Goal: Task Accomplishment & Management: Complete application form

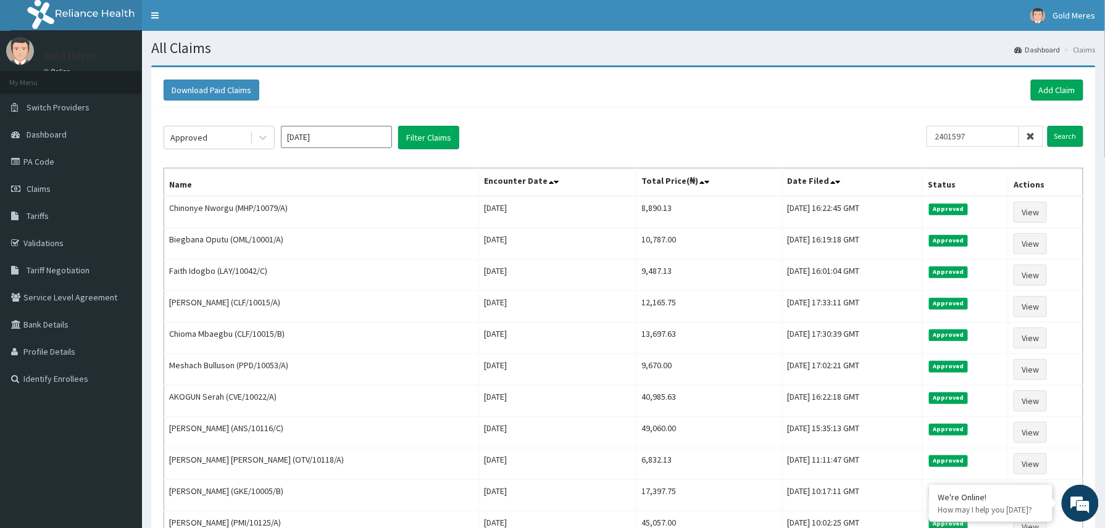
drag, startPoint x: 990, startPoint y: 141, endPoint x: 934, endPoint y: 146, distance: 57.0
click at [934, 146] on input "2401597" at bounding box center [972, 136] width 93 height 21
click at [1047, 89] on link "Add Claim" at bounding box center [1057, 90] width 52 height 21
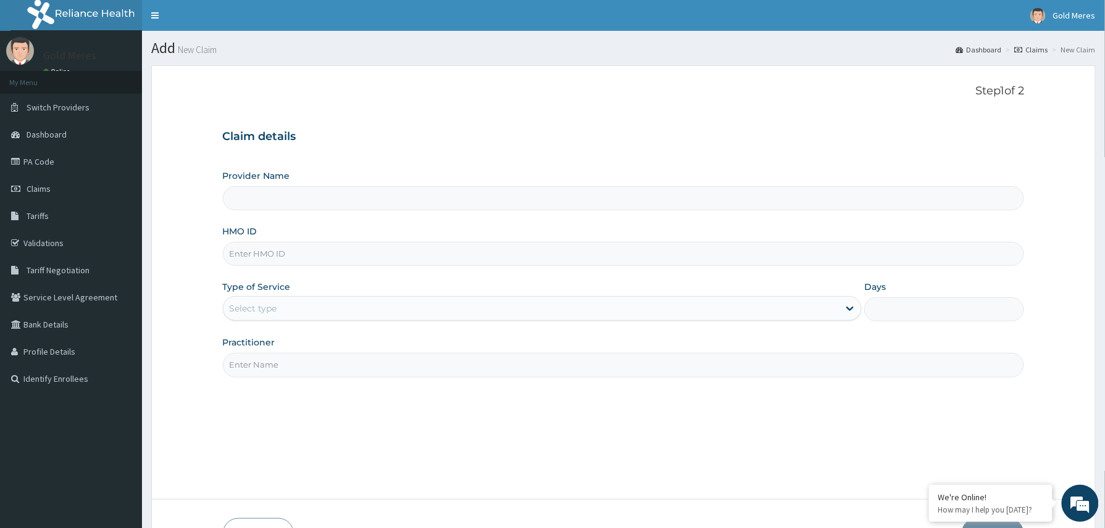
type input "Reliance Family Clinics (RFC) - Abuja"
click at [238, 253] on input "HMO ID" at bounding box center [624, 254] width 802 height 24
paste input "DSC/10081/A"
type input "DSC/10081/A"
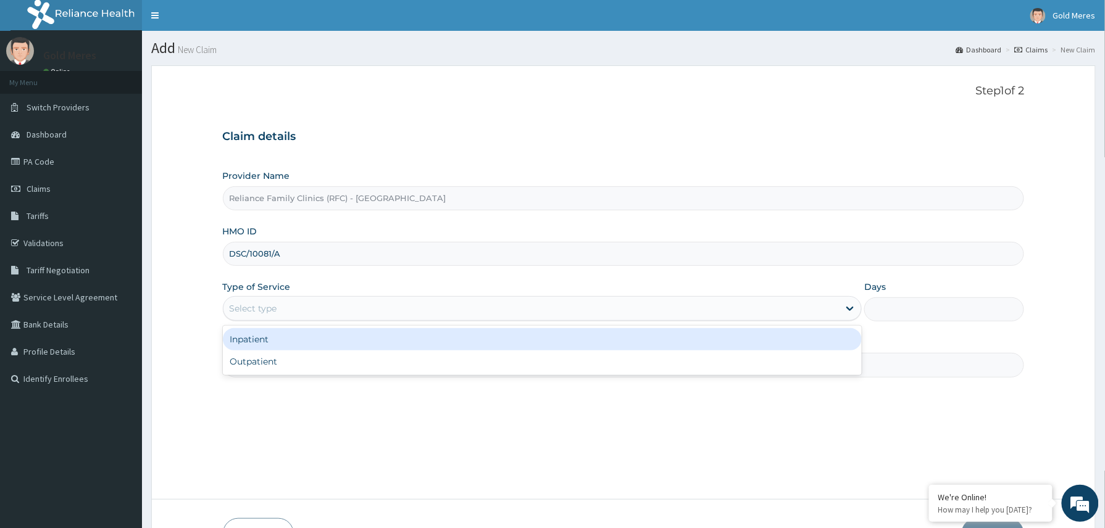
click at [286, 312] on div "Select type" at bounding box center [531, 309] width 616 height 20
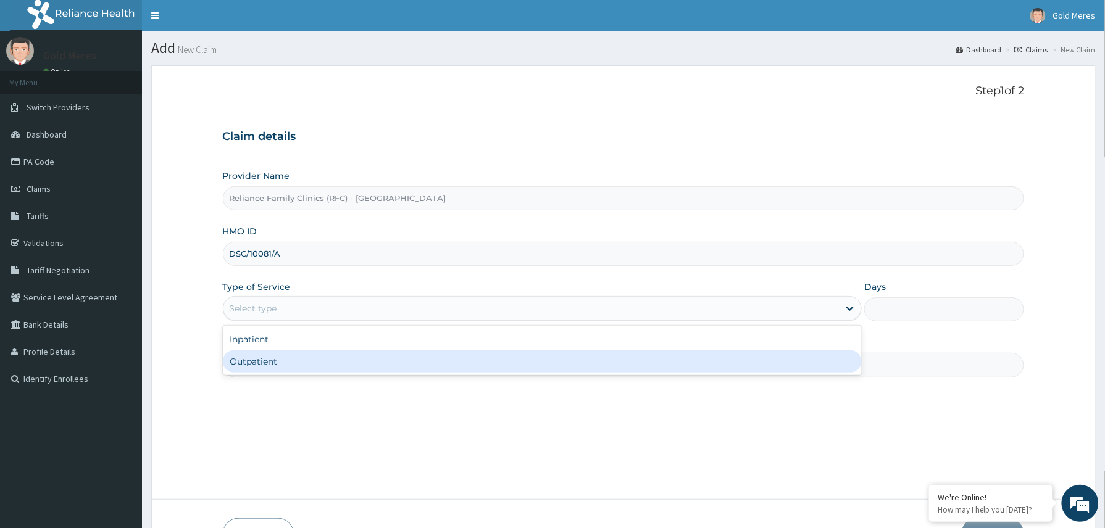
click at [284, 360] on div "Outpatient" at bounding box center [542, 362] width 639 height 22
type input "1"
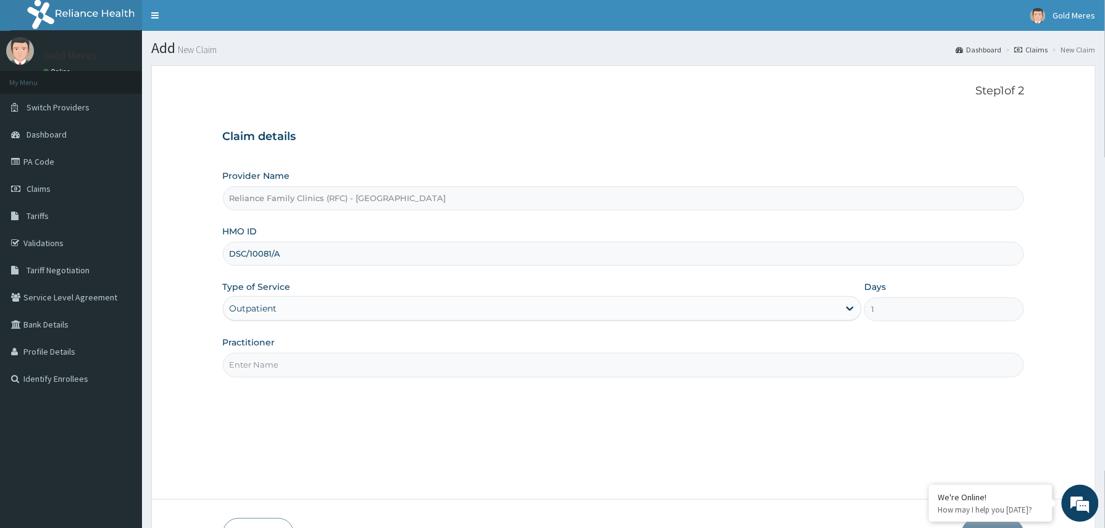
click at [302, 367] on input "Practitioner" at bounding box center [624, 365] width 802 height 24
type input "Dr Aisha"
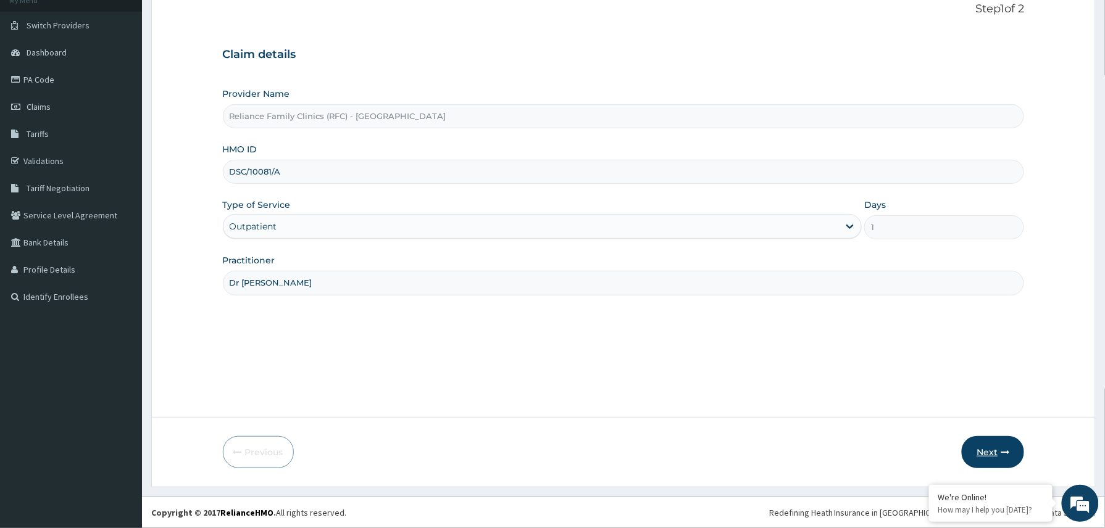
click at [982, 442] on button "Next" at bounding box center [992, 452] width 62 height 32
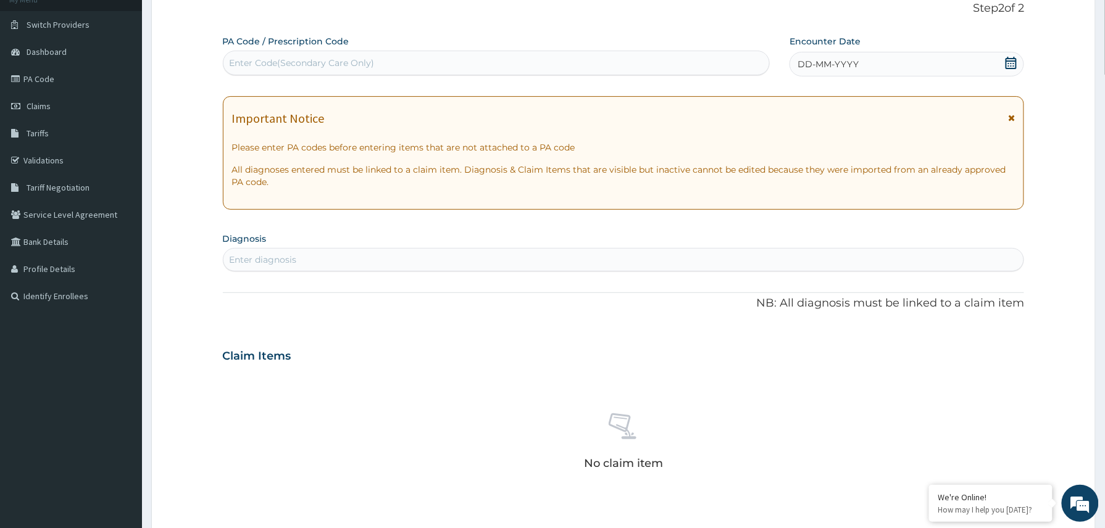
click at [873, 57] on div "DD-MM-YYYY" at bounding box center [906, 64] width 234 height 25
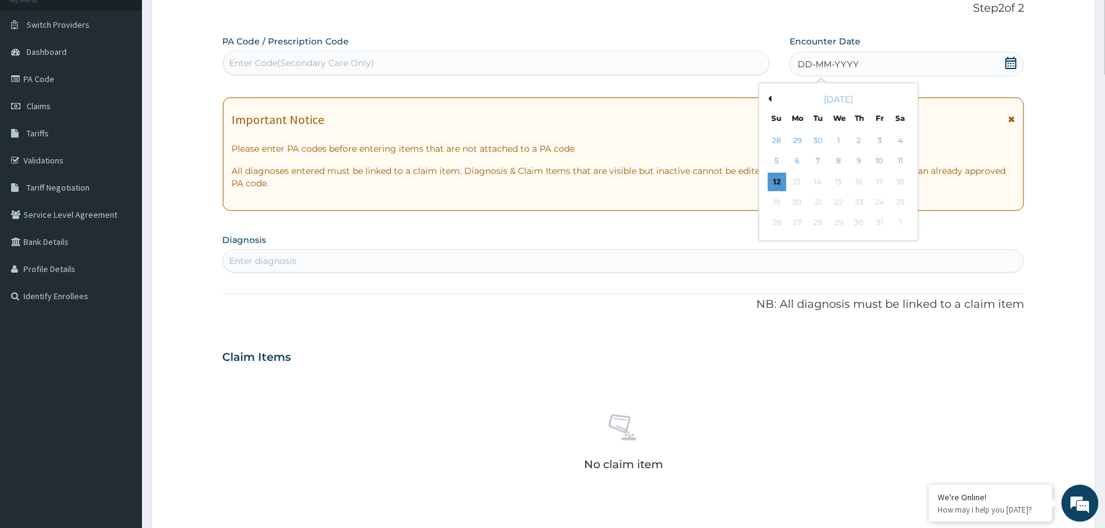
drag, startPoint x: 781, startPoint y: 186, endPoint x: 588, endPoint y: 116, distance: 204.8
click at [768, 183] on div "12" at bounding box center [777, 182] width 19 height 19
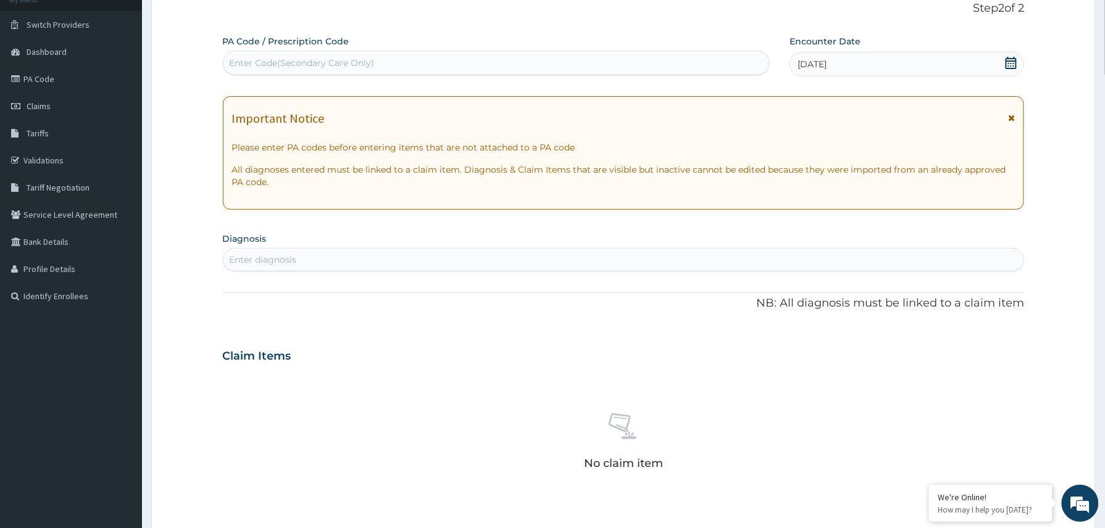
click at [294, 257] on div "Enter diagnosis" at bounding box center [263, 260] width 67 height 12
type input "fever"
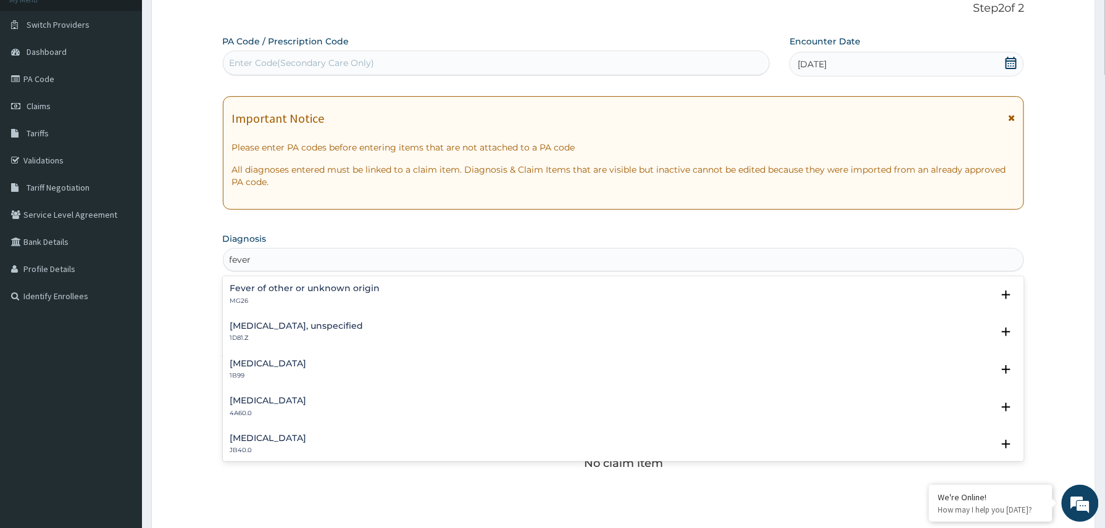
click at [286, 295] on div "Fever of other or unknown origin MG26" at bounding box center [305, 295] width 150 height 22
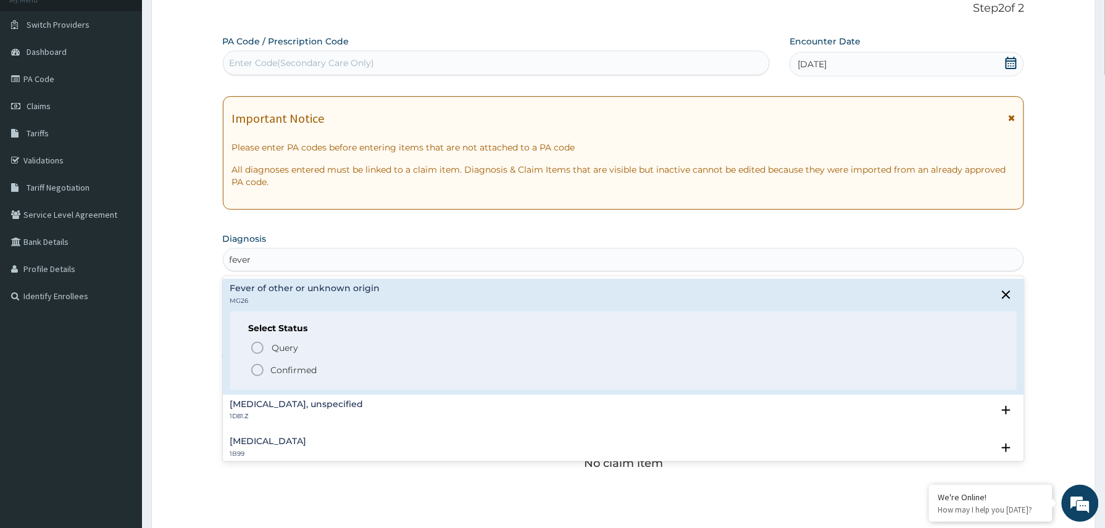
click at [288, 371] on p "Confirmed" at bounding box center [294, 370] width 46 height 12
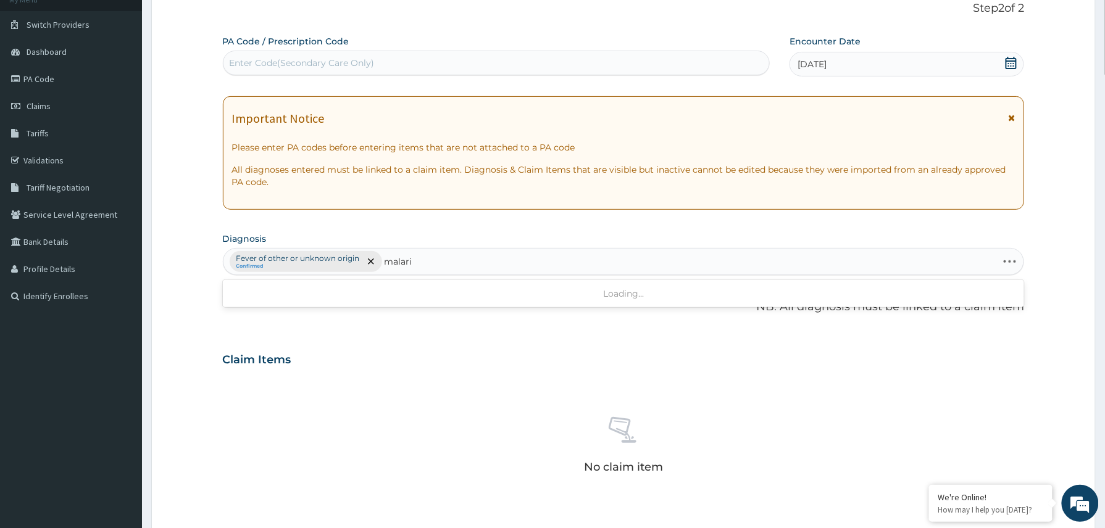
type input "malaria"
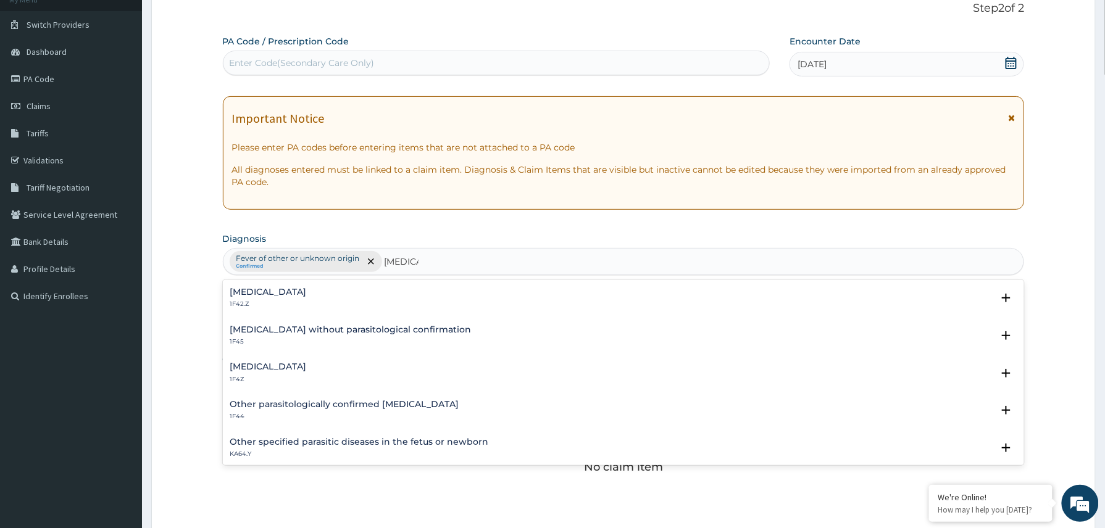
click at [267, 371] on h4 "Malaria, unspecified" at bounding box center [268, 366] width 77 height 9
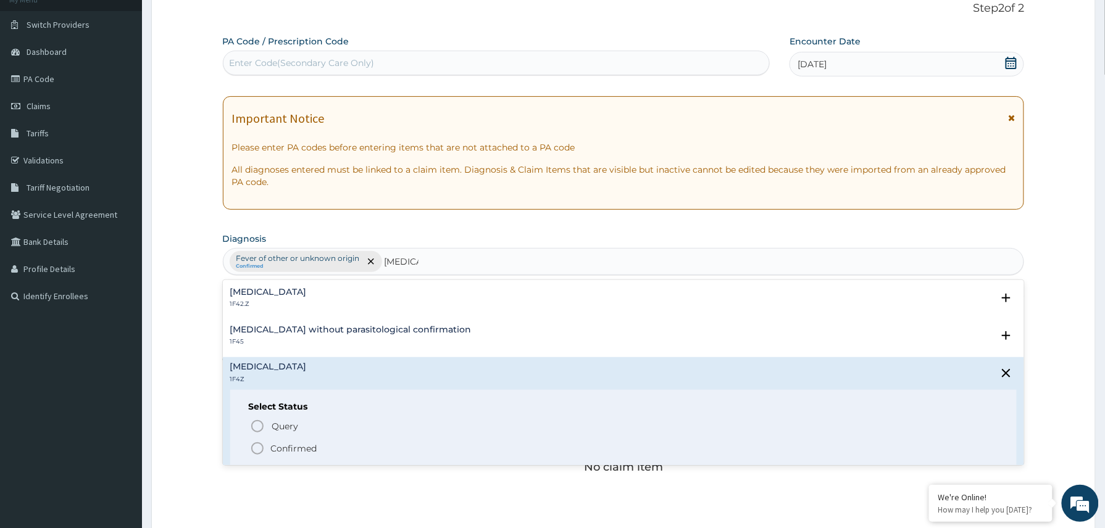
drag, startPoint x: 284, startPoint y: 449, endPoint x: 289, endPoint y: 455, distance: 7.9
click at [285, 455] on p "Confirmed" at bounding box center [294, 448] width 46 height 12
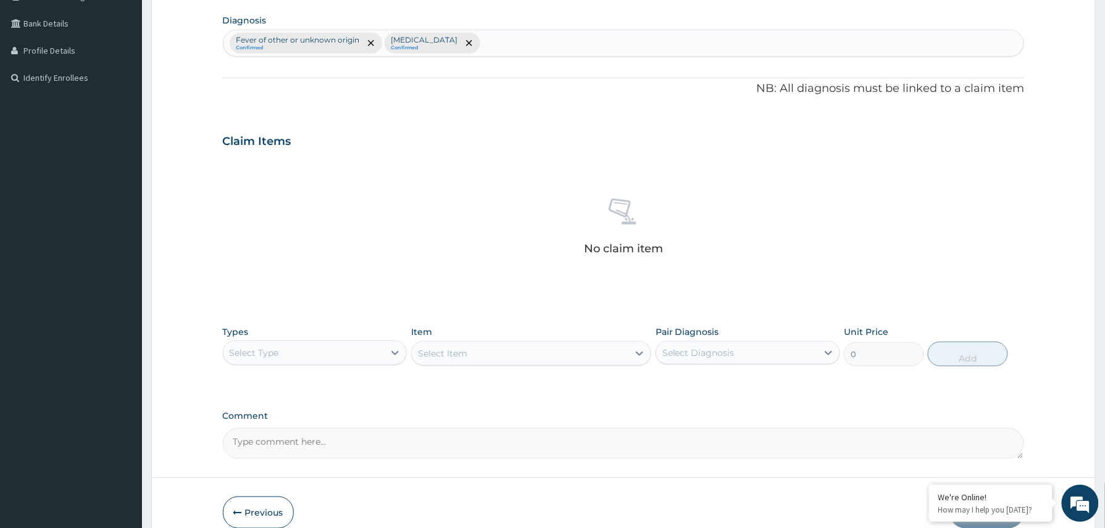
scroll to position [363, 0]
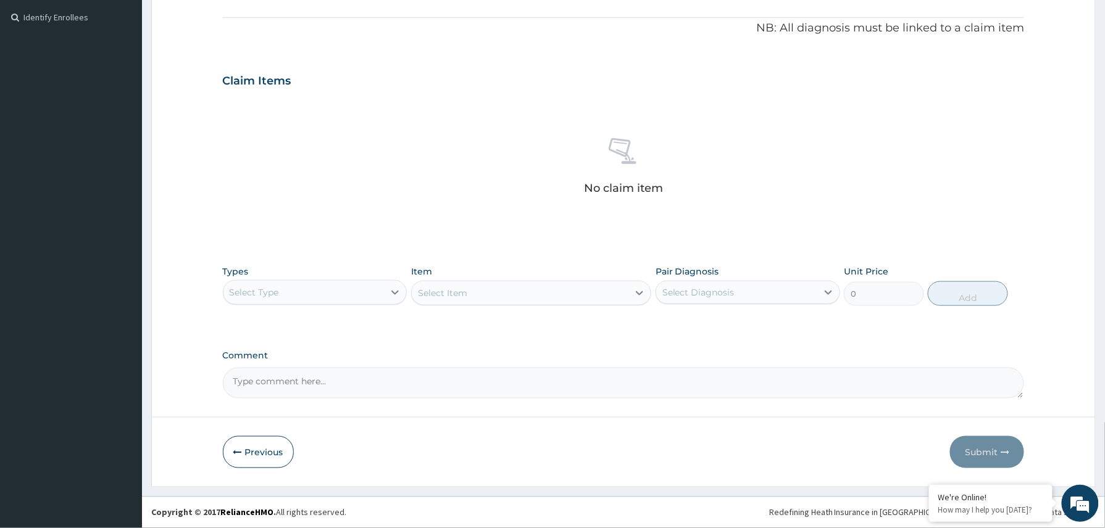
drag, startPoint x: 346, startPoint y: 296, endPoint x: 318, endPoint y: 307, distance: 29.7
click at [344, 297] on div "Select Type" at bounding box center [303, 293] width 161 height 20
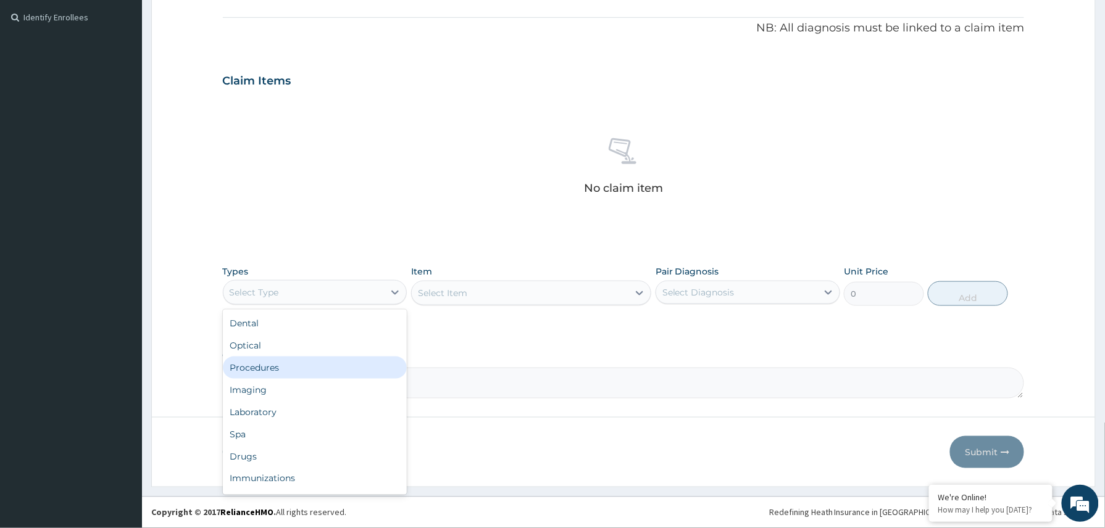
click at [265, 365] on div "Procedures" at bounding box center [315, 368] width 185 height 22
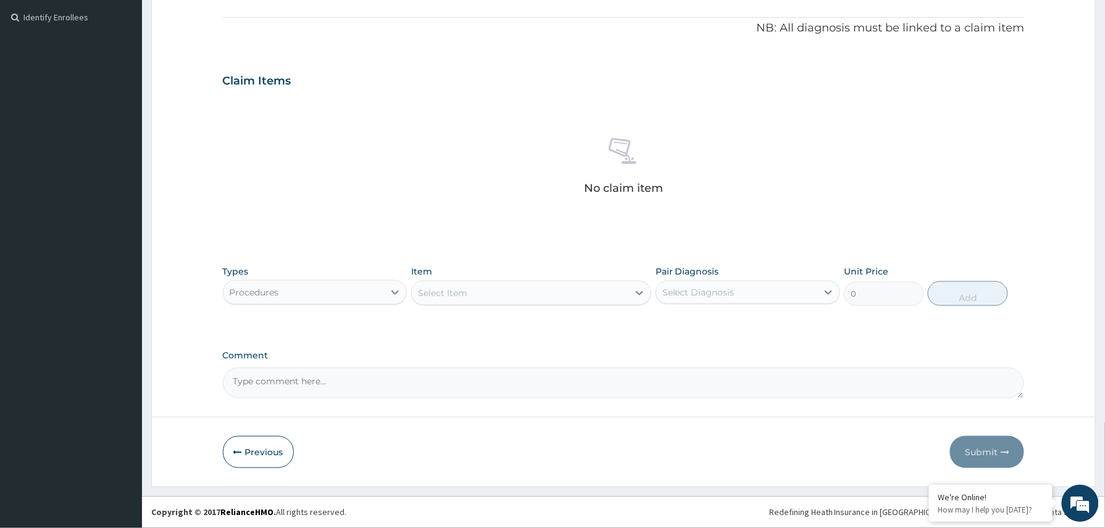
click at [465, 288] on div "Select Item" at bounding box center [442, 293] width 49 height 12
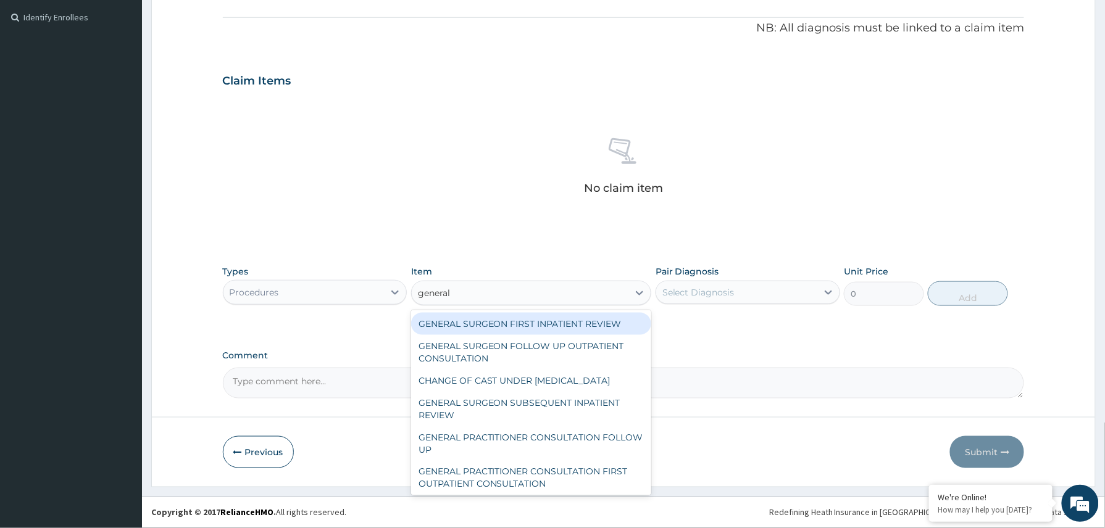
type input "general p"
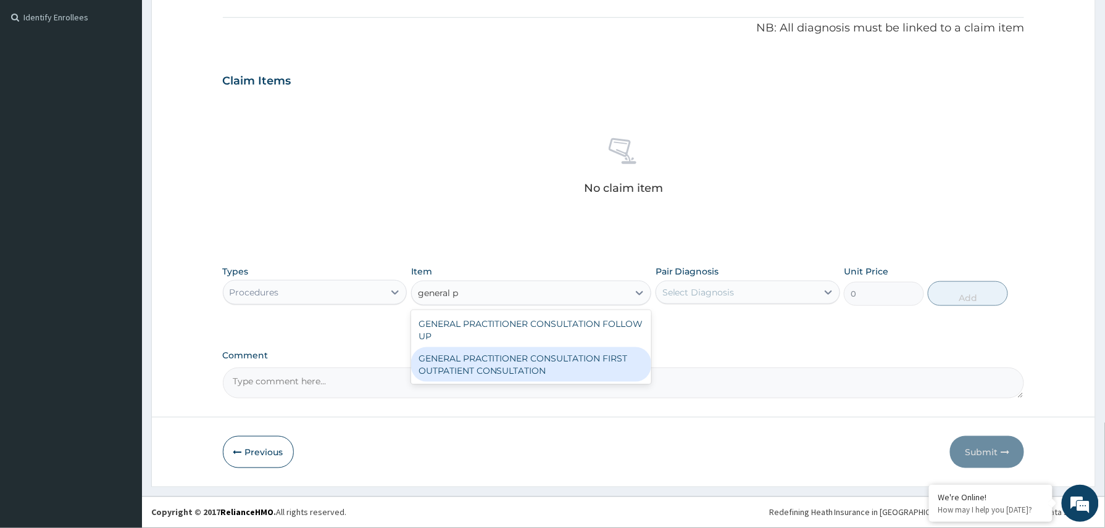
drag, startPoint x: 603, startPoint y: 367, endPoint x: 608, endPoint y: 363, distance: 6.4
click at [604, 366] on div "GENERAL PRACTITIONER CONSULTATION FIRST OUTPATIENT CONSULTATION" at bounding box center [531, 364] width 241 height 35
type input "3370.125"
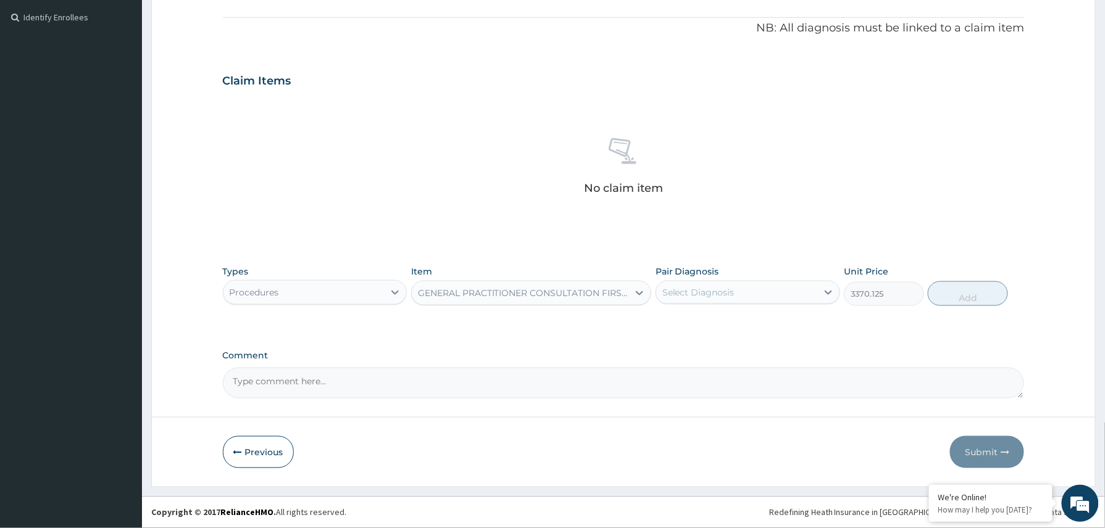
click at [716, 287] on div "Select Diagnosis" at bounding box center [698, 292] width 72 height 12
drag, startPoint x: 712, startPoint y: 322, endPoint x: 712, endPoint y: 341, distance: 19.1
click at [712, 325] on label "Fever of other or unknown origin" at bounding box center [751, 323] width 150 height 12
checkbox input "true"
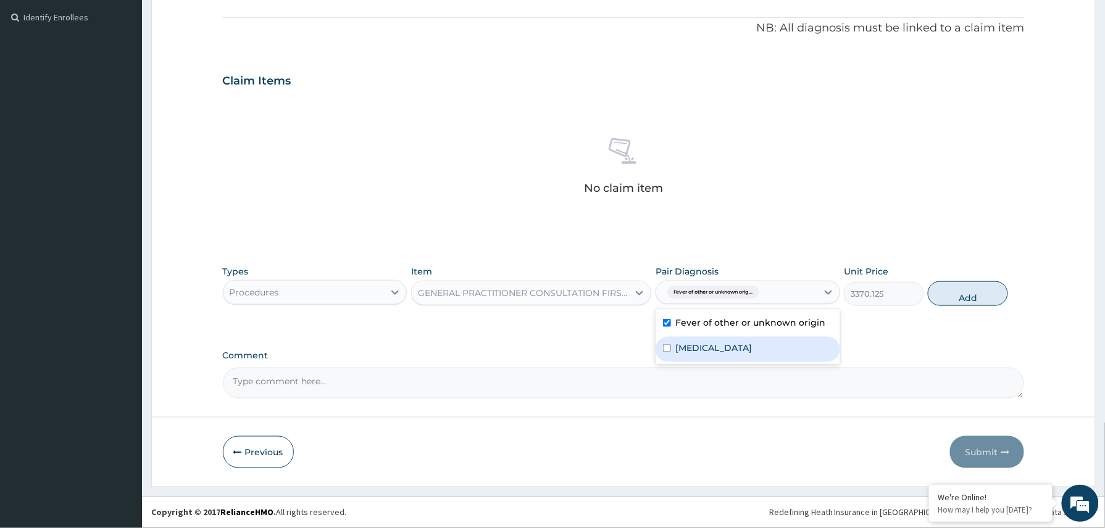
click at [712, 342] on label "Malaria, unspecified" at bounding box center [714, 348] width 77 height 12
checkbox input "true"
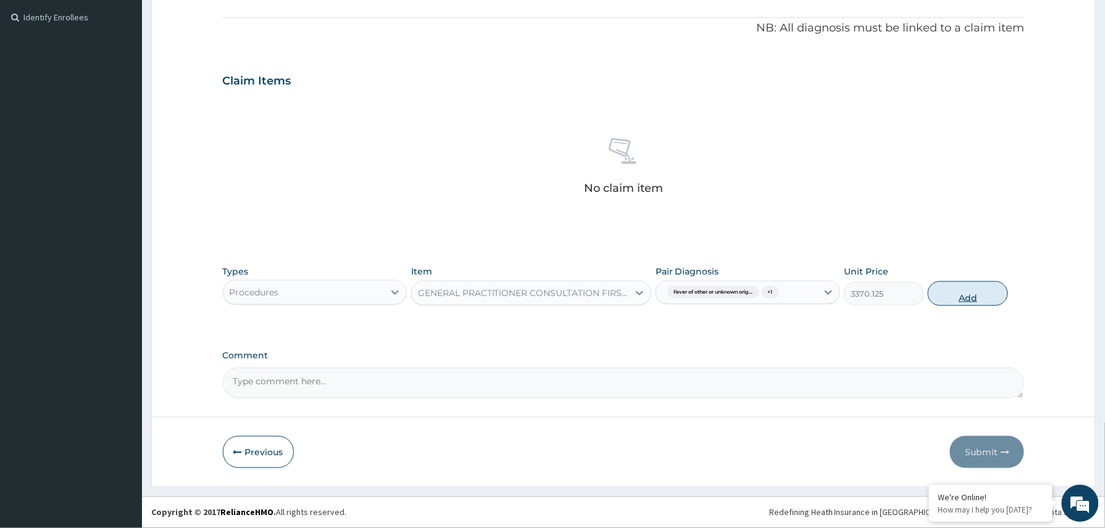
click at [968, 294] on button "Add" at bounding box center [967, 293] width 80 height 25
type input "0"
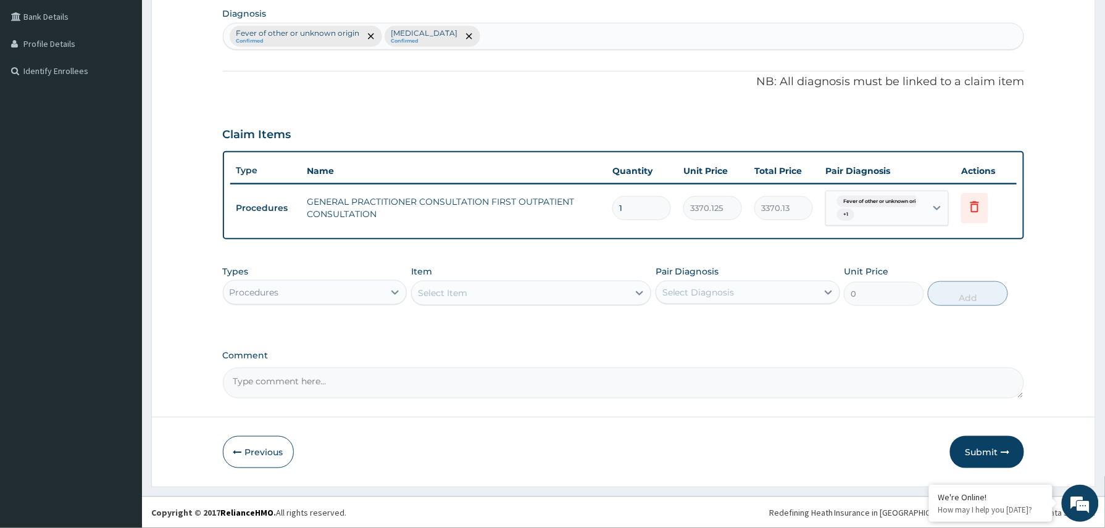
click at [369, 290] on div "Procedures" at bounding box center [303, 293] width 161 height 20
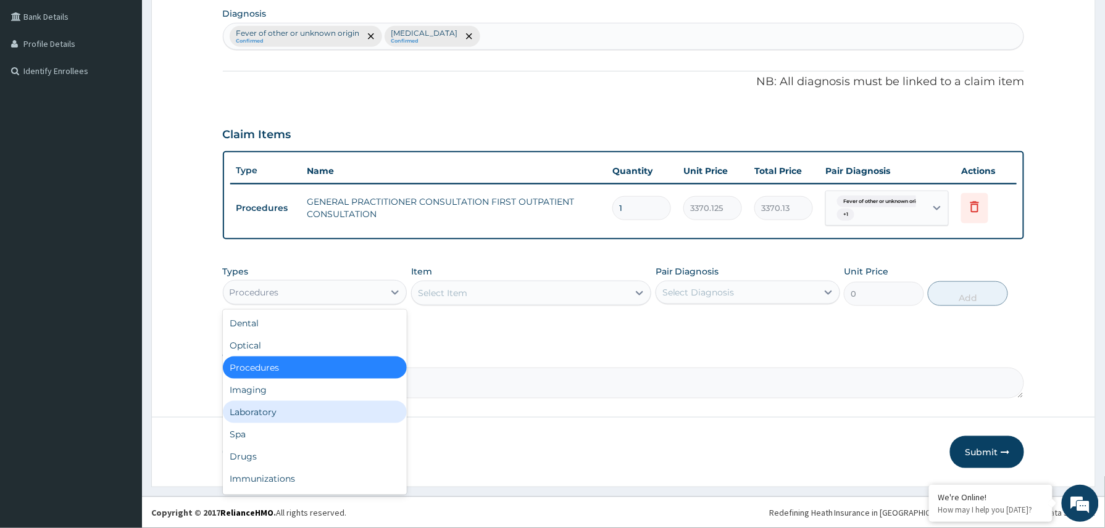
click at [273, 411] on div "Laboratory" at bounding box center [315, 412] width 185 height 22
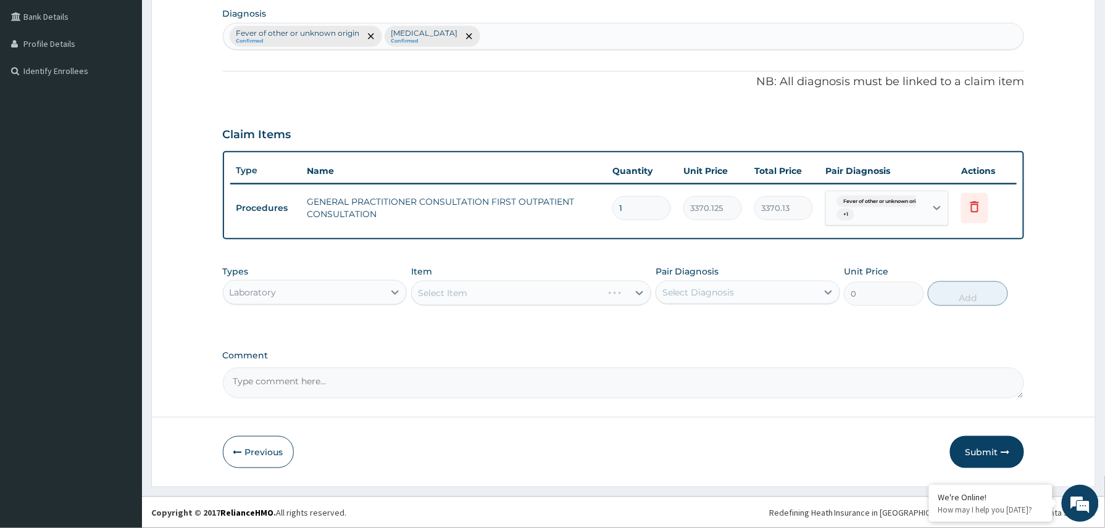
click at [284, 381] on textarea "Comment" at bounding box center [624, 383] width 802 height 31
paste textarea "fbc, mp, stool mcs. Im placil 10mg stat IV pcm 600mg stat IV ringers lactate 50…"
type textarea "fbc, mp, stool mcs. Im placil 10mg stat IV pcm 600mg stat IV ringers lactate 50…"
click at [457, 289] on div "Select Item" at bounding box center [442, 293] width 49 height 12
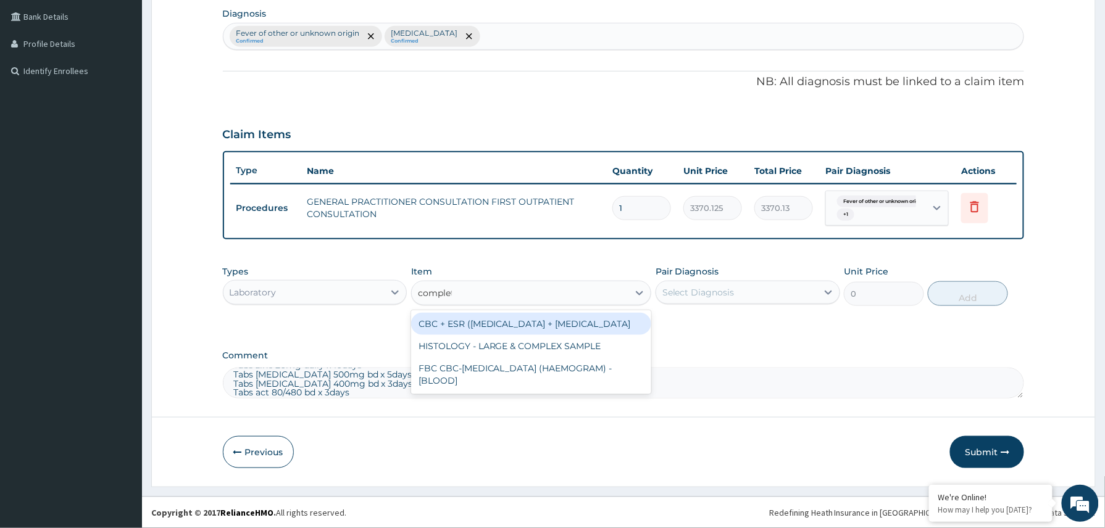
type input "complete"
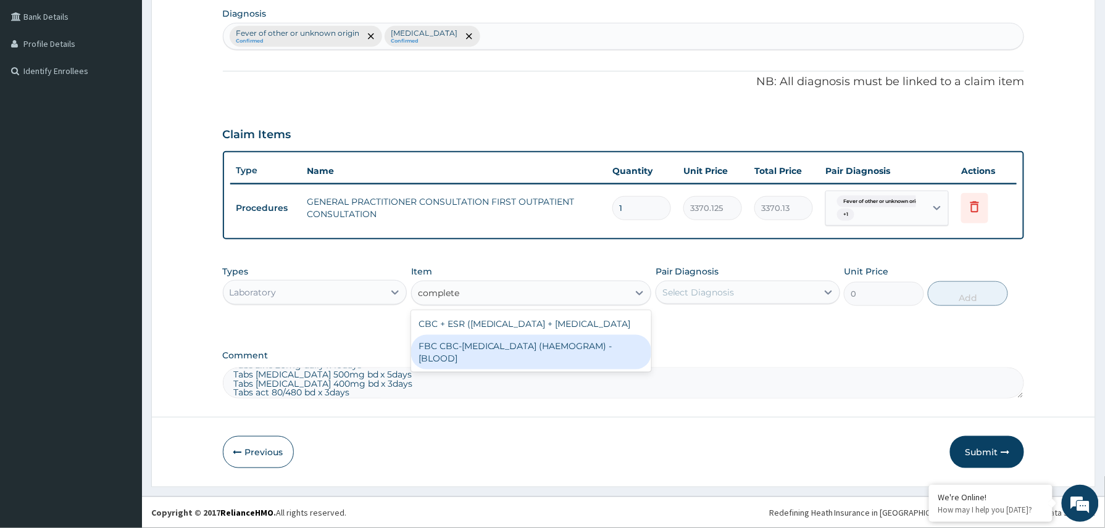
click at [563, 363] on div "FBC CBC-COMPLETE BLOOD COUNT (HAEMOGRAM) - [BLOOD]" at bounding box center [531, 352] width 241 height 35
type input "4085"
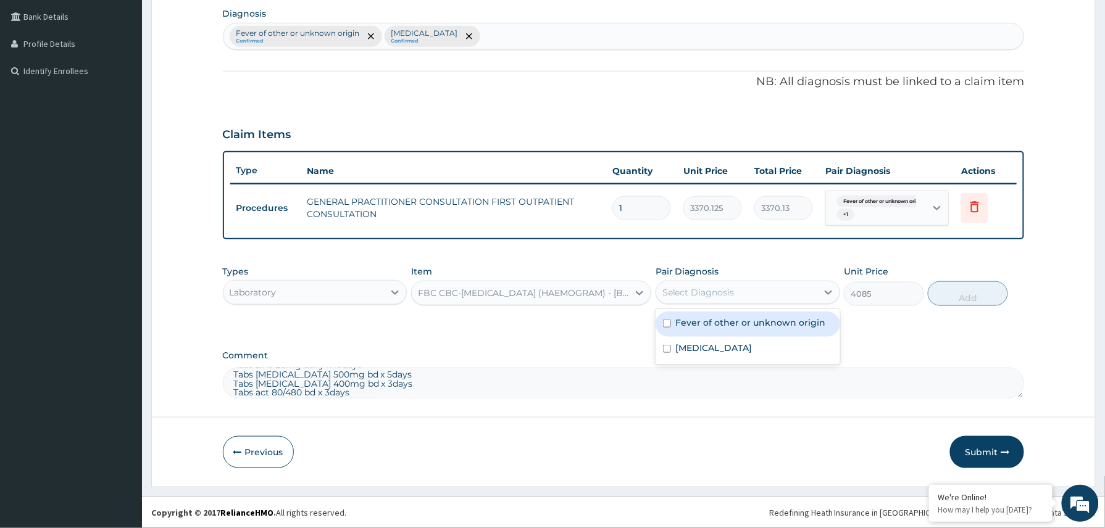
click at [706, 292] on div "Select Diagnosis" at bounding box center [698, 292] width 72 height 12
drag, startPoint x: 699, startPoint y: 325, endPoint x: 699, endPoint y: 344, distance: 19.8
click at [699, 330] on div "Fever of other or unknown origin" at bounding box center [747, 324] width 185 height 25
checkbox input "true"
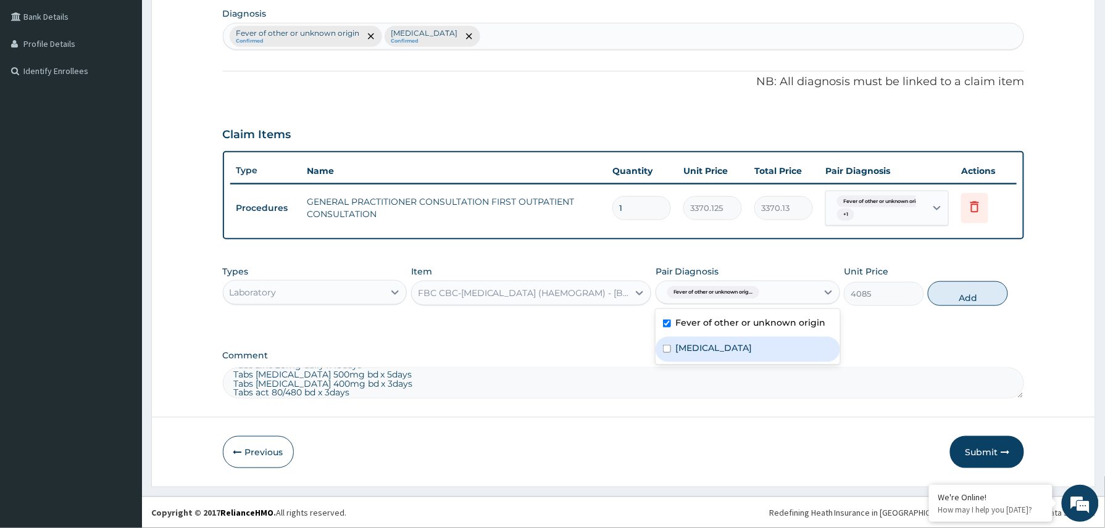
drag, startPoint x: 699, startPoint y: 344, endPoint x: 826, endPoint y: 319, distance: 129.6
click at [701, 346] on label "Malaria, unspecified" at bounding box center [714, 348] width 77 height 12
checkbox input "true"
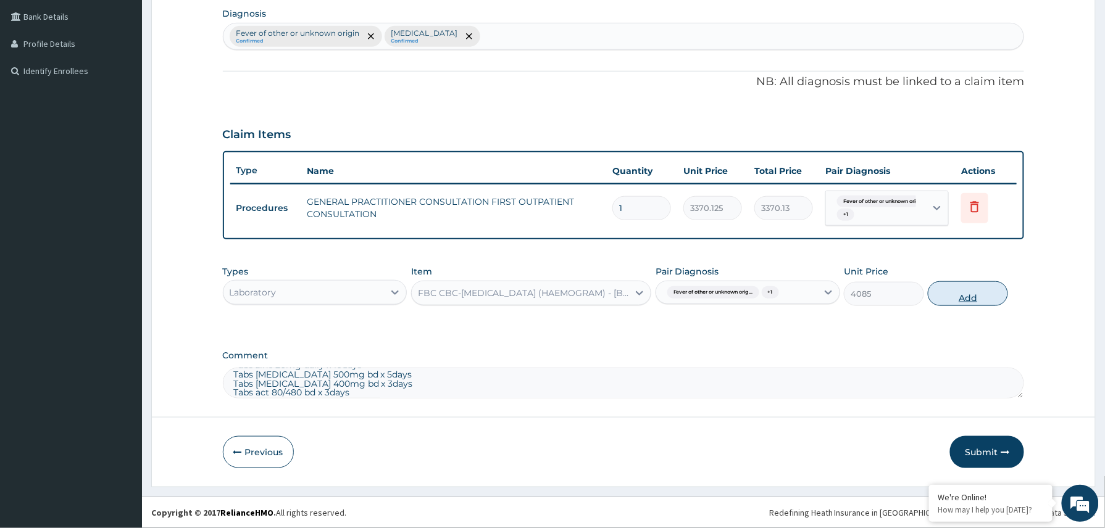
click at [974, 291] on button "Add" at bounding box center [967, 293] width 80 height 25
type input "0"
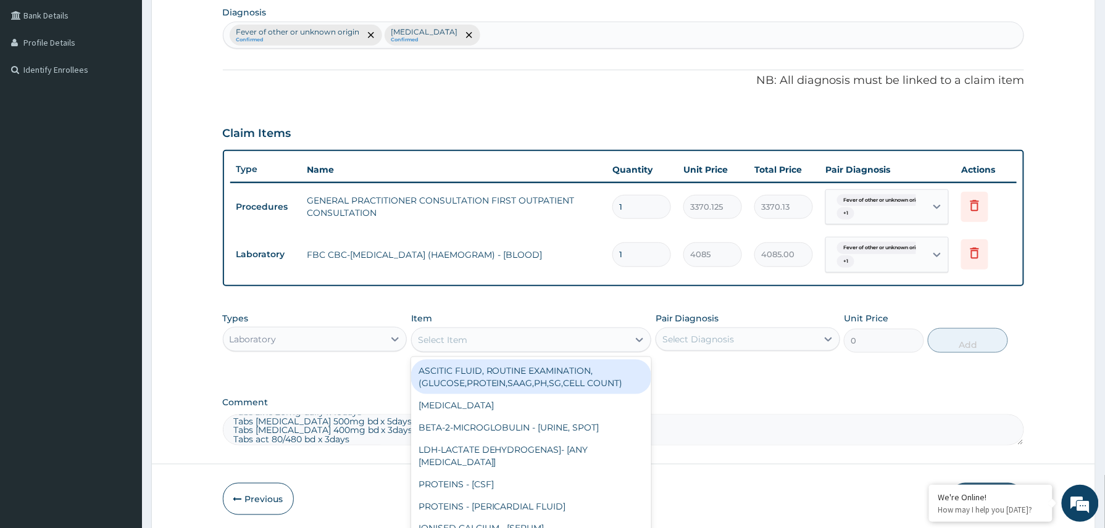
click at [459, 337] on div "Select Item" at bounding box center [442, 340] width 49 height 12
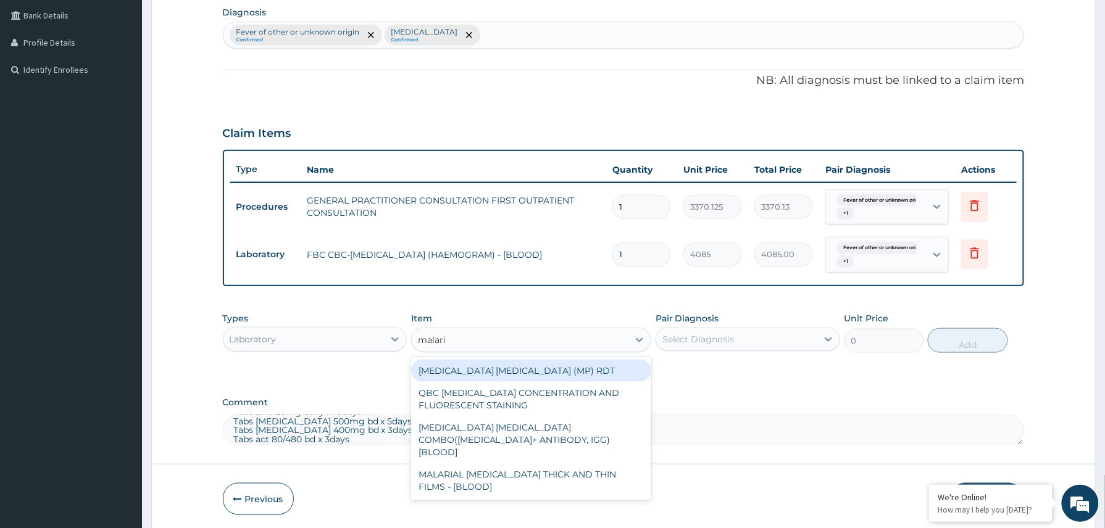
type input "malaria"
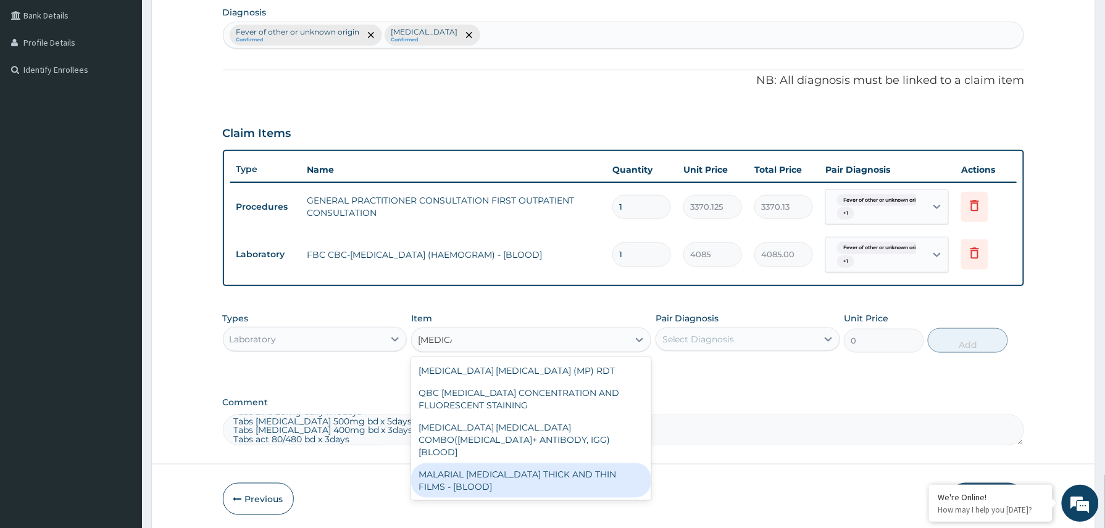
click at [552, 474] on div "MALARIAL PARASITE THICK AND THIN FILMS - [BLOOD]" at bounding box center [531, 480] width 241 height 35
type input "1531.875"
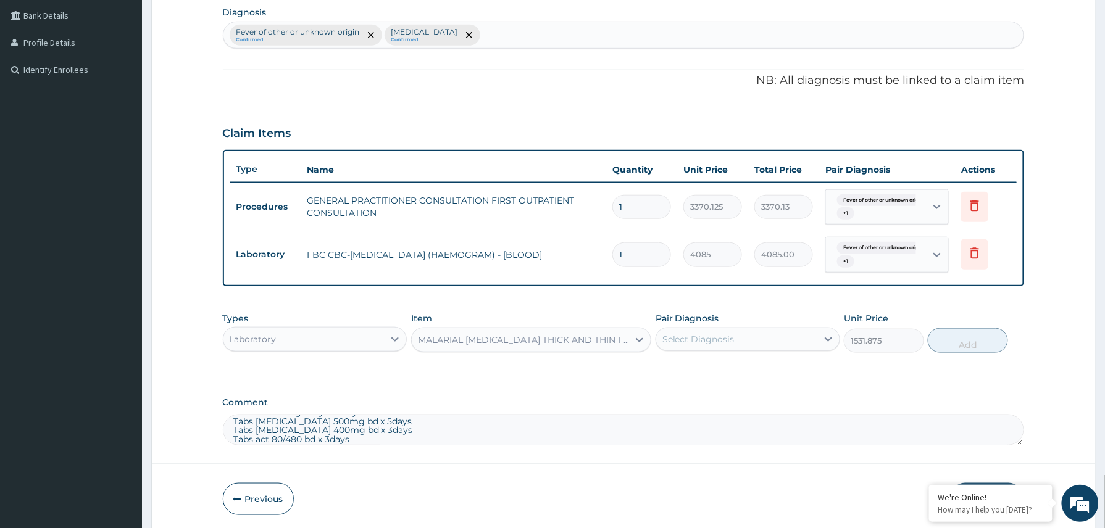
drag, startPoint x: 722, startPoint y: 338, endPoint x: 724, endPoint y: 352, distance: 13.8
click at [724, 339] on div "Select Diagnosis" at bounding box center [698, 339] width 72 height 12
drag, startPoint x: 734, startPoint y: 369, endPoint x: 722, endPoint y: 389, distance: 23.0
click at [732, 371] on label "Fever of other or unknown origin" at bounding box center [751, 369] width 150 height 12
checkbox input "true"
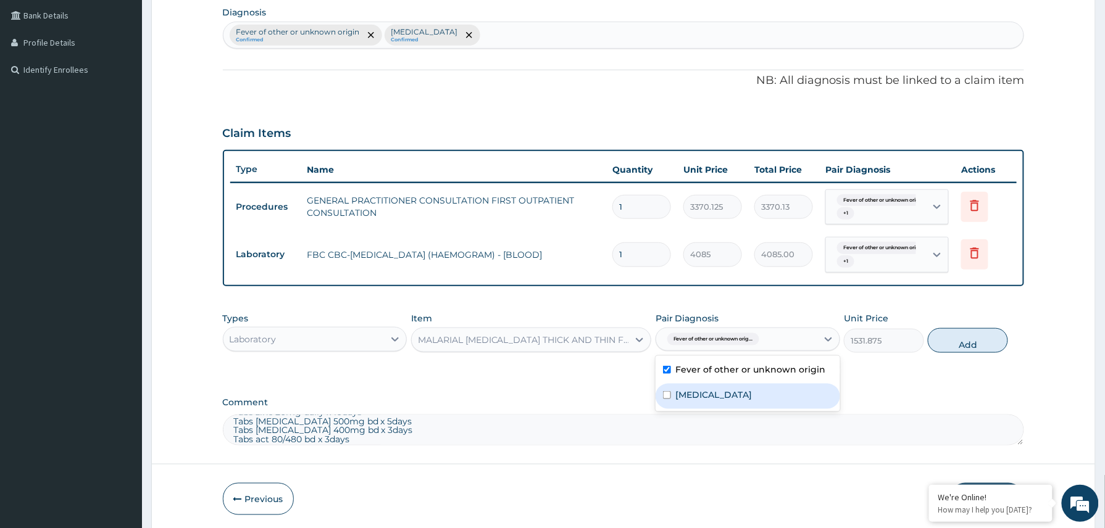
click at [718, 400] on label "Malaria, unspecified" at bounding box center [714, 395] width 77 height 12
checkbox input "true"
click at [950, 339] on button "Add" at bounding box center [967, 340] width 80 height 25
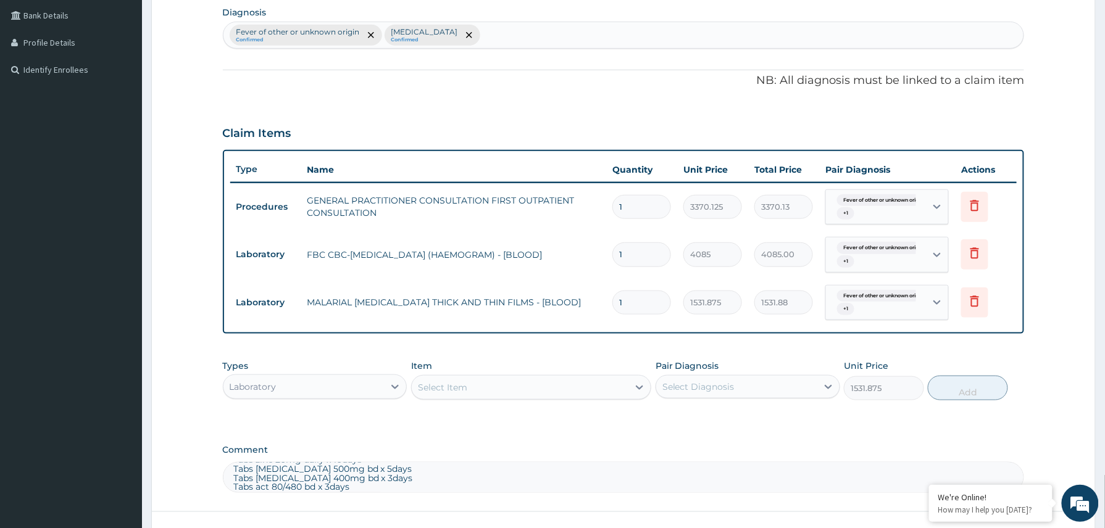
type input "0"
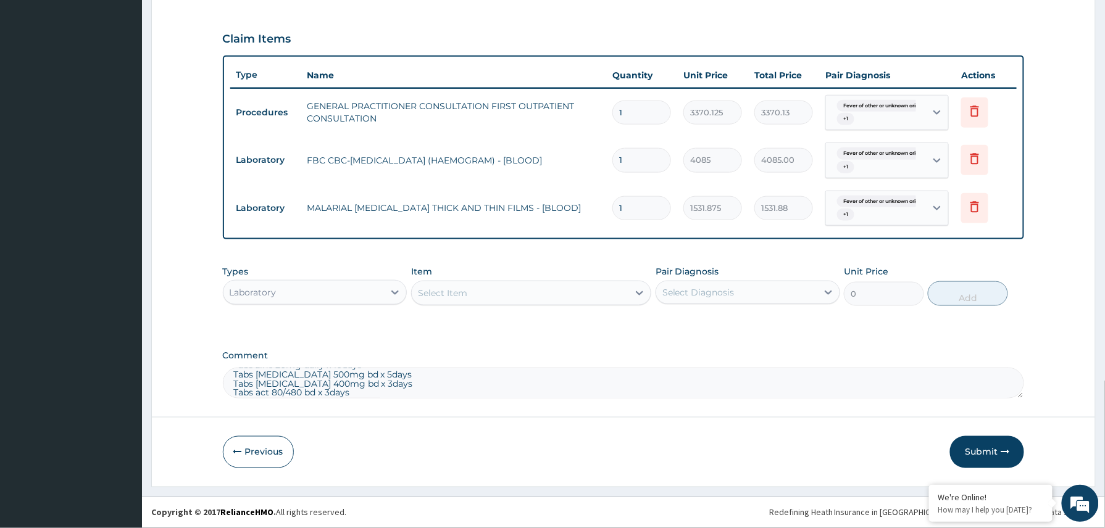
click at [384, 388] on textarea "fbc, mp, stool mcs. Im placil 10mg stat IV pcm 600mg stat IV ringers lactate 50…" at bounding box center [624, 383] width 802 height 31
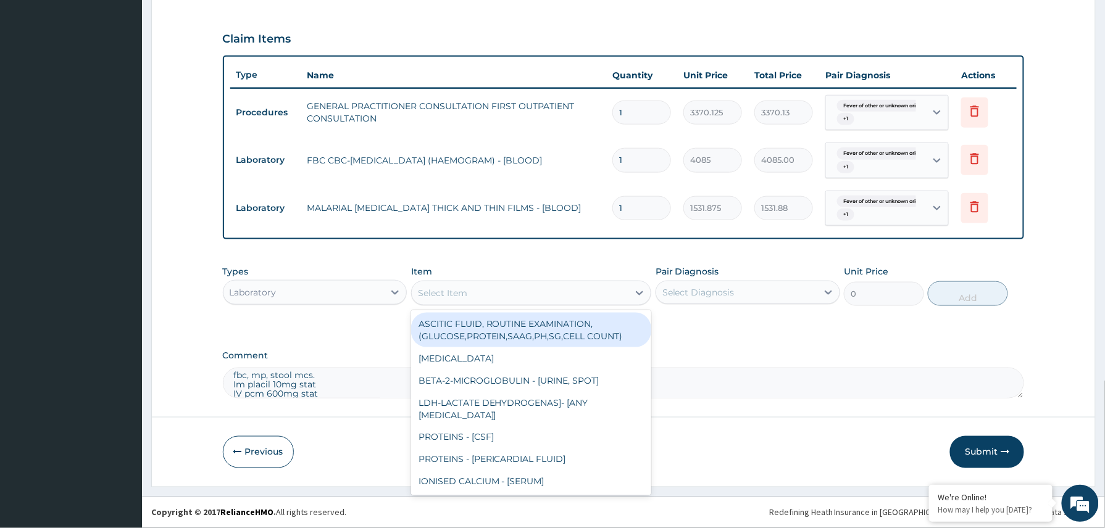
click at [435, 292] on div "Select Item" at bounding box center [442, 293] width 49 height 12
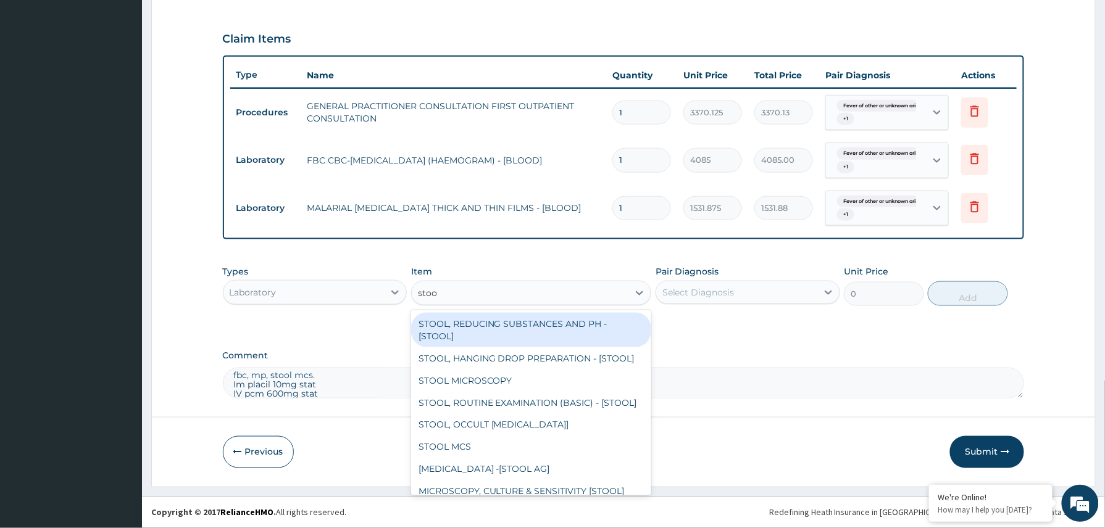
type input "stool"
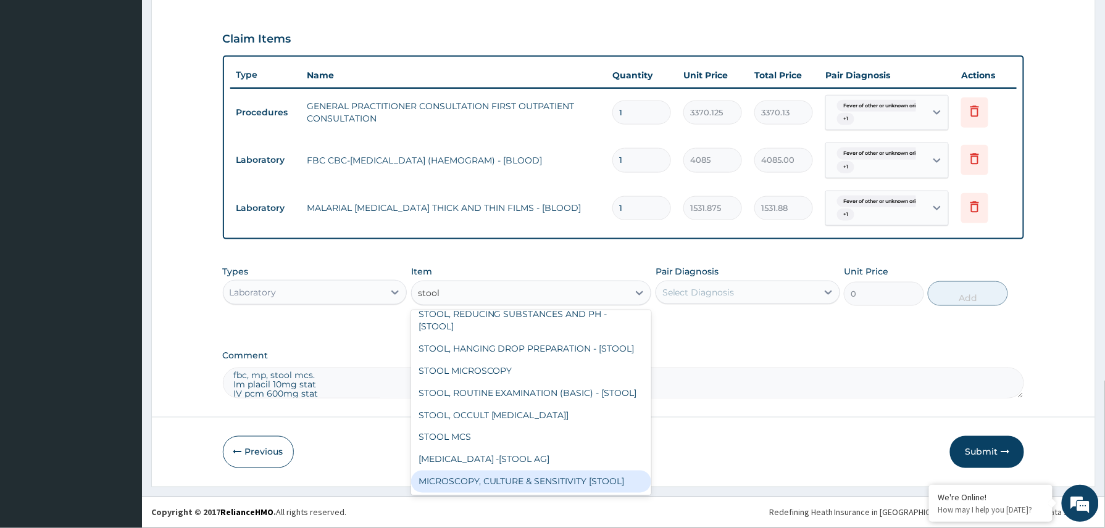
click at [563, 475] on div "MICROSCOPY, CULTURE & SENSITIVITY [STOOL]" at bounding box center [531, 482] width 241 height 22
type input "4595.625"
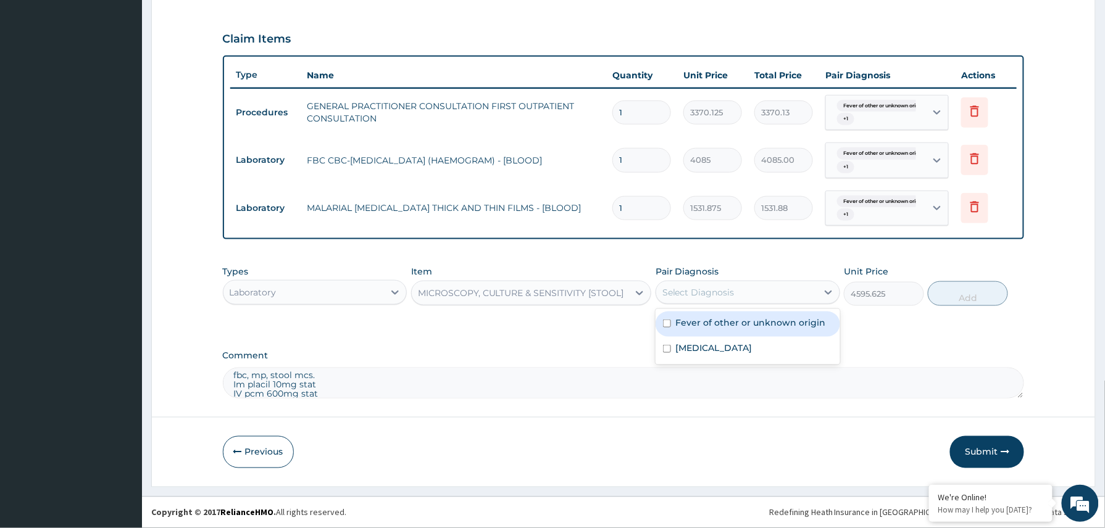
drag, startPoint x: 712, startPoint y: 295, endPoint x: 704, endPoint y: 334, distance: 40.2
click at [714, 294] on div "Select Diagnosis" at bounding box center [698, 292] width 72 height 12
drag, startPoint x: 706, startPoint y: 320, endPoint x: 694, endPoint y: 339, distance: 23.0
click at [706, 321] on label "Fever of other or unknown origin" at bounding box center [751, 323] width 150 height 12
checkbox input "true"
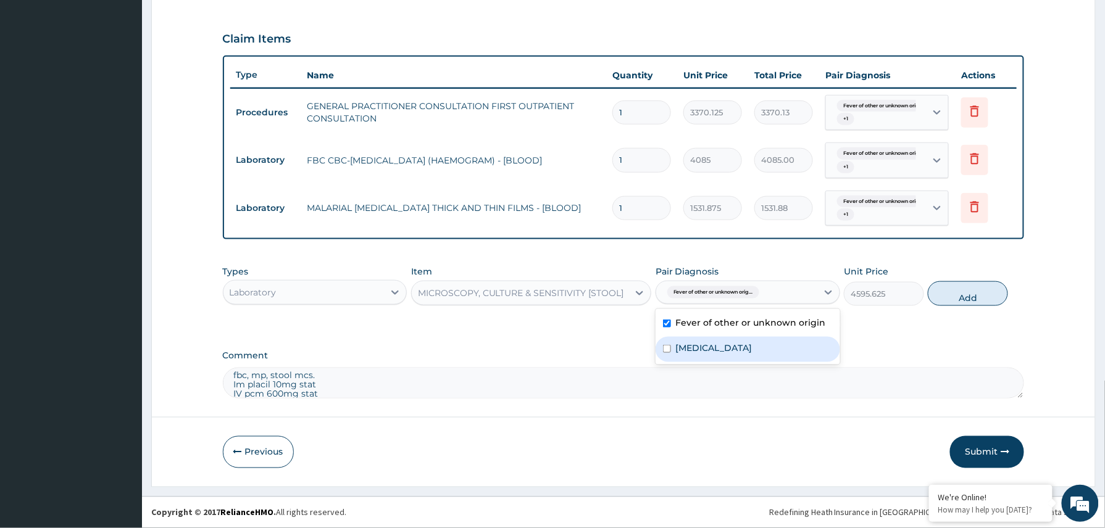
click at [694, 344] on label "Malaria, unspecified" at bounding box center [714, 348] width 77 height 12
checkbox input "true"
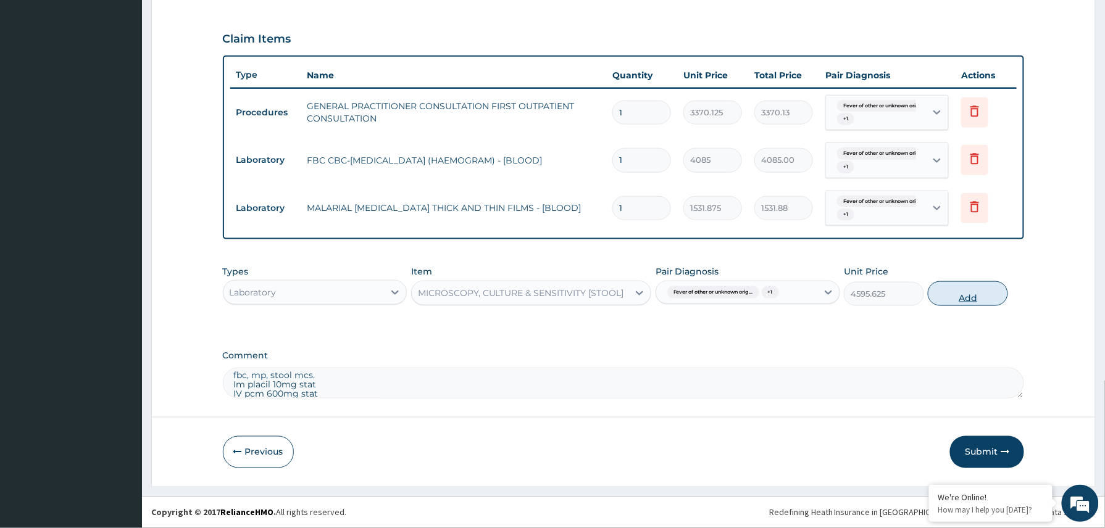
click at [949, 292] on button "Add" at bounding box center [967, 293] width 80 height 25
type input "0"
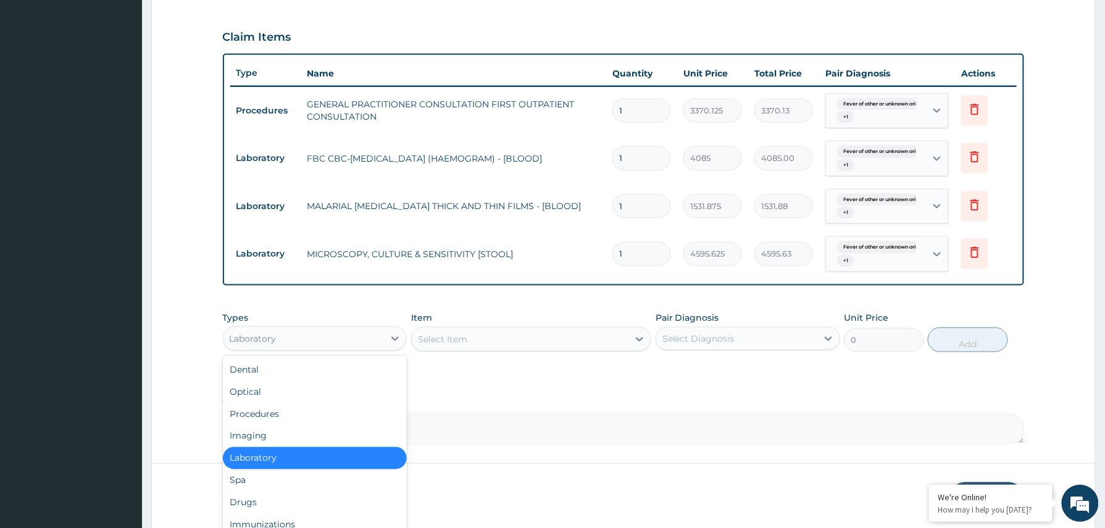
drag, startPoint x: 383, startPoint y: 339, endPoint x: 322, endPoint y: 421, distance: 101.8
click at [378, 347] on div "Laboratory" at bounding box center [303, 339] width 161 height 20
click at [273, 512] on div "Drugs" at bounding box center [315, 503] width 185 height 22
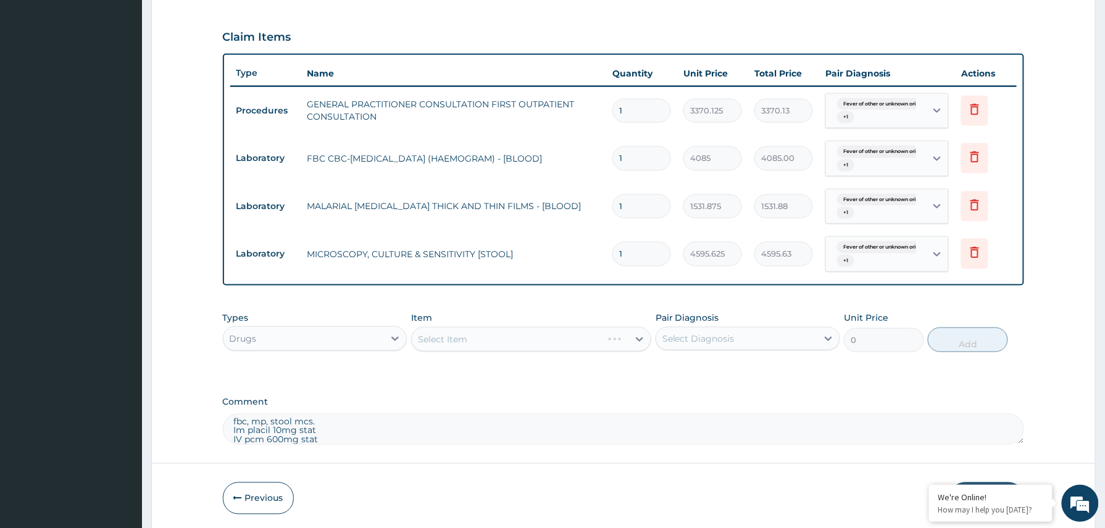
click at [439, 337] on div "Select Item" at bounding box center [531, 339] width 241 height 25
click at [441, 337] on div "Select Item" at bounding box center [531, 339] width 241 height 25
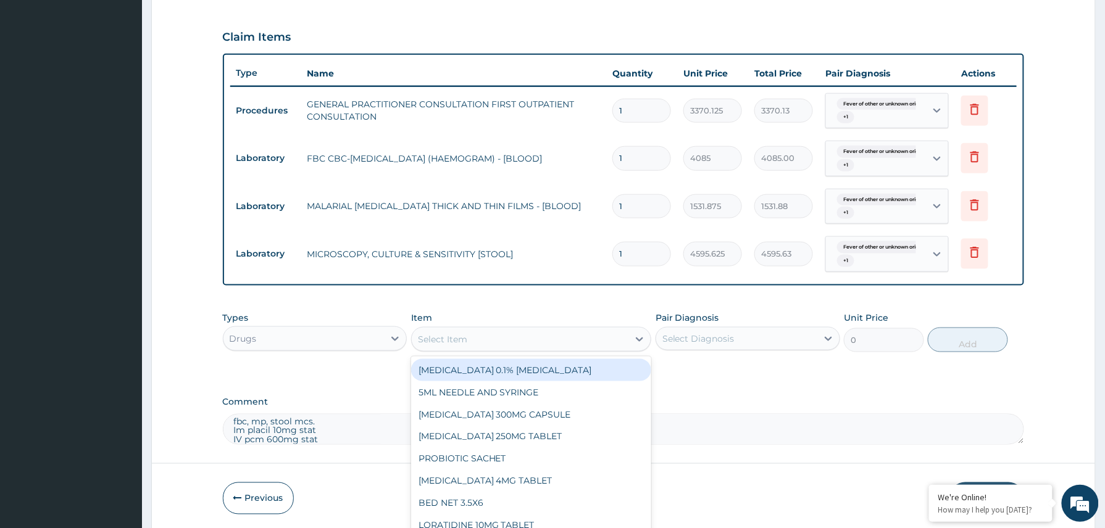
click at [441, 337] on div "Select Item" at bounding box center [442, 339] width 49 height 12
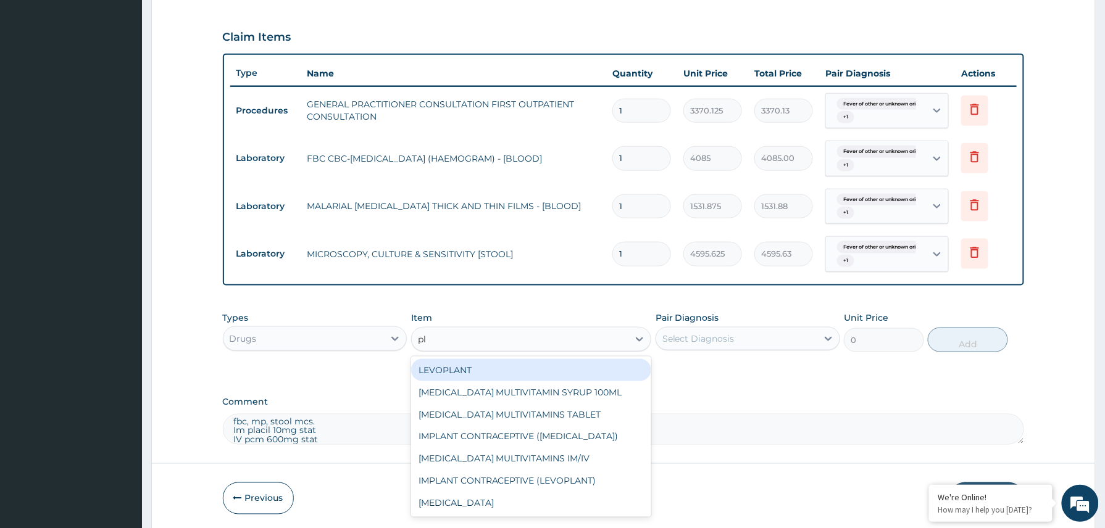
type input "p"
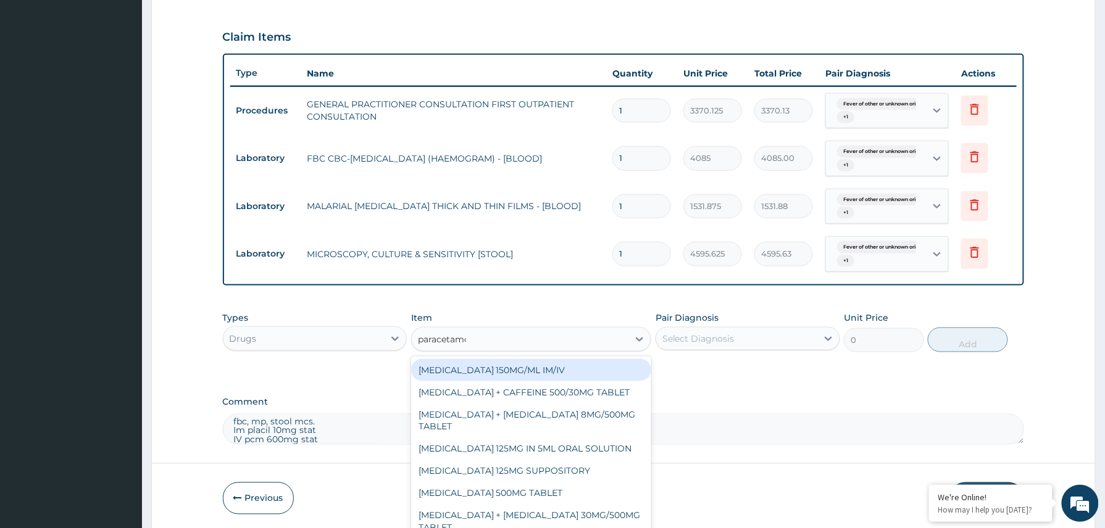
type input "paracetamol"
drag, startPoint x: 464, startPoint y: 378, endPoint x: 529, endPoint y: 353, distance: 69.9
click at [470, 378] on div "PARACETAMOL 150MG/ML IM/IV" at bounding box center [531, 370] width 241 height 22
type input "300"
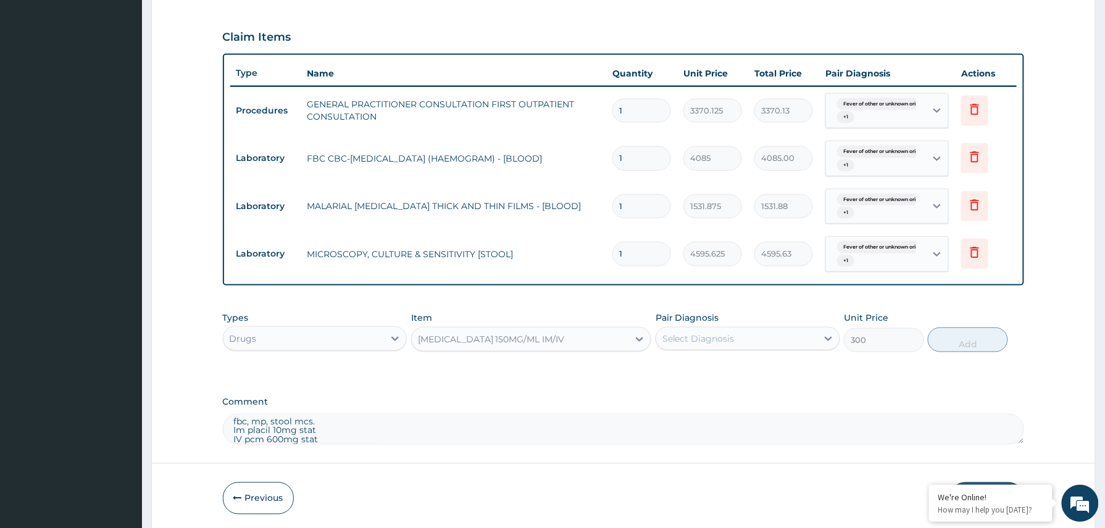
click at [699, 347] on div "Select Diagnosis" at bounding box center [736, 339] width 161 height 20
drag, startPoint x: 702, startPoint y: 370, endPoint x: 702, endPoint y: 386, distance: 16.0
click at [702, 373] on label "Fever of other or unknown origin" at bounding box center [751, 369] width 150 height 12
checkbox input "true"
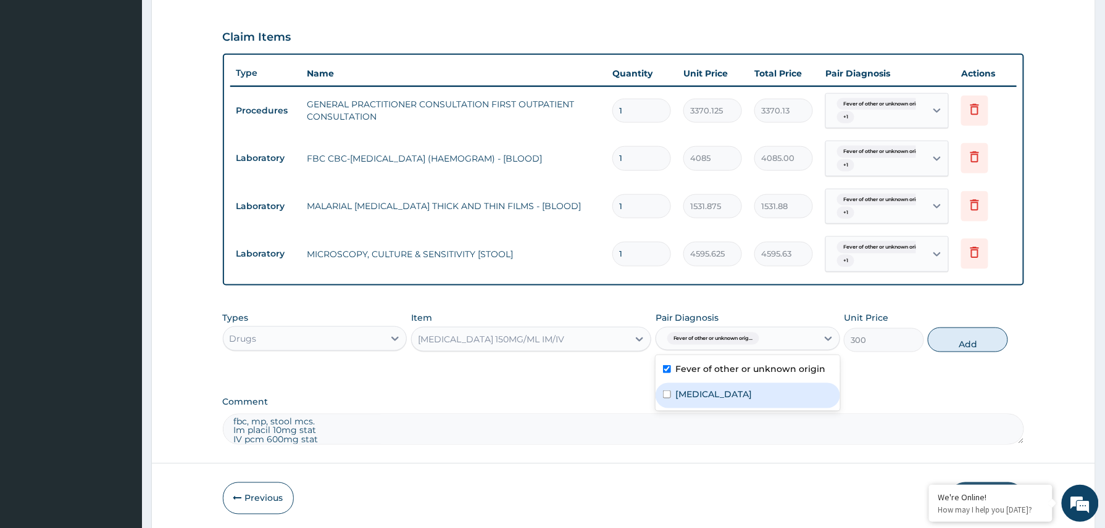
click at [702, 395] on label "Malaria, unspecified" at bounding box center [714, 394] width 77 height 12
checkbox input "true"
click at [981, 346] on button "Add" at bounding box center [967, 340] width 80 height 25
type input "0"
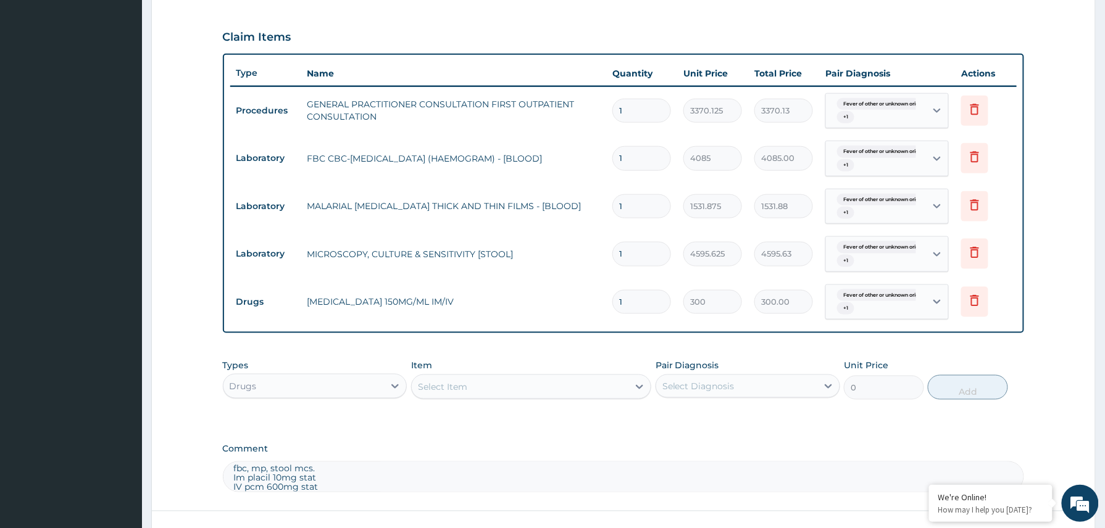
scroll to position [502, 0]
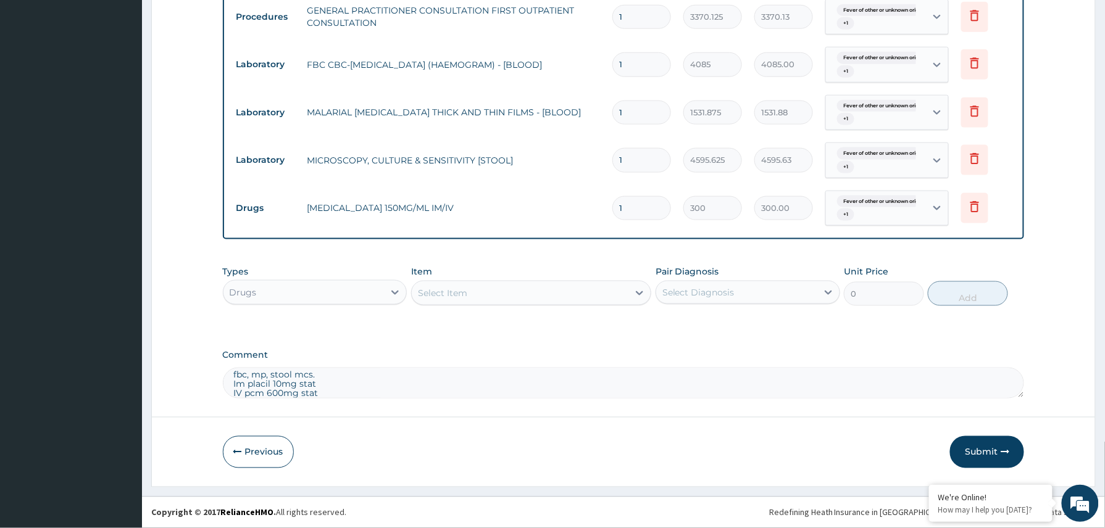
click at [321, 388] on textarea "fbc, mp, stool mcs. Im placil 10mg stat IV pcm 600mg stat IV ringers lactate 50…" at bounding box center [624, 383] width 802 height 31
click at [322, 391] on textarea "fbc, mp, stool mcs. Im placil 10mg stat IV pcm 600mg stat IV ringers lactate 50…" at bounding box center [624, 383] width 802 height 31
type textarea "IV ringers lactate 500mls stat. update fbc- neutrophilia-87%, leukopenia- 2.5 m…"
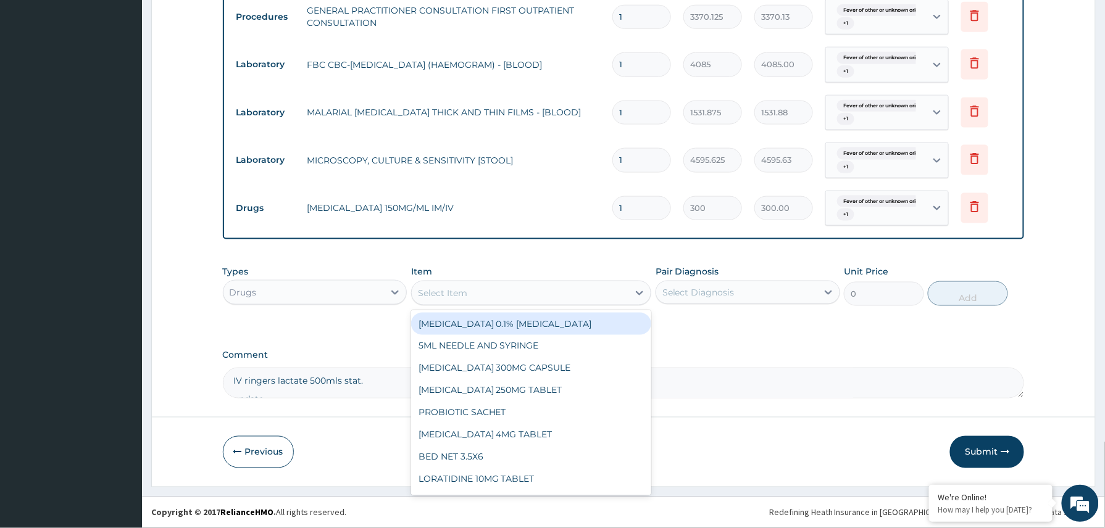
click at [480, 288] on div "Select Item" at bounding box center [520, 293] width 217 height 20
type input "ringer"
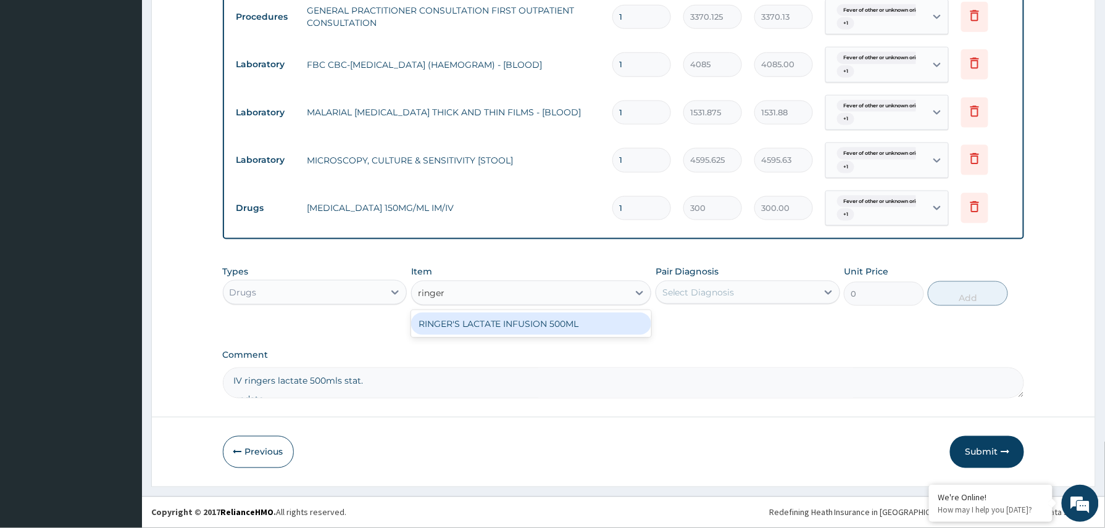
click at [573, 319] on div "RINGER'S LACTATE INFUSION 500ML" at bounding box center [531, 324] width 241 height 22
type input "1080"
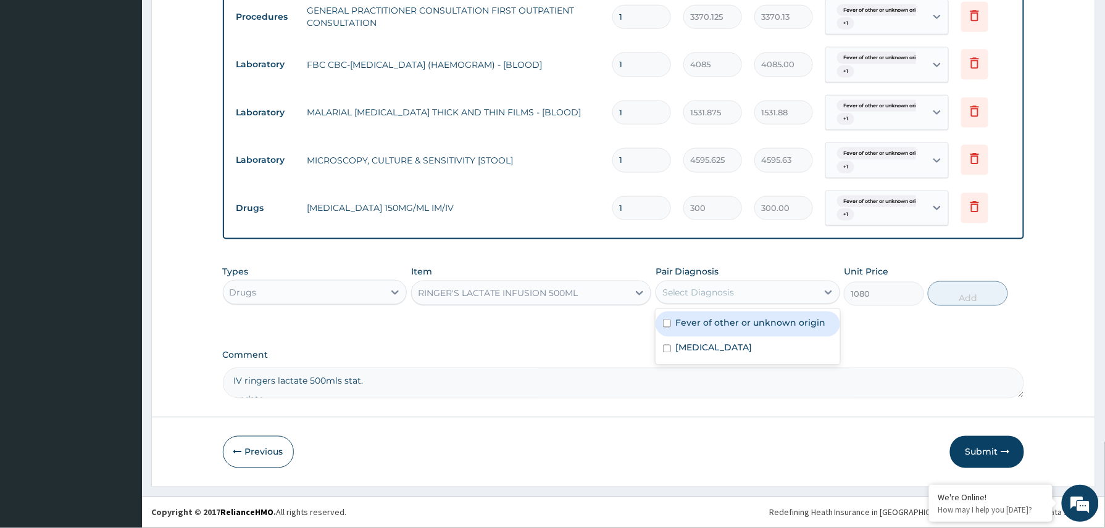
click at [707, 286] on div "Select Diagnosis" at bounding box center [698, 292] width 72 height 12
drag, startPoint x: 697, startPoint y: 317, endPoint x: 697, endPoint y: 325, distance: 7.4
click at [697, 324] on label "Fever of other or unknown origin" at bounding box center [751, 323] width 150 height 12
checkbox input "true"
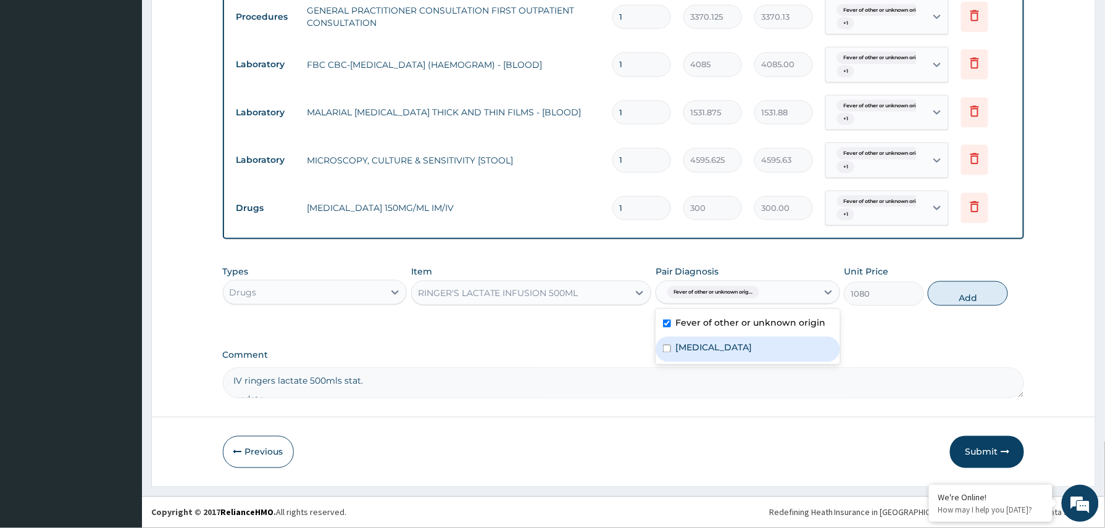
drag, startPoint x: 697, startPoint y: 337, endPoint x: 759, endPoint y: 338, distance: 61.7
click at [699, 339] on div "Malaria, unspecified" at bounding box center [747, 349] width 185 height 25
checkbox input "true"
click at [963, 293] on button "Add" at bounding box center [967, 293] width 80 height 25
type input "0"
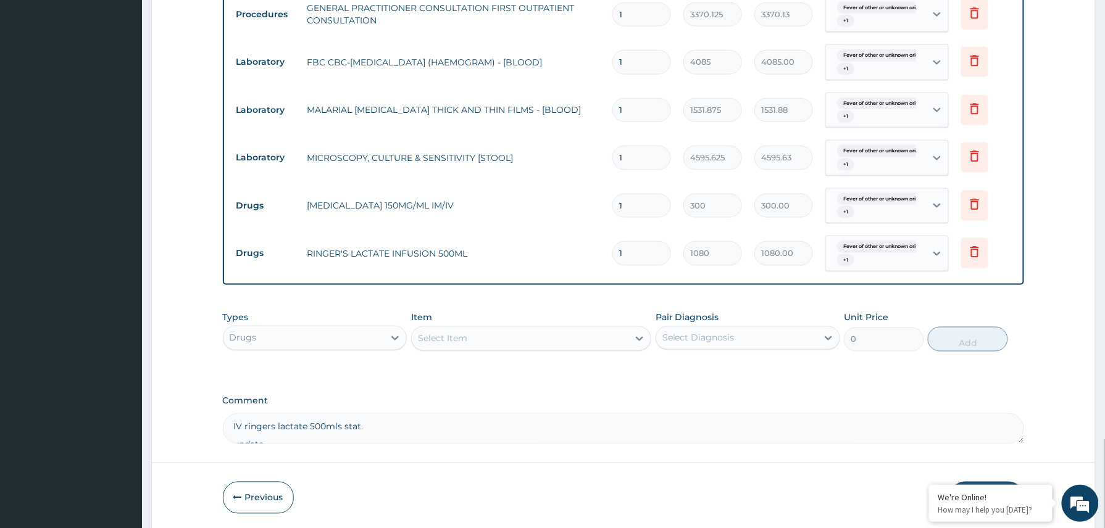
click at [234, 439] on textarea "IV ringers lactate 500mls stat. update fbc- neutrophilia-87%, leukopenia- 2.5 m…" at bounding box center [624, 428] width 802 height 31
click at [260, 416] on textarea "plan- IV ceftriaxone 2g stat (slow infusion). IM emal 150mg daily x 3days Then …" at bounding box center [624, 428] width 802 height 31
type textarea "IV ceftriaxone 2g stat (slow infusion). IM emal 150mg daily x 3days Then ORS 2 …"
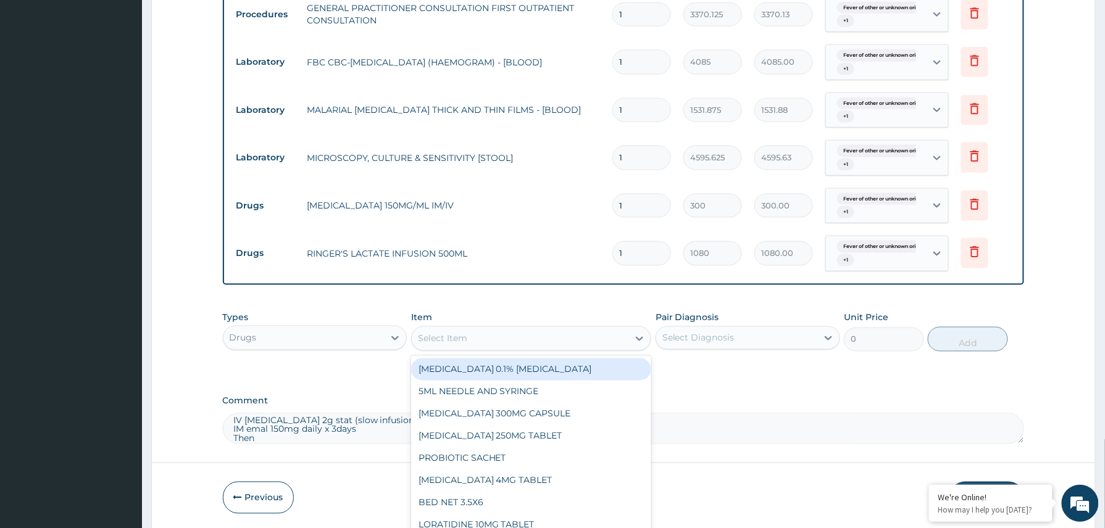
click at [474, 341] on div "Select Item" at bounding box center [520, 339] width 217 height 20
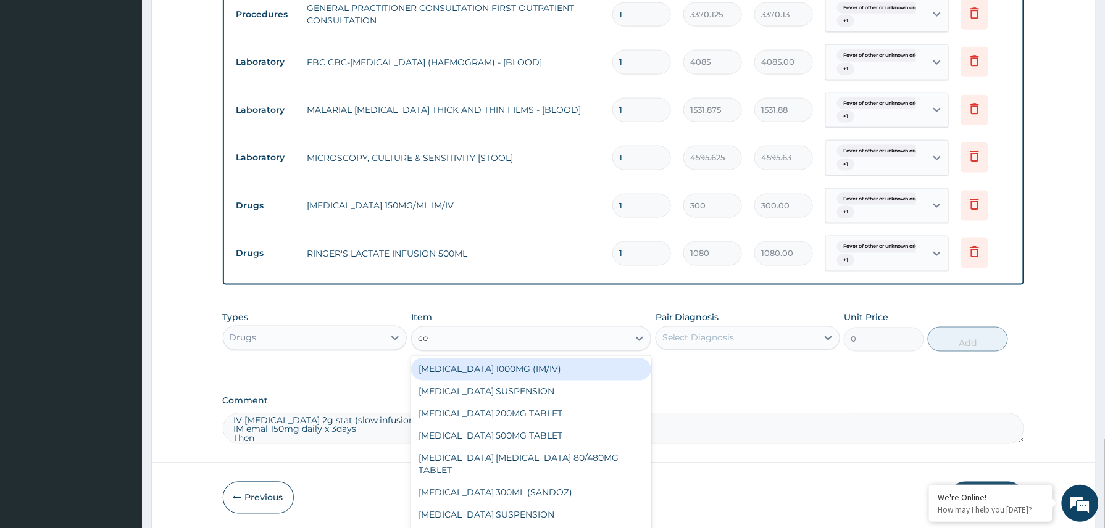
type input "cef"
click at [526, 367] on div "CEFTRIAXONE 1000MG (IM/IV)" at bounding box center [531, 370] width 241 height 22
type input "2415"
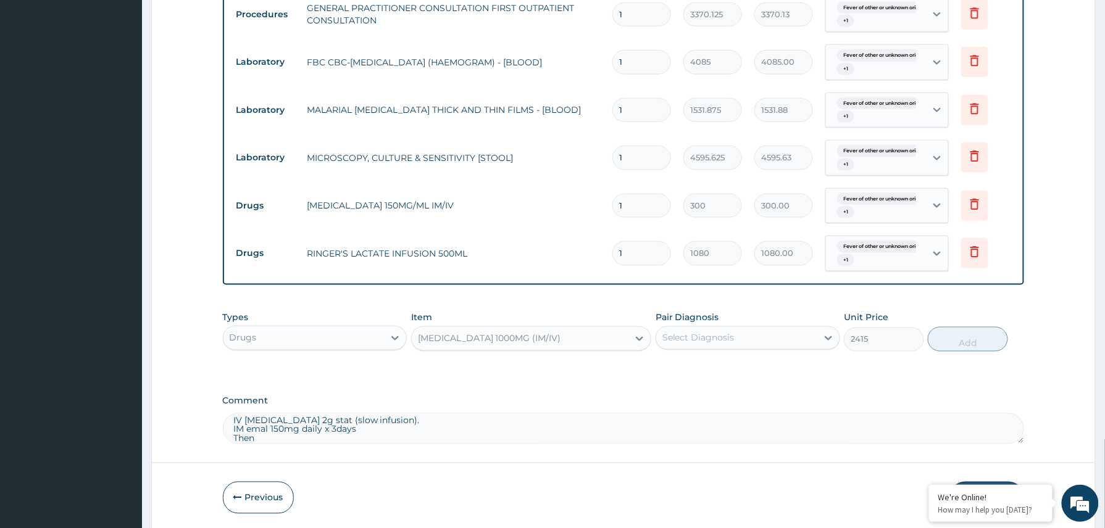
drag, startPoint x: 729, startPoint y: 341, endPoint x: 729, endPoint y: 349, distance: 7.4
click at [729, 342] on div "Select Diagnosis" at bounding box center [698, 338] width 72 height 12
drag, startPoint x: 724, startPoint y: 368, endPoint x: 724, endPoint y: 381, distance: 13.0
click at [724, 371] on label "Fever of other or unknown origin" at bounding box center [751, 368] width 150 height 12
checkbox input "true"
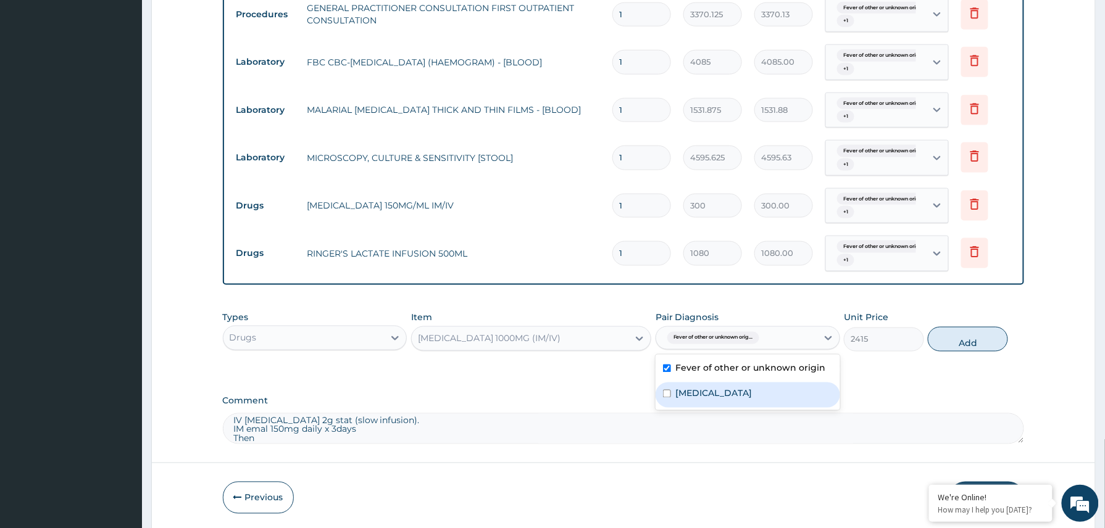
click at [721, 397] on label "Malaria, unspecified" at bounding box center [714, 394] width 77 height 12
checkbox input "true"
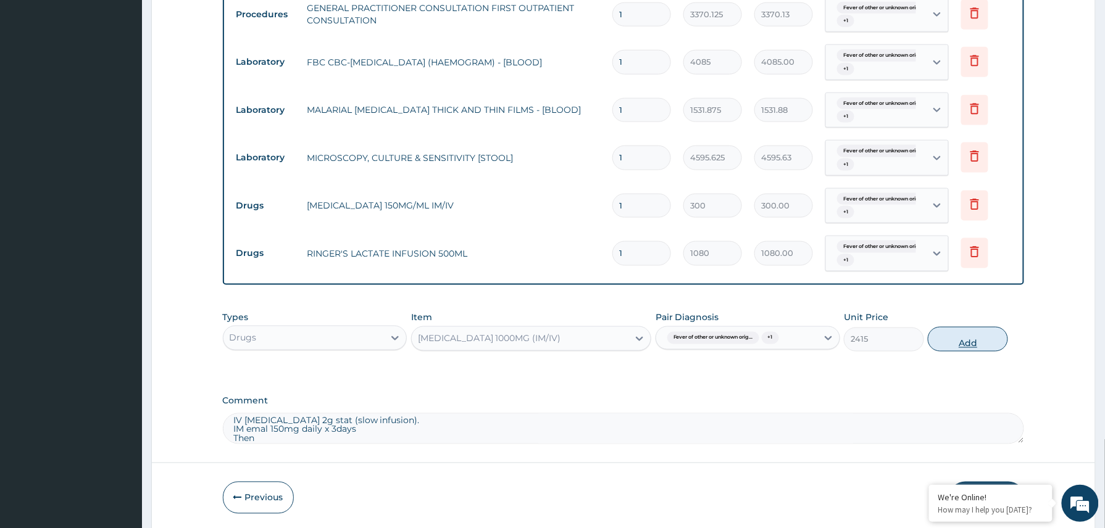
click at [970, 346] on button "Add" at bounding box center [967, 339] width 80 height 25
type input "0"
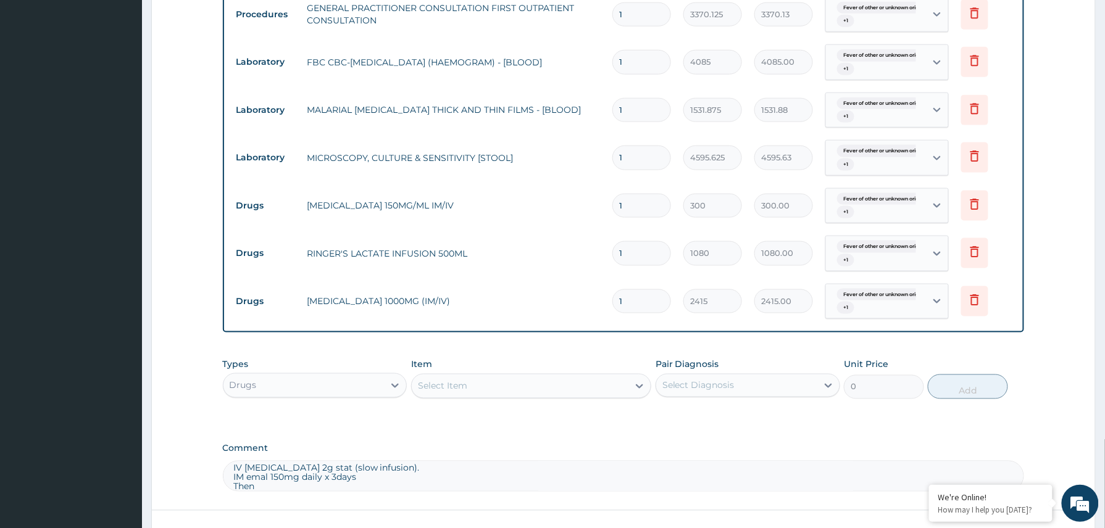
scroll to position [599, 0]
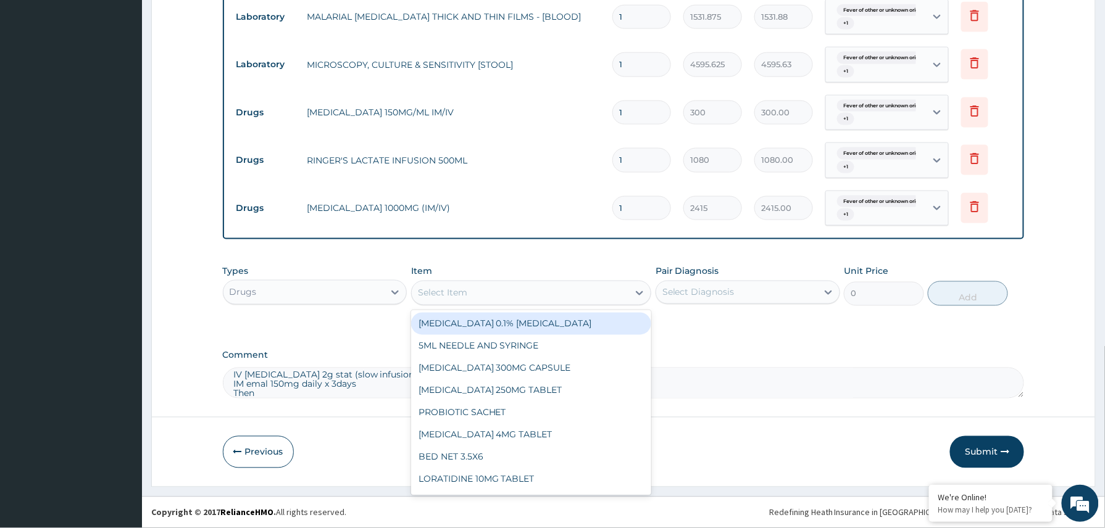
click at [504, 290] on div "Select Item" at bounding box center [520, 293] width 217 height 20
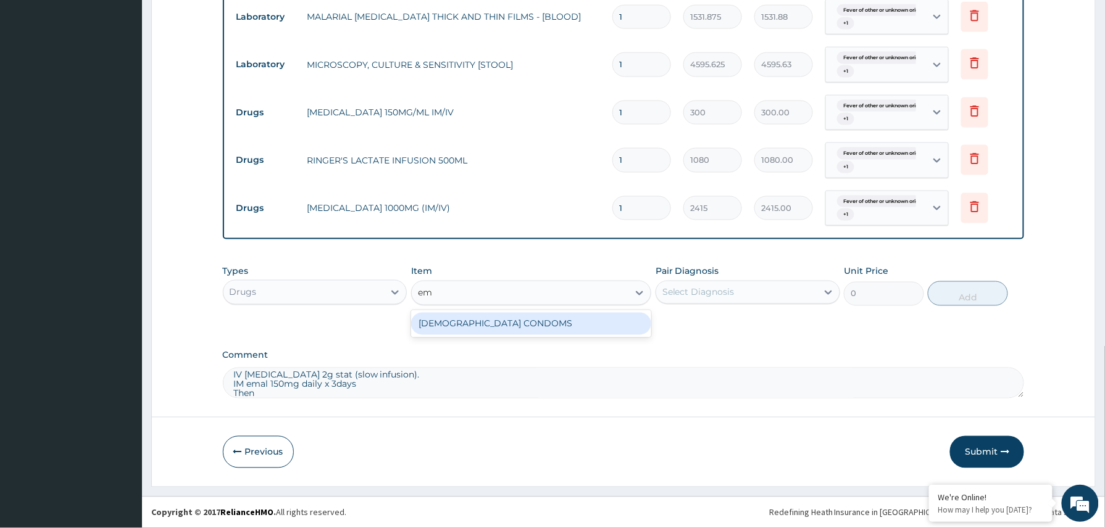
type input "e"
type input "artee"
drag, startPoint x: 517, startPoint y: 332, endPoint x: 560, endPoint y: 313, distance: 47.0
click at [517, 330] on div "ARTEETHER 150MG (IM/IV)" at bounding box center [531, 324] width 241 height 22
type input "1614"
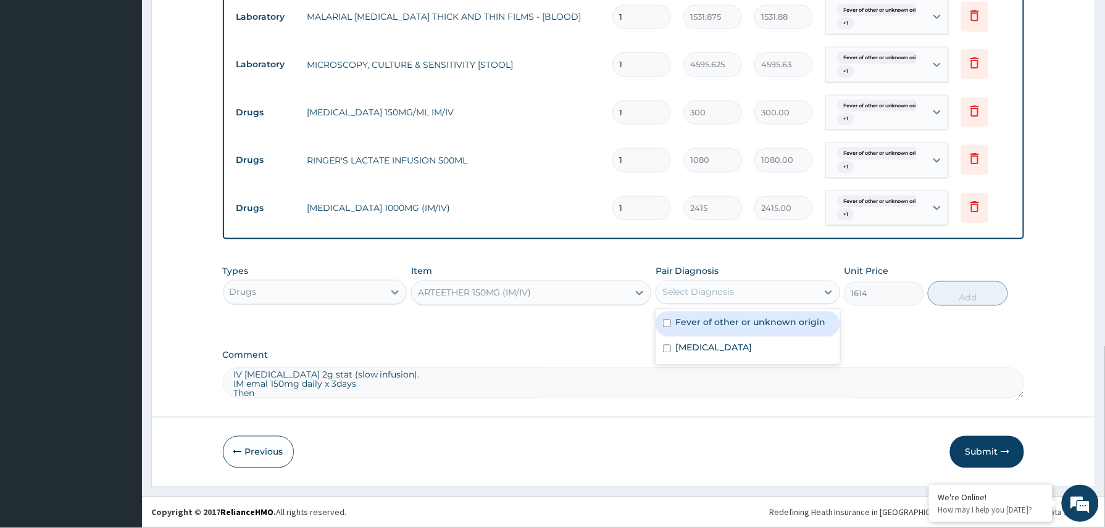
drag, startPoint x: 712, startPoint y: 289, endPoint x: 712, endPoint y: 319, distance: 29.6
click at [712, 295] on div "Select Diagnosis" at bounding box center [698, 292] width 72 height 12
drag, startPoint x: 711, startPoint y: 328, endPoint x: 711, endPoint y: 347, distance: 18.5
click at [711, 332] on div "Fever of other or unknown origin" at bounding box center [747, 324] width 185 height 25
checkbox input "true"
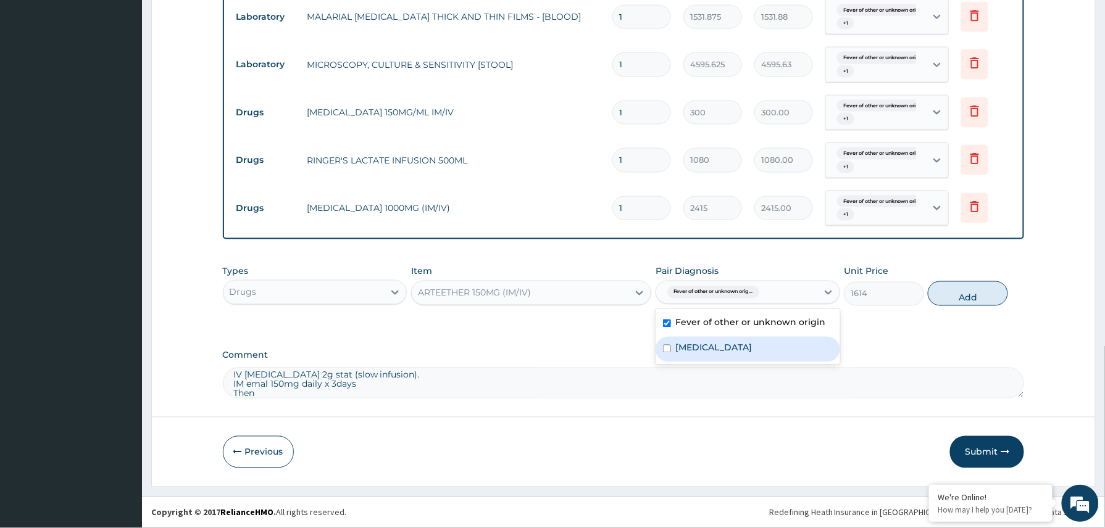
drag, startPoint x: 711, startPoint y: 347, endPoint x: 828, endPoint y: 310, distance: 122.4
click at [712, 347] on label "Malaria, unspecified" at bounding box center [714, 348] width 77 height 12
checkbox input "true"
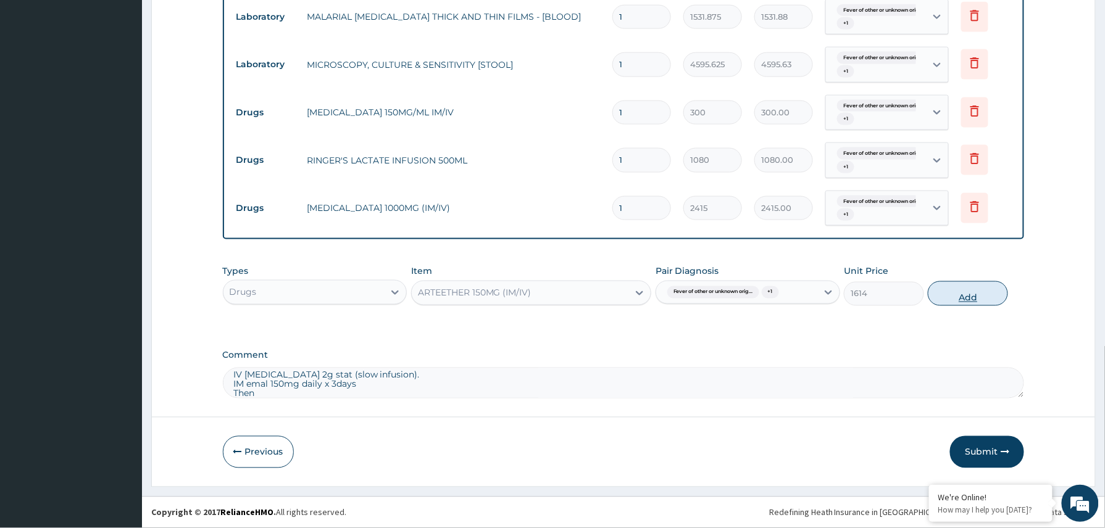
click at [976, 289] on button "Add" at bounding box center [967, 293] width 80 height 25
type input "0"
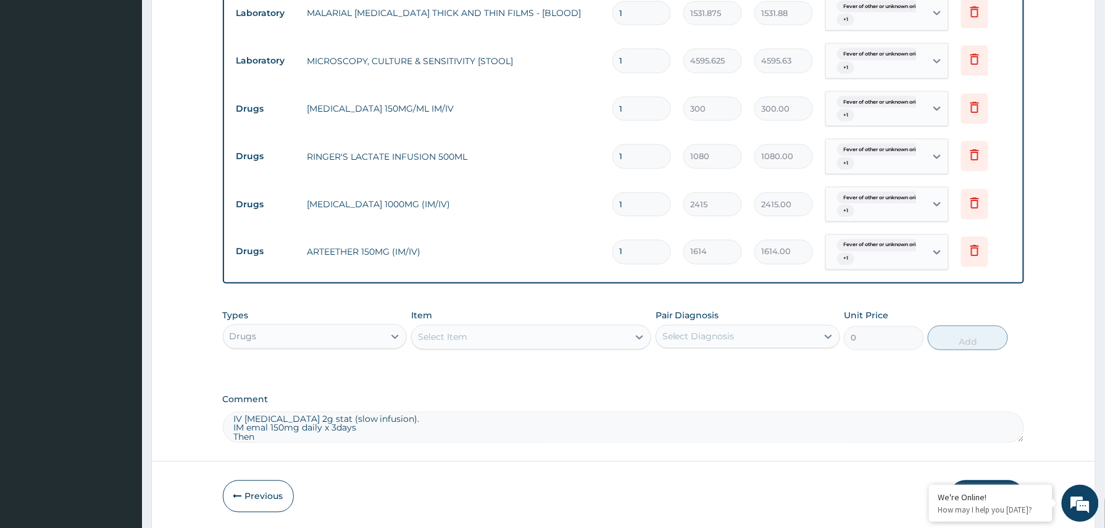
click at [366, 439] on textarea "IV ceftriaxone 2g stat (slow infusion). IM emal 150mg daily x 3days Then ORS 2 …" at bounding box center [624, 427] width 802 height 31
click at [264, 423] on textarea "Then ORS 2 sachets x 48hrs Tabs zinc 20mg daily x 10days Tabs Ciprofloxacin 500…" at bounding box center [624, 427] width 802 height 31
type textarea "ORS 2 sachets x 48hrs Tabs zinc 20mg daily x 10days Tabs Ciprofloxacin 500mg bd…"
click at [471, 336] on div "Select Item" at bounding box center [520, 338] width 217 height 20
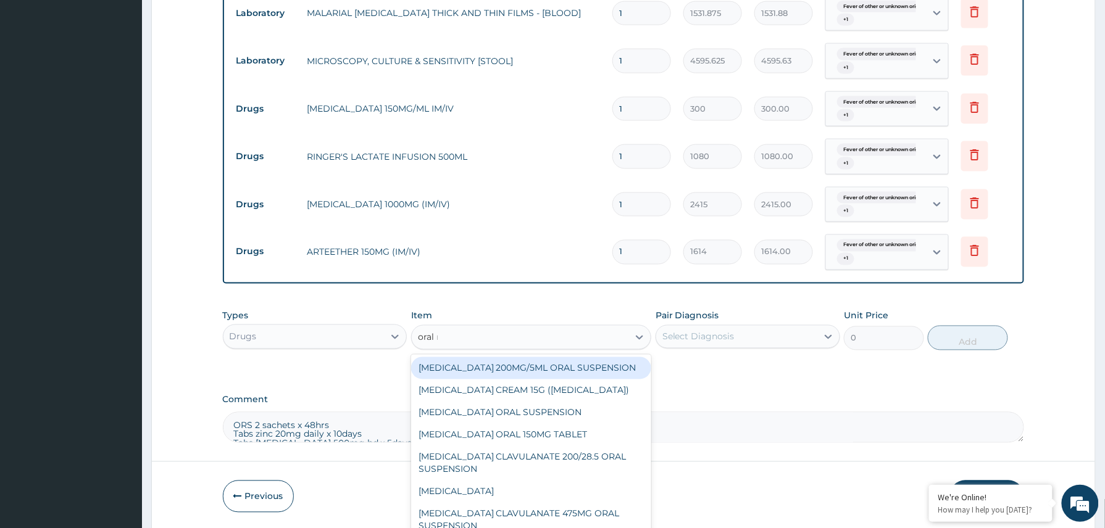
type input "oral re"
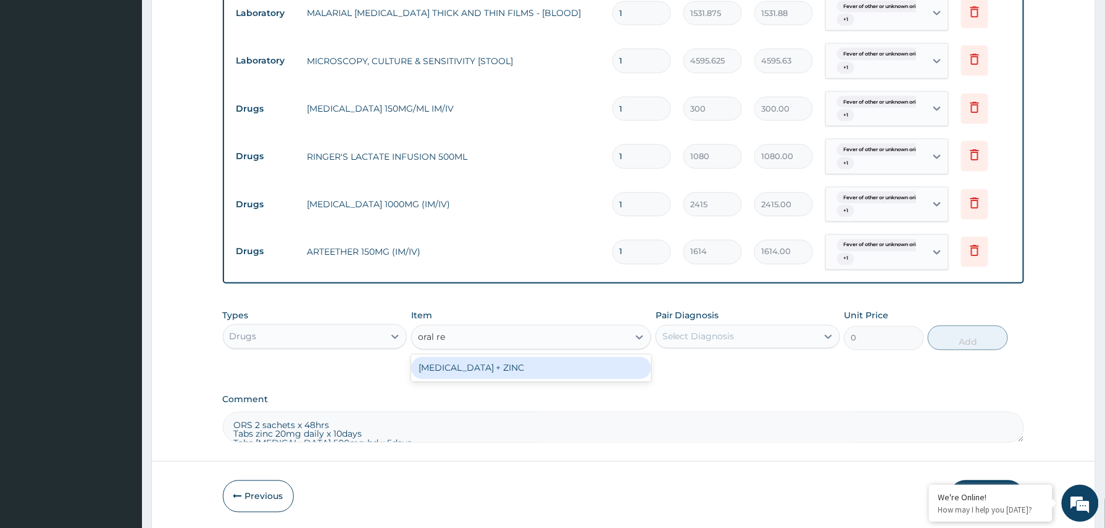
drag, startPoint x: 534, startPoint y: 368, endPoint x: 559, endPoint y: 369, distance: 24.7
click at [537, 368] on div "ORAL REHYDRATION SOLUTION + ZINC" at bounding box center [531, 368] width 241 height 22
type input "1000"
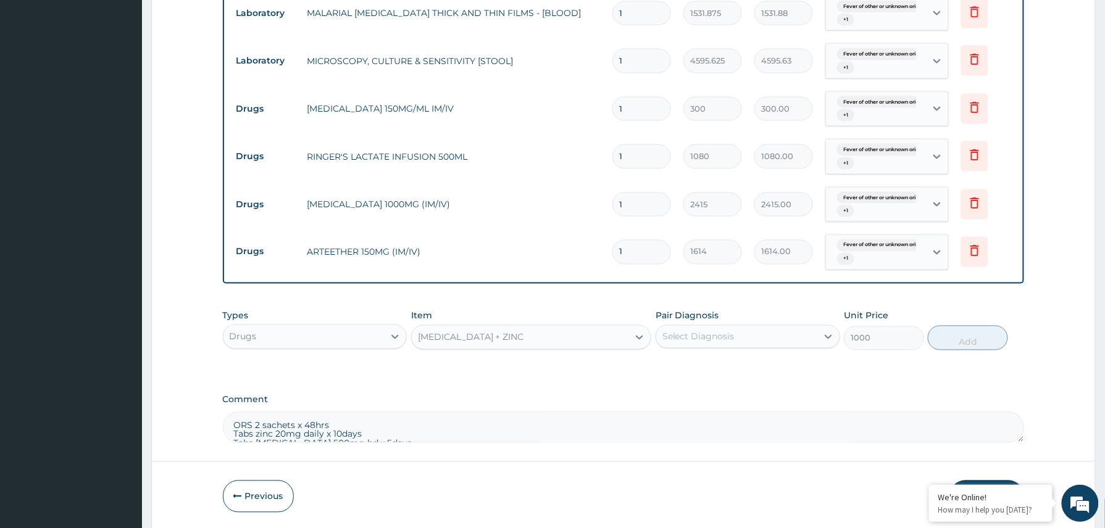
drag, startPoint x: 702, startPoint y: 343, endPoint x: 702, endPoint y: 355, distance: 12.3
click at [702, 343] on div "Select Diagnosis" at bounding box center [698, 337] width 72 height 12
drag, startPoint x: 702, startPoint y: 370, endPoint x: 701, endPoint y: 393, distance: 22.8
click at [702, 378] on div "Fever of other or unknown origin" at bounding box center [747, 368] width 185 height 25
checkbox input "true"
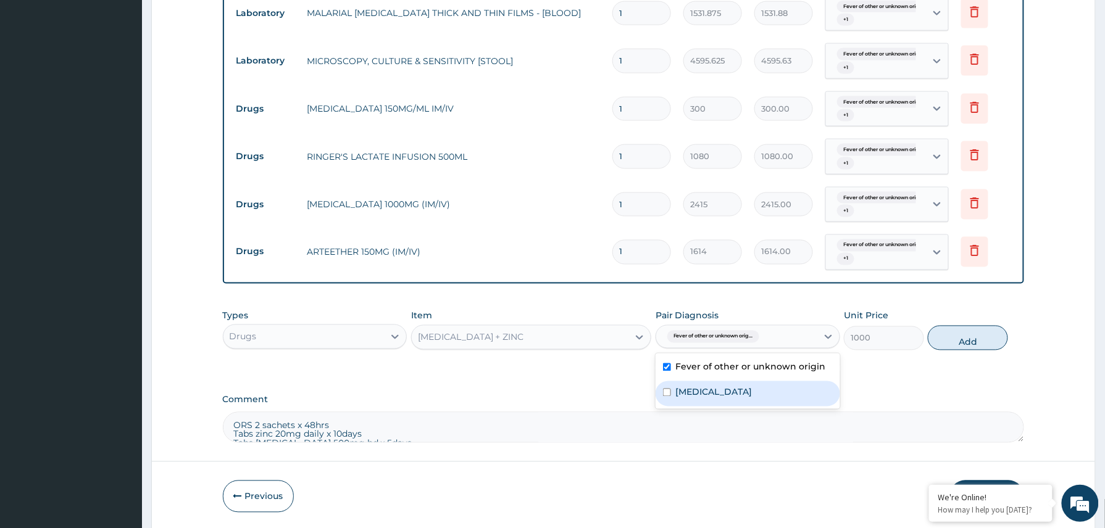
click at [701, 393] on label "Malaria, unspecified" at bounding box center [714, 392] width 77 height 12
checkbox input "true"
drag, startPoint x: 976, startPoint y: 343, endPoint x: 970, endPoint y: 351, distance: 9.6
click at [975, 346] on button "Add" at bounding box center [967, 338] width 80 height 25
type input "0"
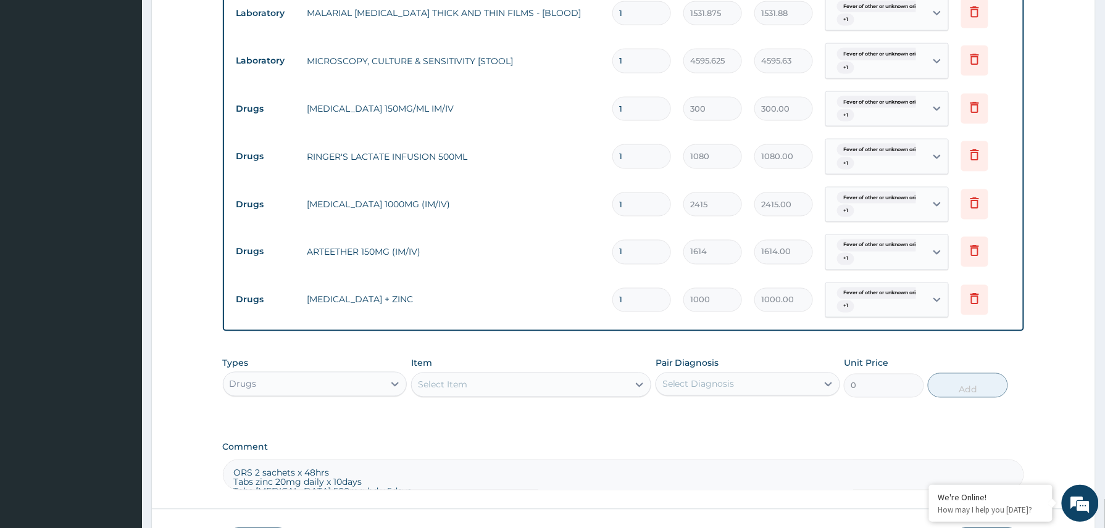
type input "0.00"
type input "2"
type input "2000.00"
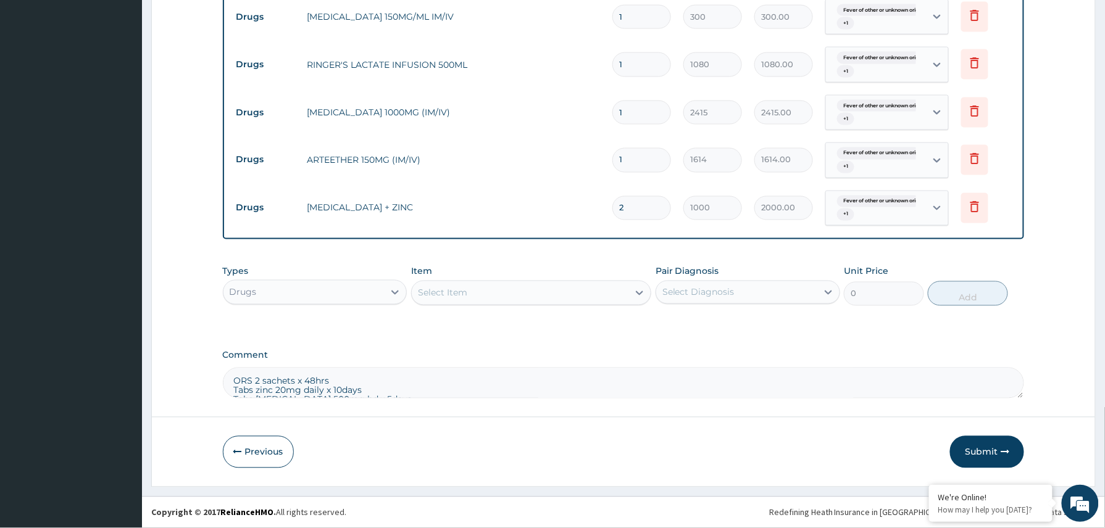
type input "2"
click at [338, 379] on textarea "ORS 2 sachets x 48hrs Tabs zinc 20mg daily x 10days Tabs Ciprofloxacin 500mg bd…" at bounding box center [624, 383] width 802 height 31
click at [338, 388] on textarea "ORS 2 sachets x 48hrs Tabs zinc 20mg daily x 10days Tabs Ciprofloxacin 500mg bd…" at bounding box center [624, 383] width 802 height 31
type textarea "Tabs zinc 20mg daily x 10days Tabs Ciprofloxacin 500mg bd x 5days Tabs Ibuprofe…"
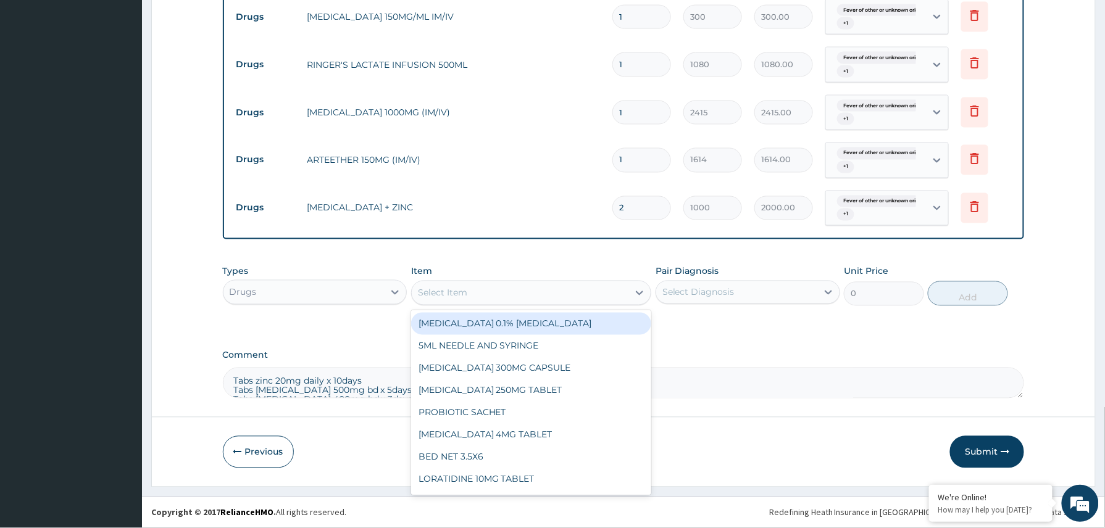
click at [462, 291] on div "Select Item" at bounding box center [442, 293] width 49 height 12
type input "zinc"
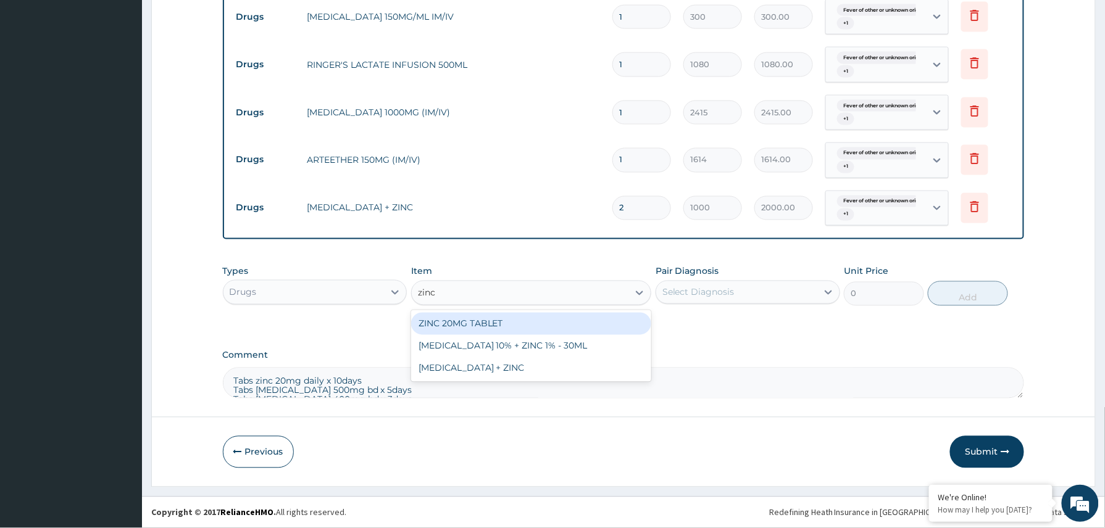
click at [528, 323] on div "ZINC 20MG TABLET" at bounding box center [531, 324] width 241 height 22
type input "50"
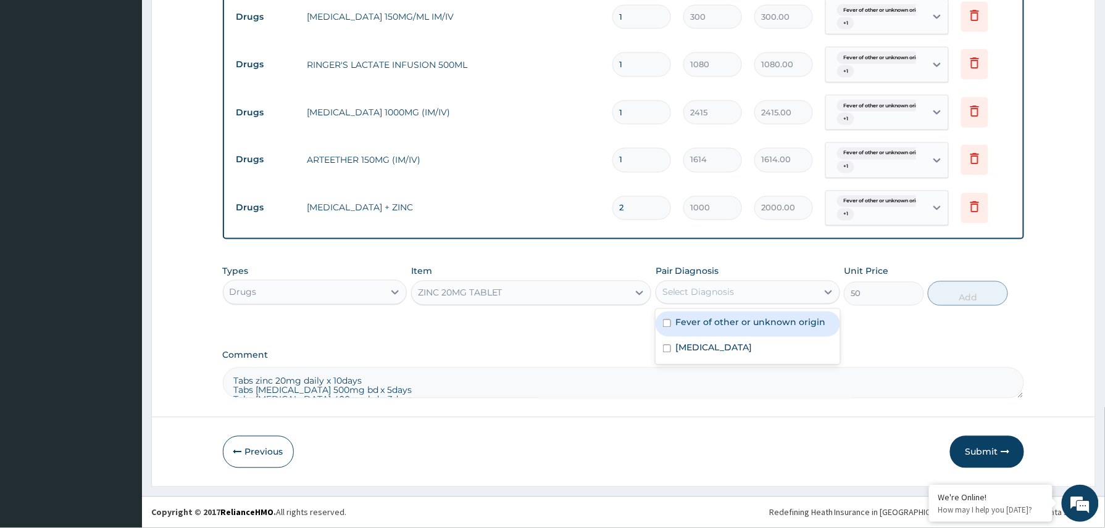
click at [702, 286] on div "Select Diagnosis" at bounding box center [698, 292] width 72 height 12
click at [712, 320] on label "Fever of other or unknown origin" at bounding box center [751, 323] width 150 height 12
checkbox input "true"
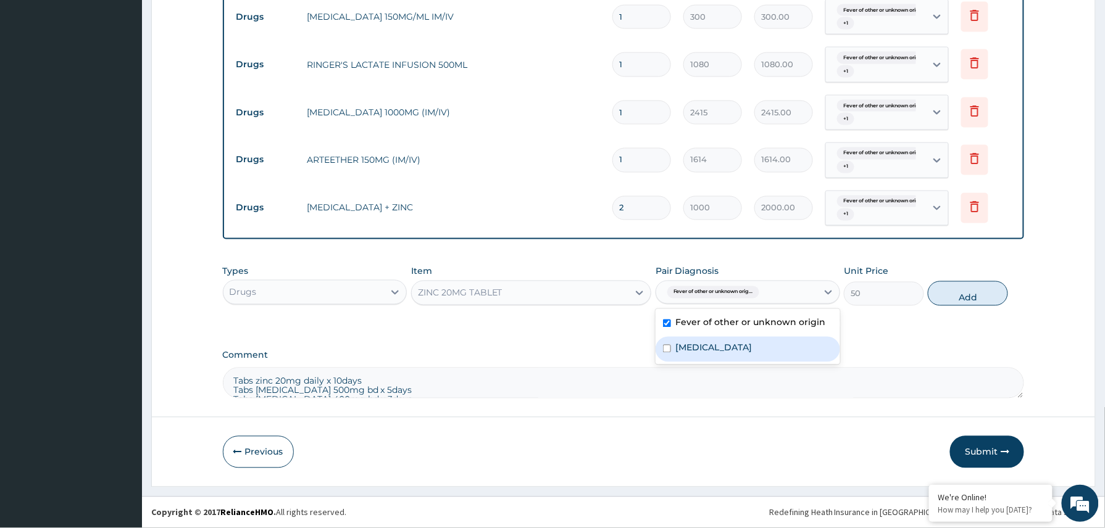
click at [713, 344] on label "Malaria, unspecified" at bounding box center [714, 348] width 77 height 12
checkbox input "true"
click at [946, 292] on button "Add" at bounding box center [967, 293] width 80 height 25
type input "0"
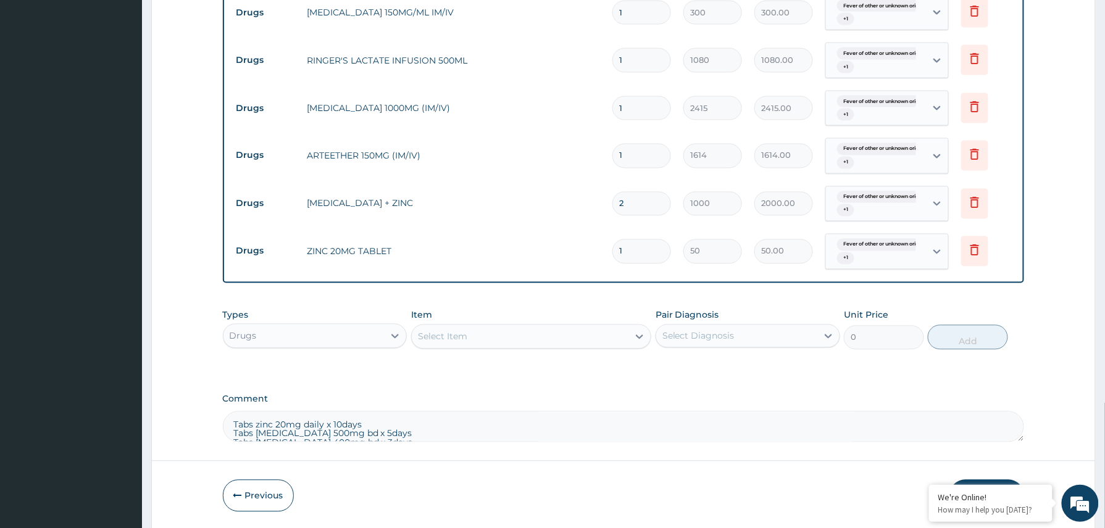
type input "0.00"
type input "1"
type input "50.00"
type input "10"
type input "500.00"
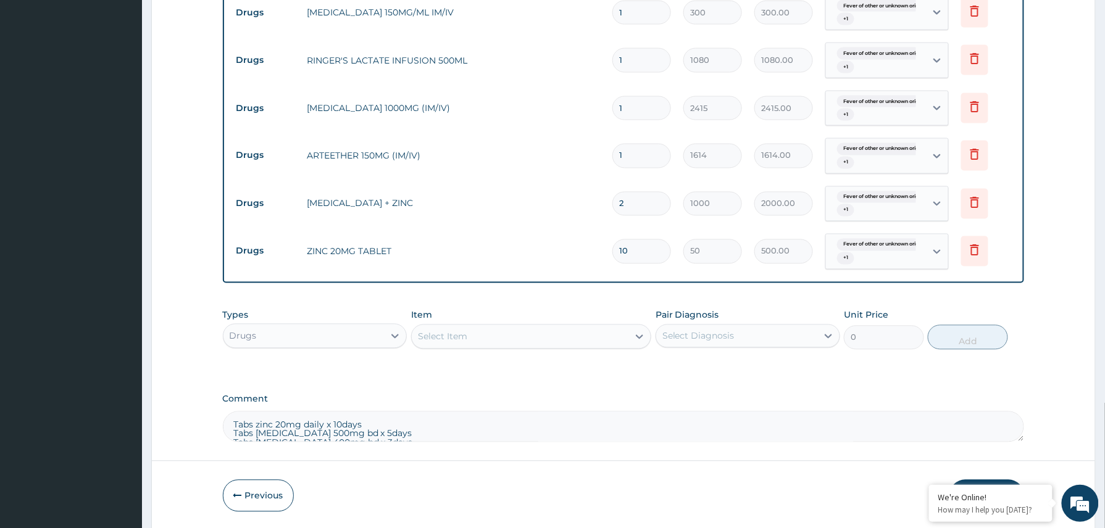
type input "10"
click at [366, 427] on textarea "Tabs zinc 20mg daily x 10days Tabs Ciprofloxacin 500mg bd x 5days Tabs Ibuprofe…" at bounding box center [624, 427] width 802 height 31
type textarea "Tabs Ciprofloxacin 500mg bd x 5days Tabs Ibuprofen 400mg bd x 3days Tabs act 80…"
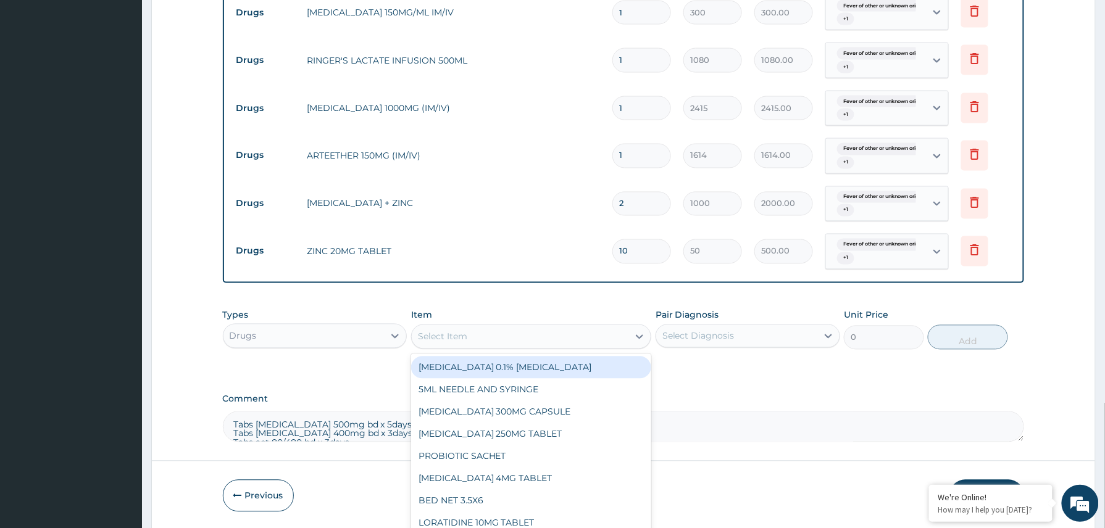
click at [484, 339] on div "Select Item" at bounding box center [520, 337] width 217 height 20
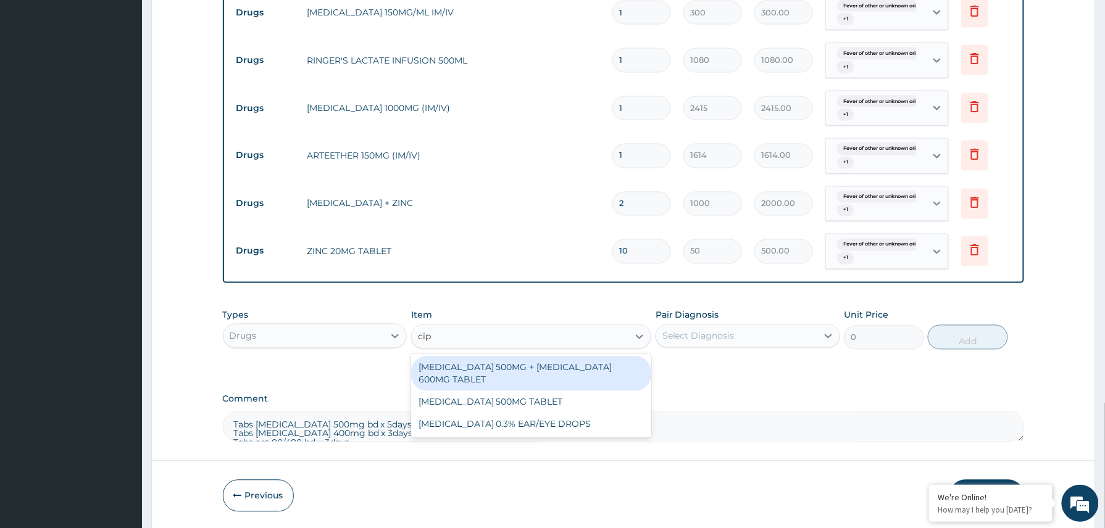
type input "cipr"
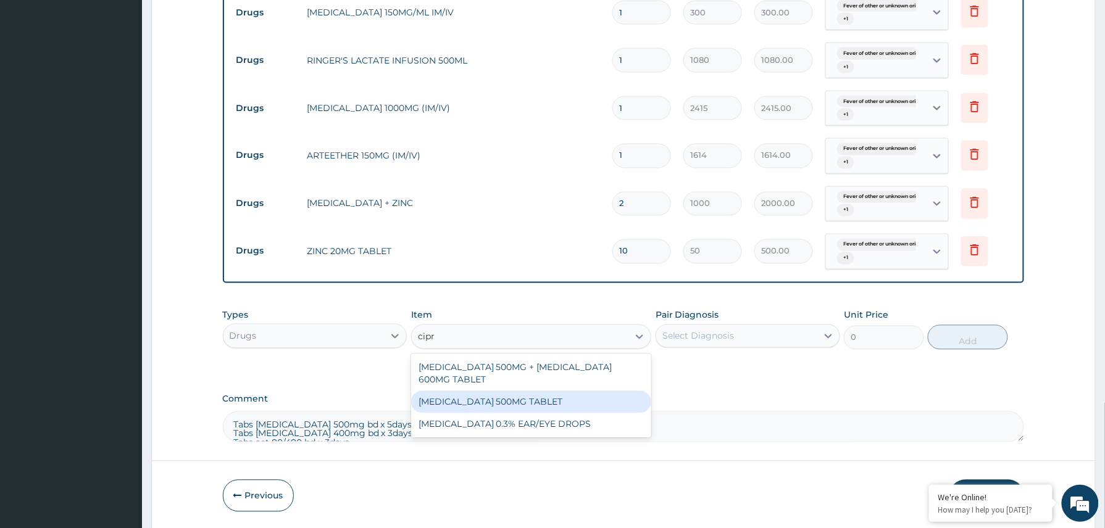
drag, startPoint x: 522, startPoint y: 400, endPoint x: 599, endPoint y: 373, distance: 81.4
click at [523, 401] on div "CIPROFLOXACIN 500MG TABLET" at bounding box center [531, 402] width 241 height 22
type input "400"
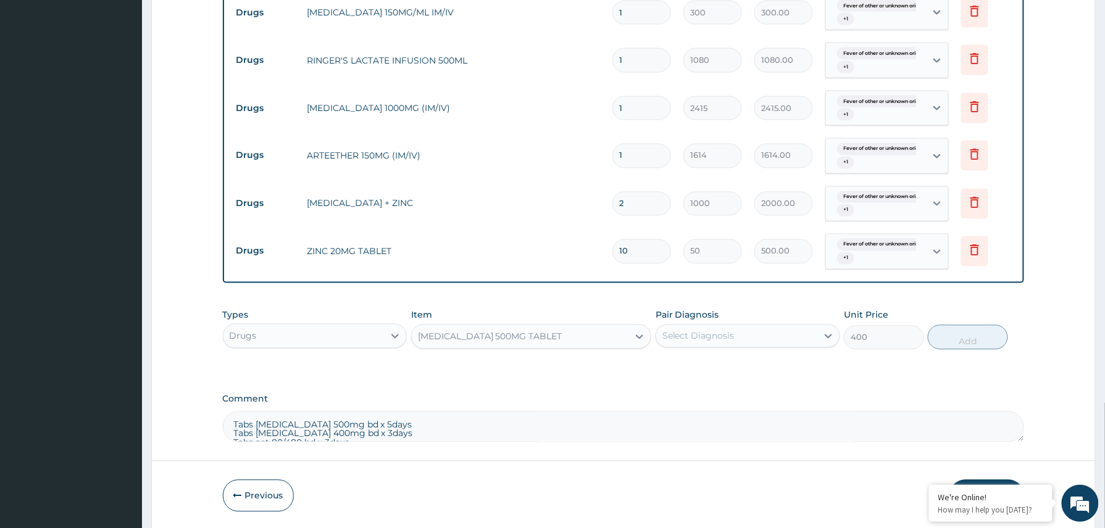
click at [702, 339] on div "Select Diagnosis" at bounding box center [698, 336] width 72 height 12
drag, startPoint x: 700, startPoint y: 370, endPoint x: 695, endPoint y: 389, distance: 19.2
click at [700, 373] on label "Fever of other or unknown origin" at bounding box center [751, 366] width 150 height 12
checkbox input "true"
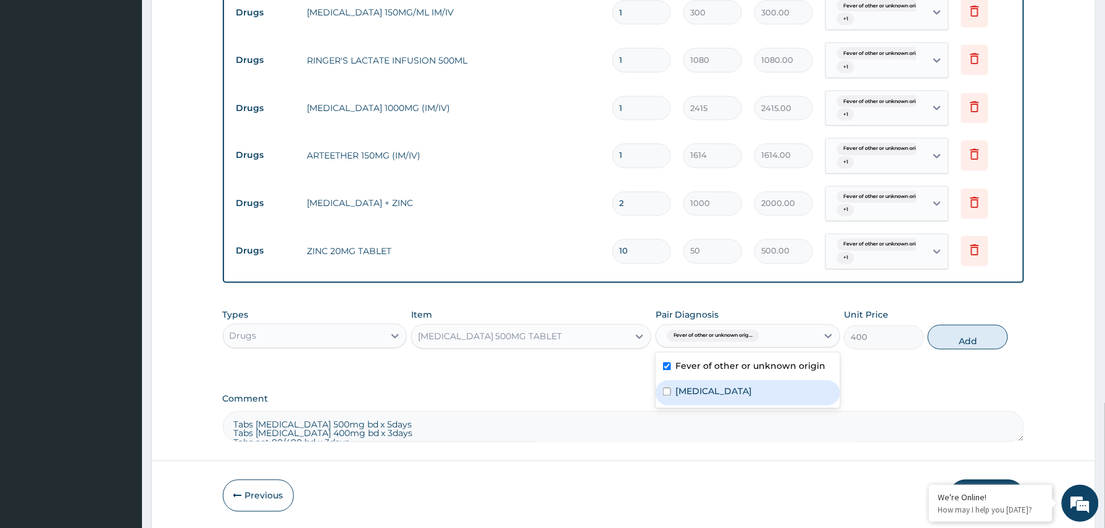
click at [695, 391] on label "Malaria, unspecified" at bounding box center [714, 392] width 77 height 12
checkbox input "true"
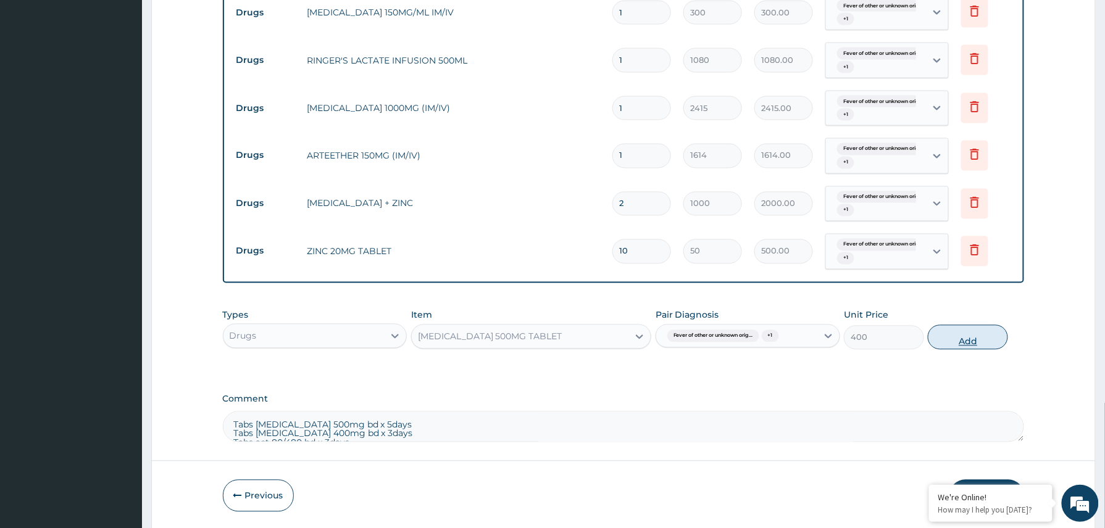
click at [957, 346] on button "Add" at bounding box center [967, 337] width 80 height 25
type input "0"
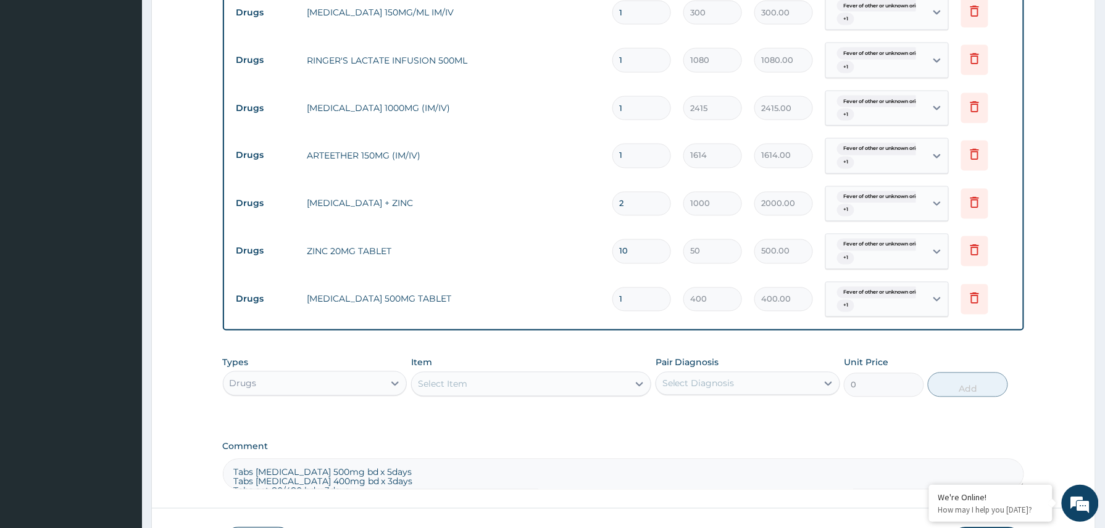
type input "10"
type input "4000.00"
type input "10"
click at [403, 477] on textarea "Tabs Ciprofloxacin 500mg bd x 5days Tabs Ibuprofen 400mg bd x 3days Tabs act 80…" at bounding box center [624, 474] width 802 height 31
type textarea "Tabs Ibuprofen 400mg bd x 3days Tabs act 80/480 bd x 3days"
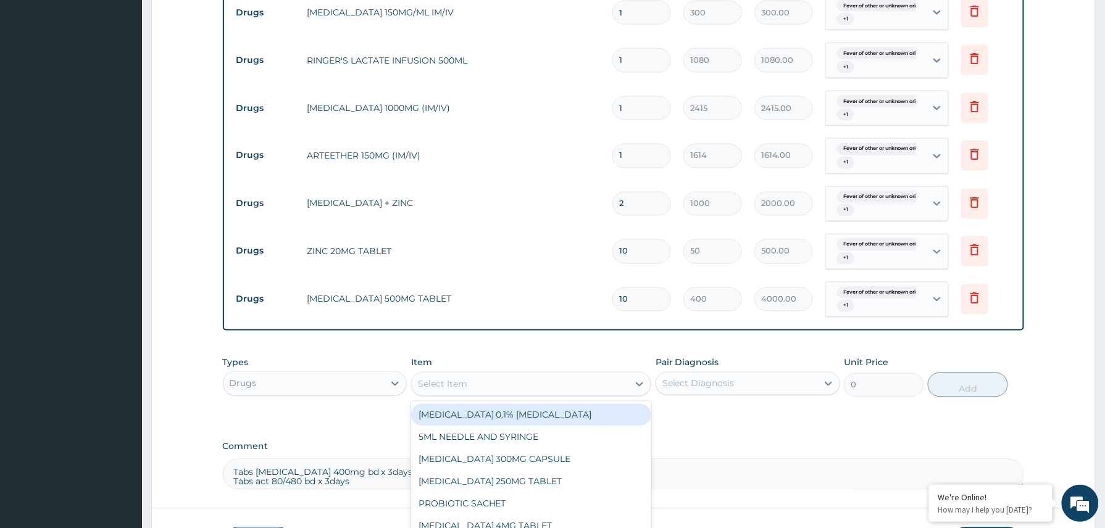
click at [462, 381] on div "Select Item" at bounding box center [520, 385] width 217 height 20
type input "ibupr"
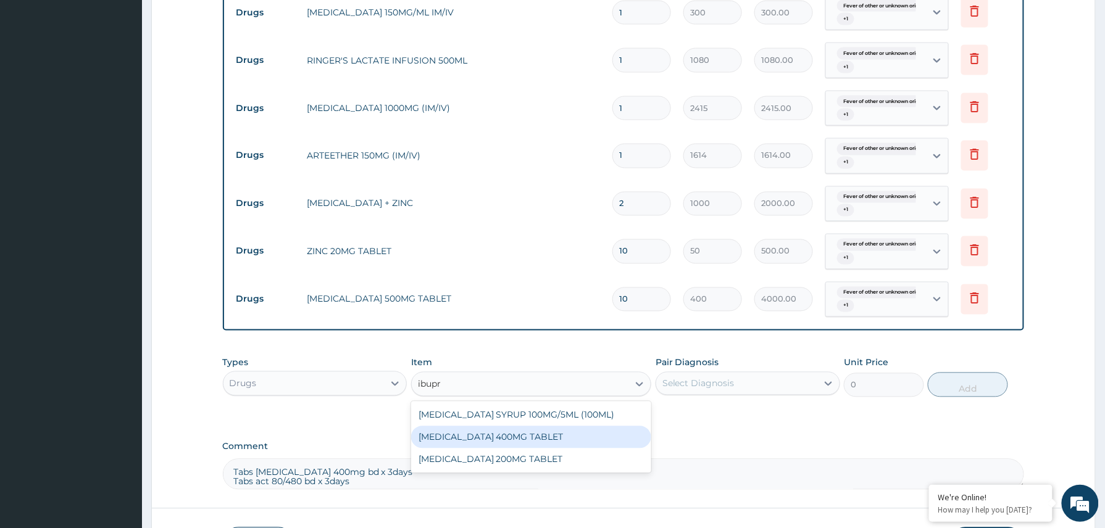
type input "156"
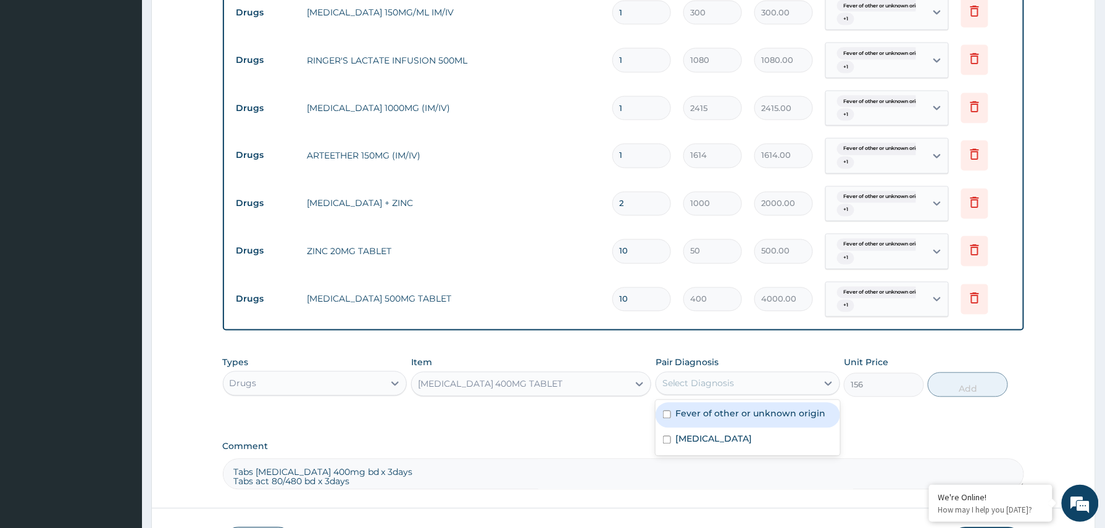
click at [726, 386] on div "Select Diagnosis" at bounding box center [698, 384] width 72 height 12
drag, startPoint x: 722, startPoint y: 418, endPoint x: 716, endPoint y: 434, distance: 17.0
click at [721, 418] on label "Fever of other or unknown origin" at bounding box center [751, 414] width 150 height 12
checkbox input "true"
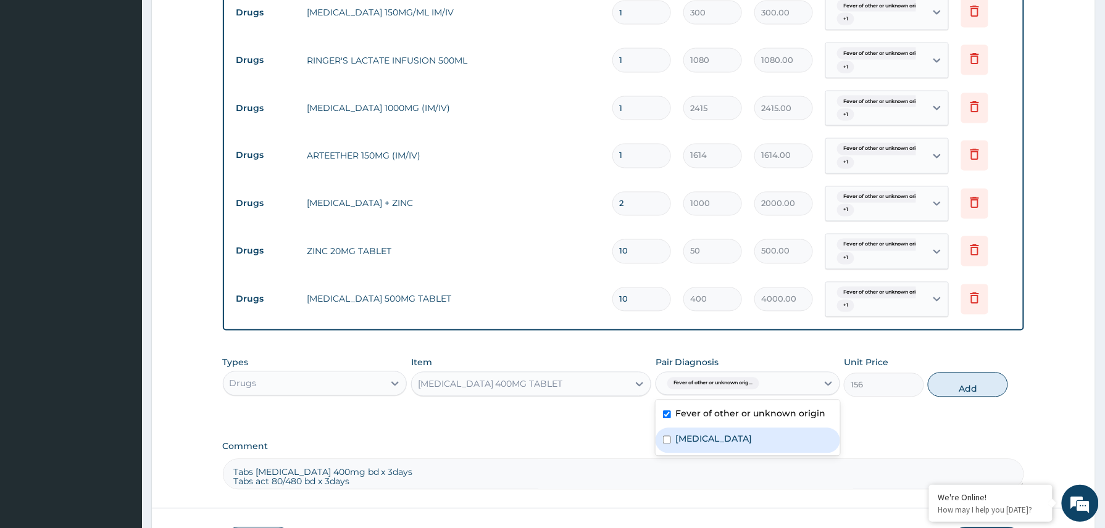
click at [716, 434] on div "Malaria, unspecified" at bounding box center [747, 440] width 185 height 25
checkbox input "true"
click at [963, 391] on button "Add" at bounding box center [967, 385] width 80 height 25
type input "0"
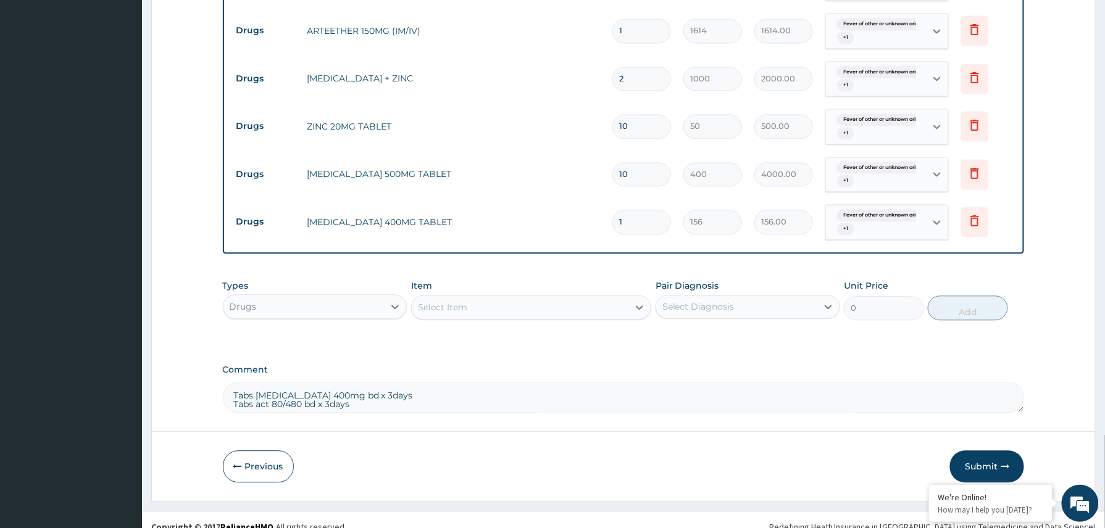
scroll to position [840, 0]
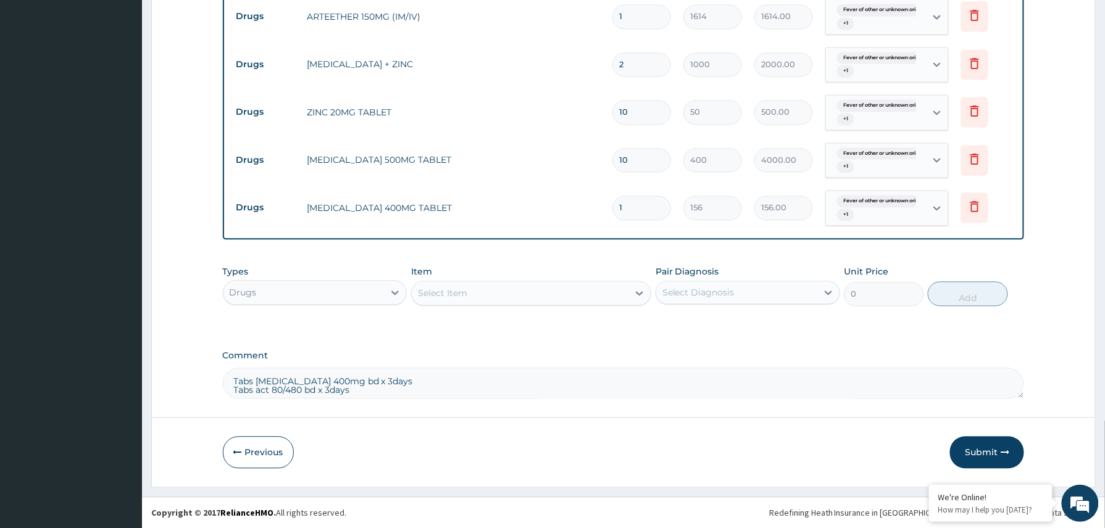
type input "0.00"
type input "6"
type input "936.00"
type input "6"
click at [452, 289] on div "Select Item" at bounding box center [442, 293] width 49 height 12
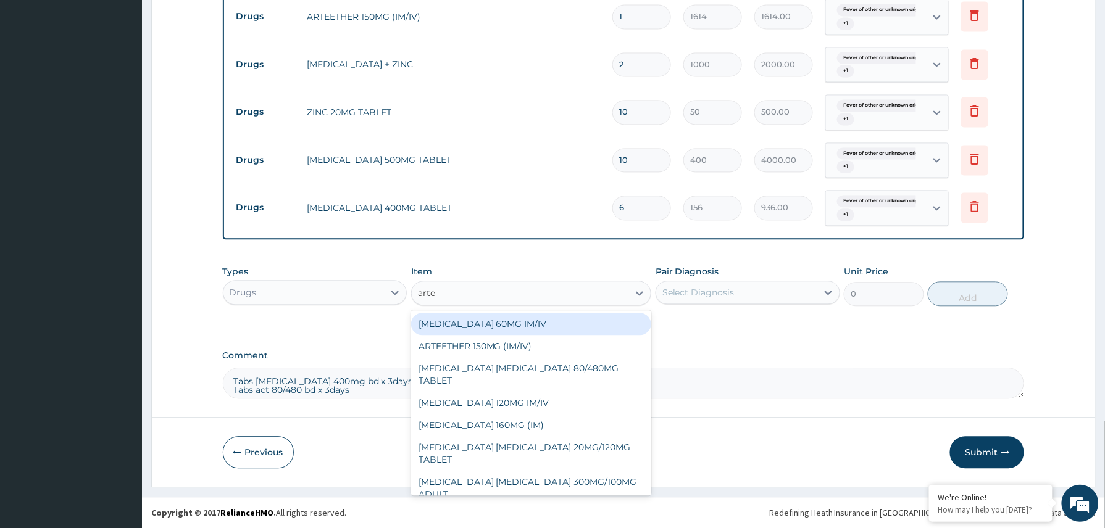
type input "artem"
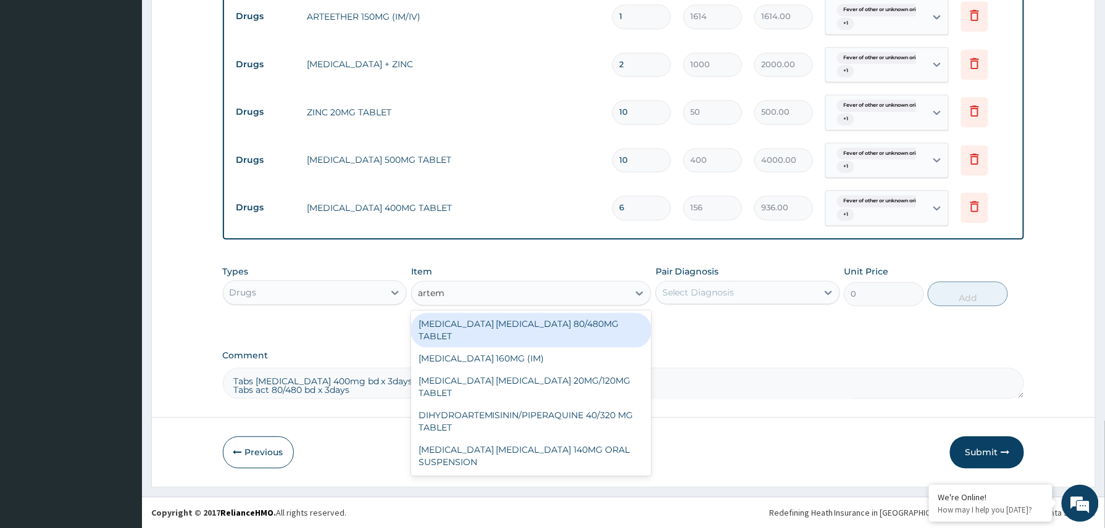
drag, startPoint x: 583, startPoint y: 324, endPoint x: 655, endPoint y: 307, distance: 73.6
click at [585, 323] on div "ARTEMETHER LUMEFANTRINE 80/480MG TABLET" at bounding box center [531, 330] width 241 height 35
type input "450"
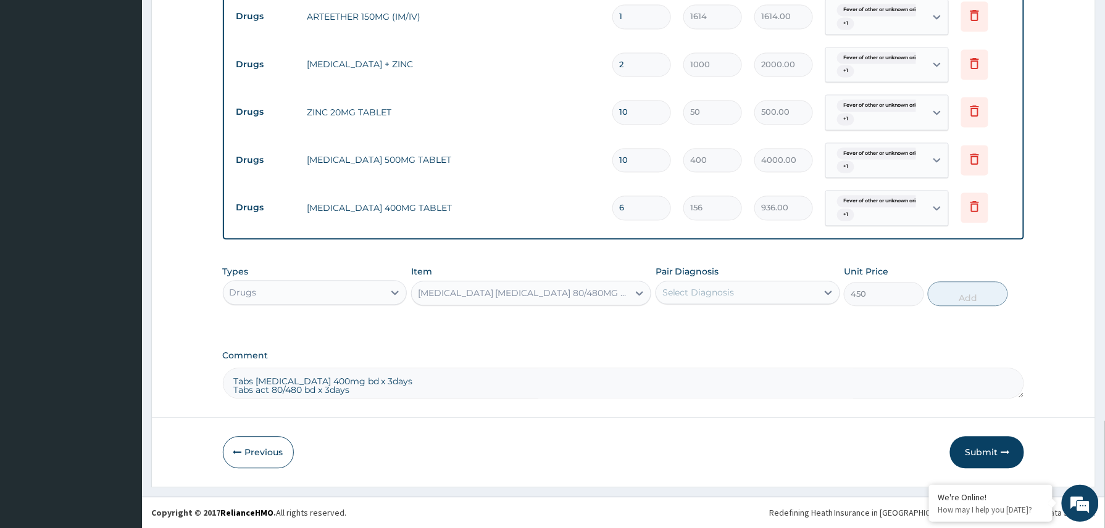
click at [691, 297] on div "Select Diagnosis" at bounding box center [698, 292] width 72 height 12
drag, startPoint x: 687, startPoint y: 321, endPoint x: 687, endPoint y: 347, distance: 25.9
click at [687, 327] on label "Fever of other or unknown origin" at bounding box center [751, 323] width 150 height 12
checkbox input "true"
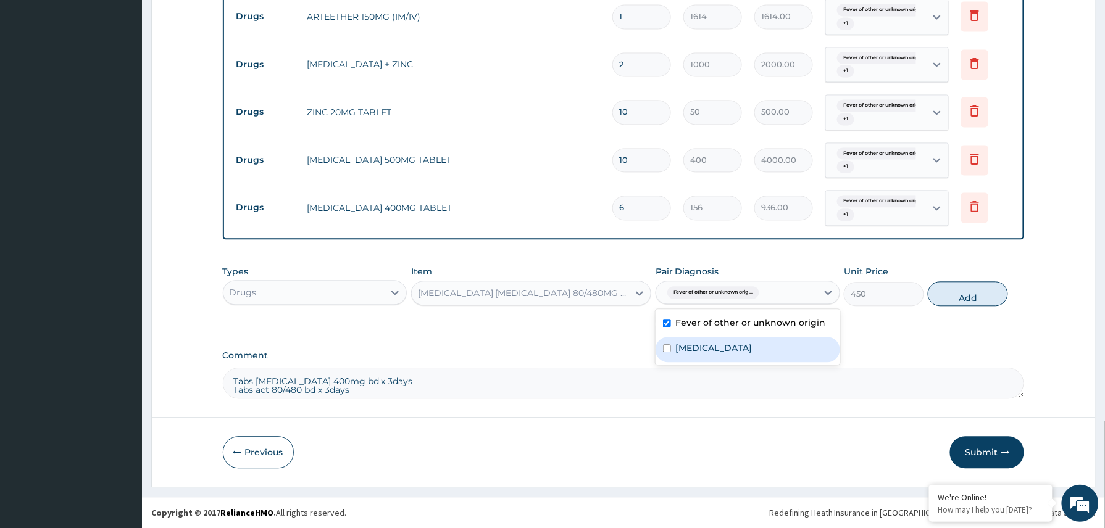
drag, startPoint x: 687, startPoint y: 347, endPoint x: 727, endPoint y: 347, distance: 39.5
click at [689, 347] on label "Malaria, unspecified" at bounding box center [714, 348] width 77 height 12
checkbox input "true"
click at [966, 299] on button "Add" at bounding box center [967, 293] width 80 height 25
type input "0"
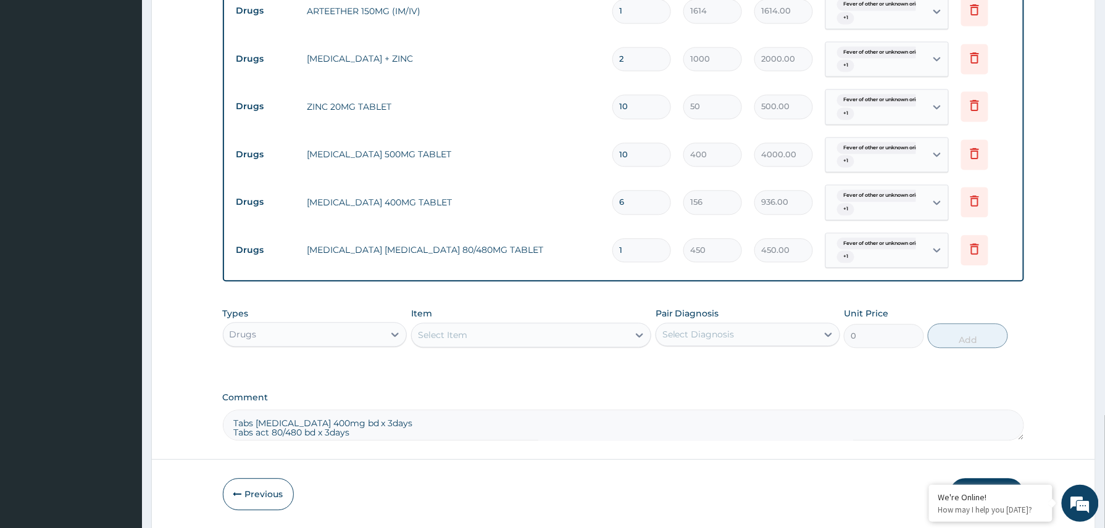
type input "0.00"
type input "6"
type input "2700.00"
type input "6"
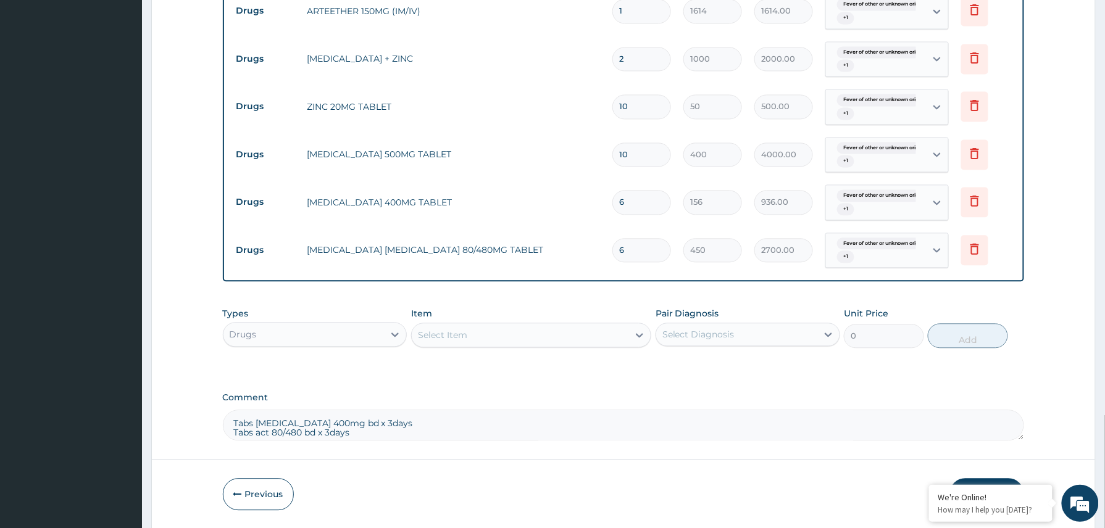
drag, startPoint x: 358, startPoint y: 438, endPoint x: 233, endPoint y: 423, distance: 125.5
click at [233, 423] on textarea "Tabs Ibuprofen 400mg bd x 3days Tabs act 80/480 bd x 3days" at bounding box center [624, 425] width 802 height 31
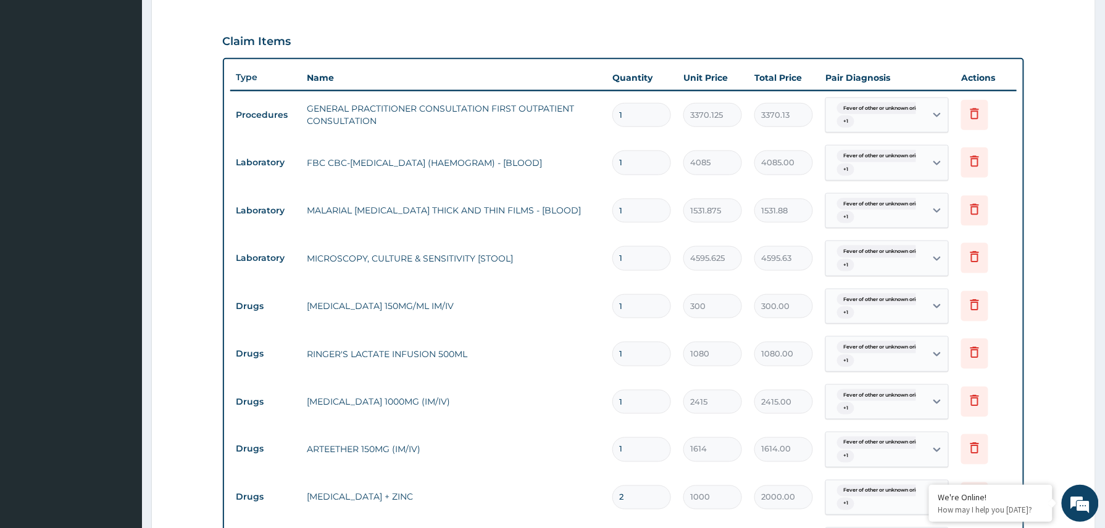
scroll to position [376, 0]
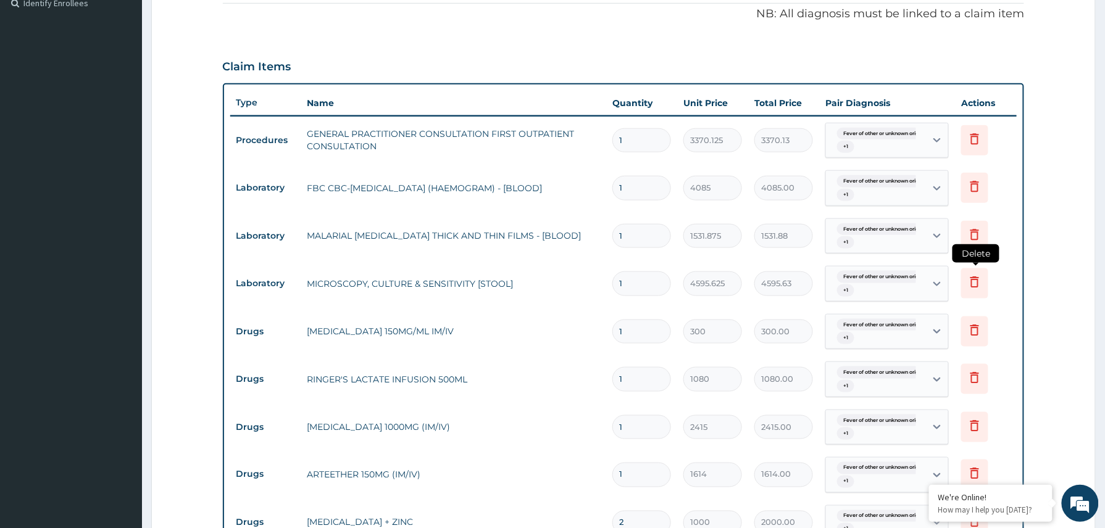
click at [971, 282] on icon at bounding box center [974, 282] width 9 height 11
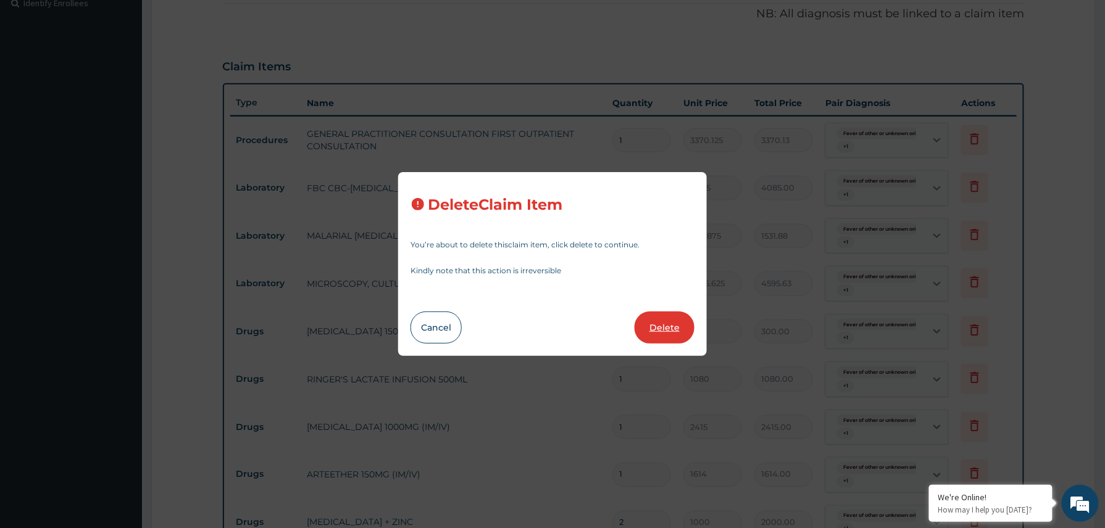
click at [664, 322] on button "Delete" at bounding box center [664, 328] width 60 height 32
type input "300"
type input "300.00"
type input "1080"
type input "1080.00"
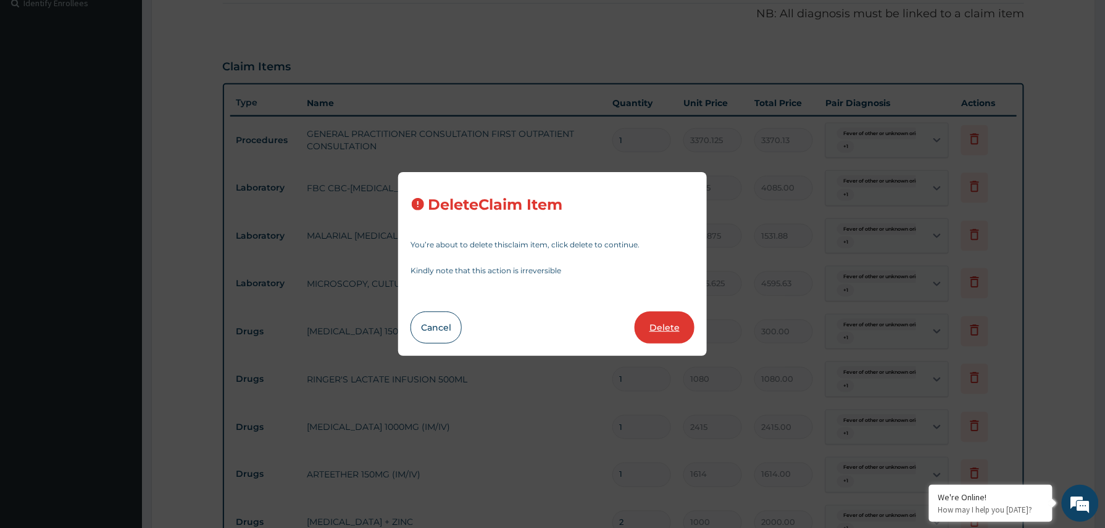
type input "2415"
type input "2415.00"
type input "1614"
type input "1614.00"
type input "2"
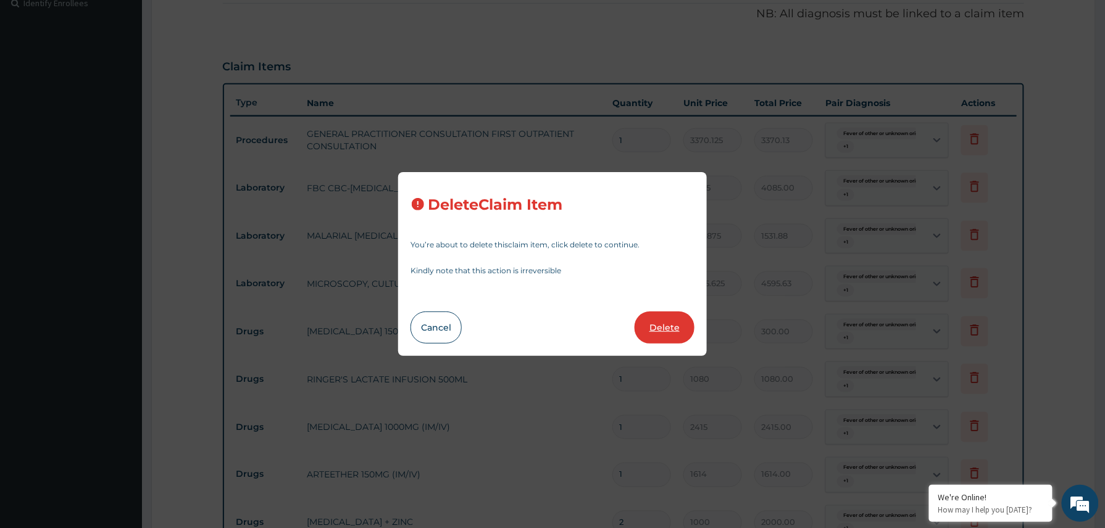
type input "1000"
type input "2000.00"
type input "10"
type input "50"
type input "500.00"
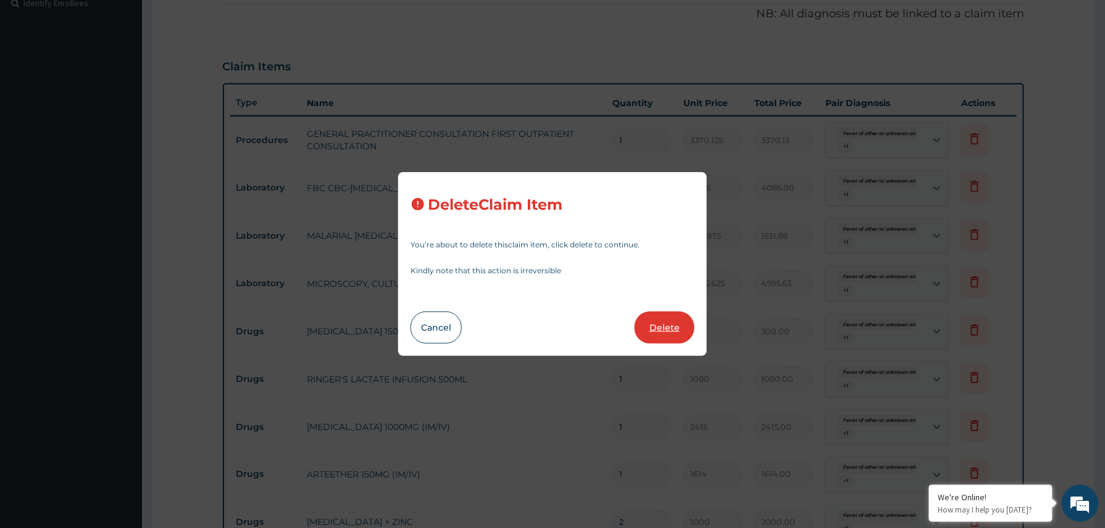
type input "400"
type input "4000.00"
type input "6"
type input "156"
type input "936.00"
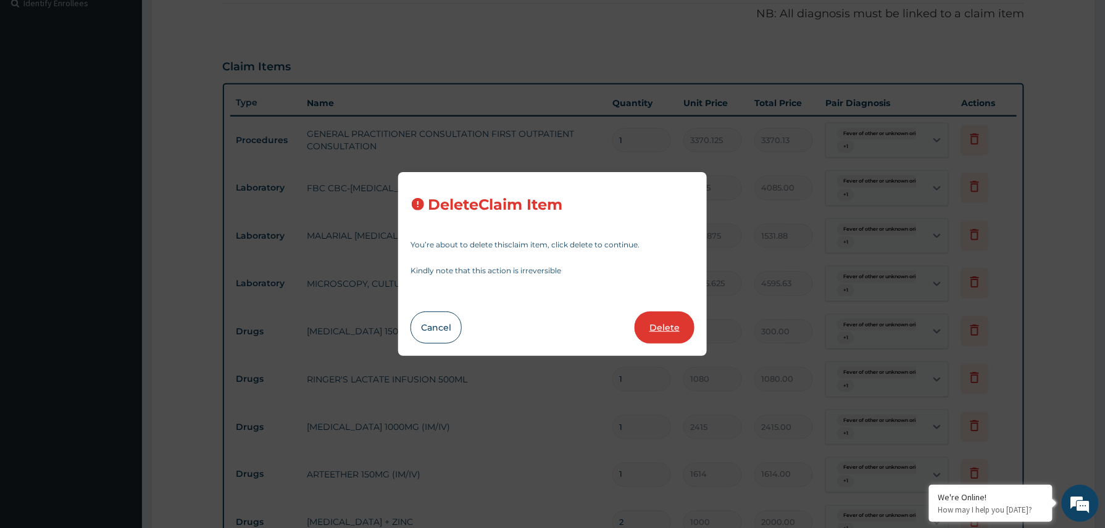
type input "450"
type input "2700.00"
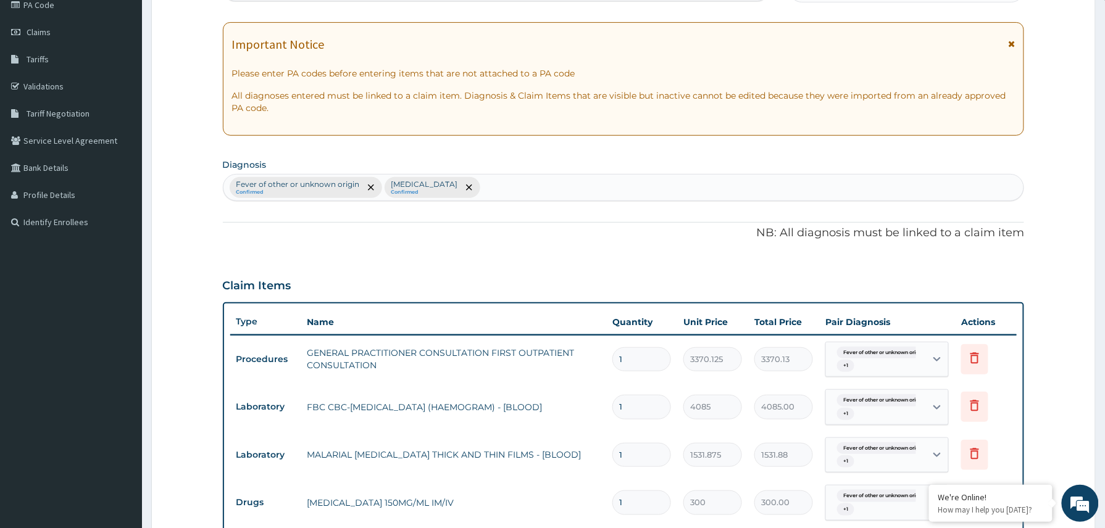
scroll to position [123, 0]
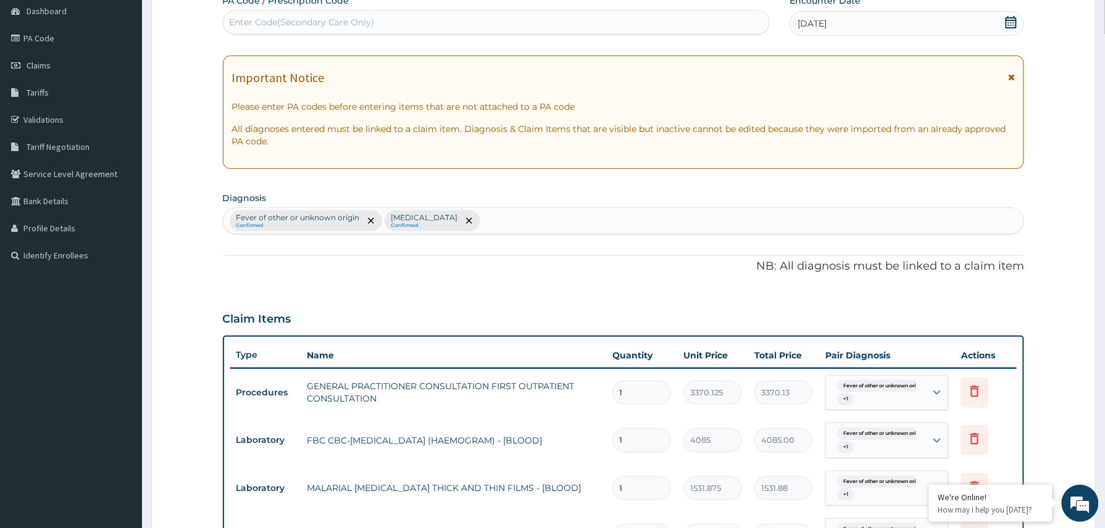
click at [371, 19] on div "Enter Code(Secondary Care Only)" at bounding box center [302, 22] width 145 height 12
paste input "PA/2630AA"
type input "PA/2630AA"
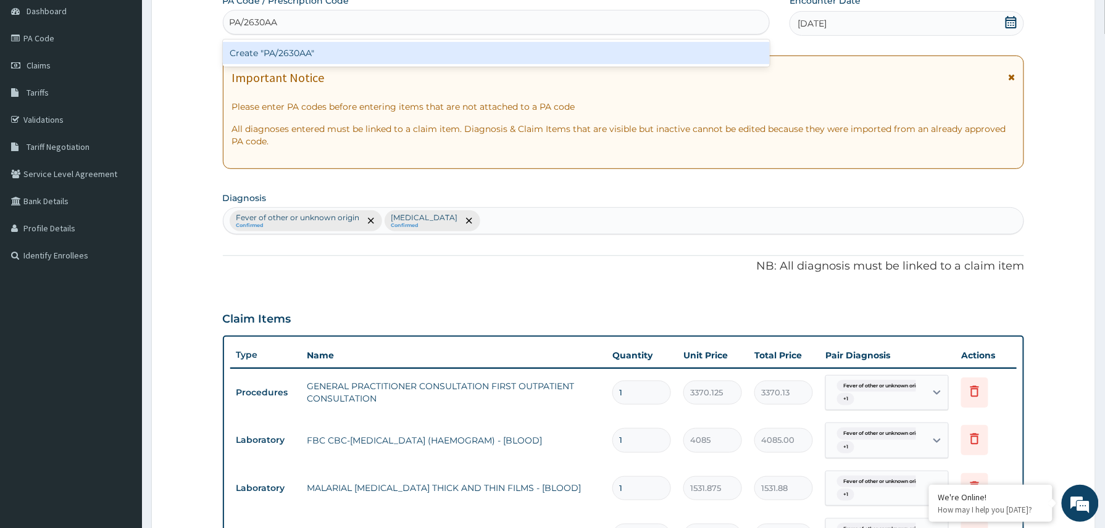
click at [348, 52] on div "Create "PA/2630AA"" at bounding box center [496, 53] width 547 height 22
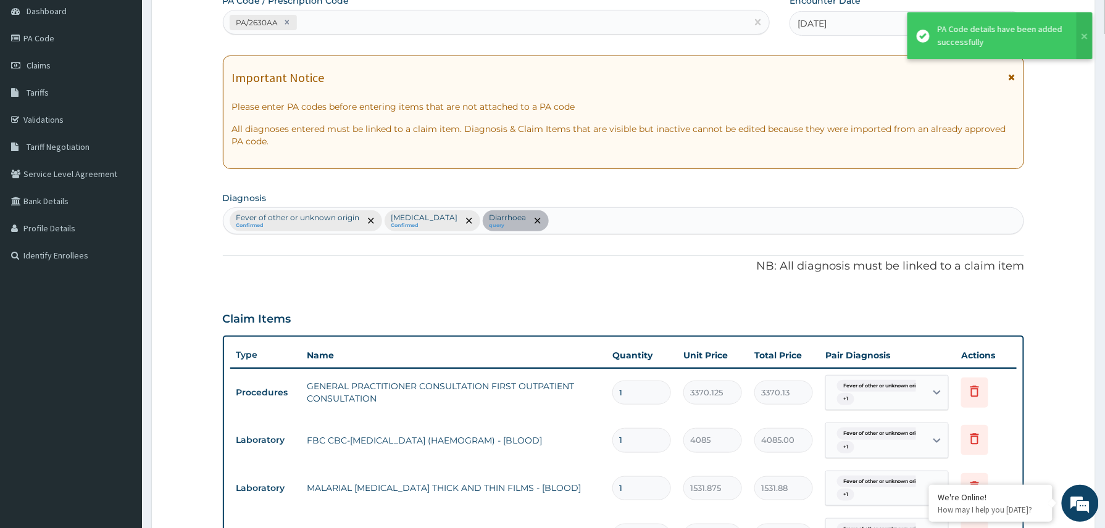
scroll to position [882, 0]
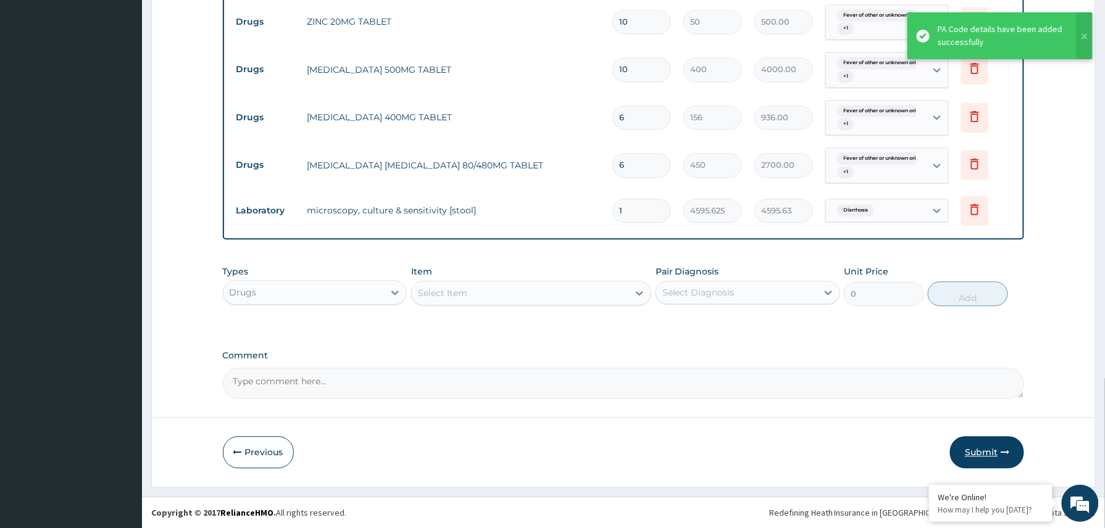
click at [978, 457] on button "Submit" at bounding box center [987, 452] width 74 height 32
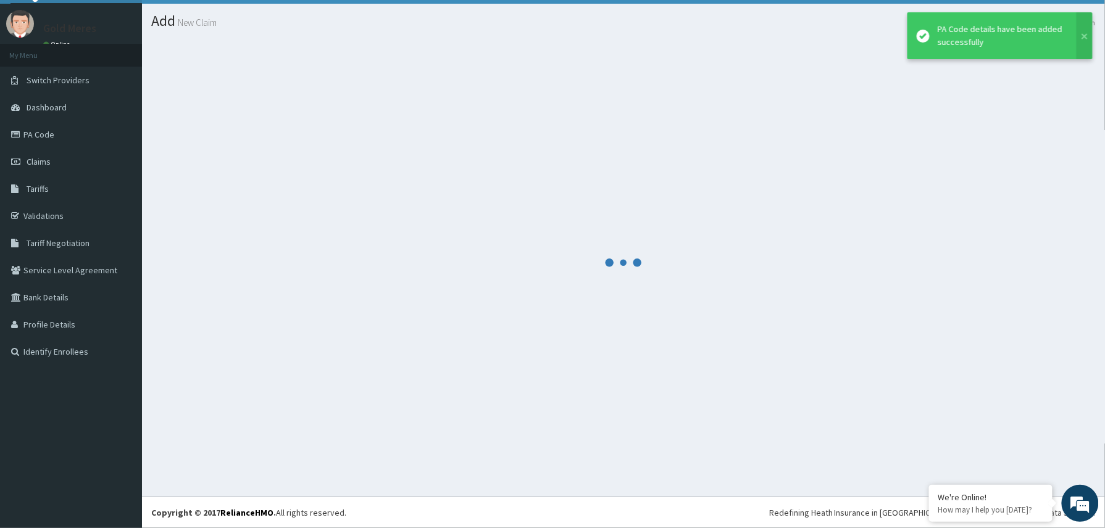
scroll to position [27, 0]
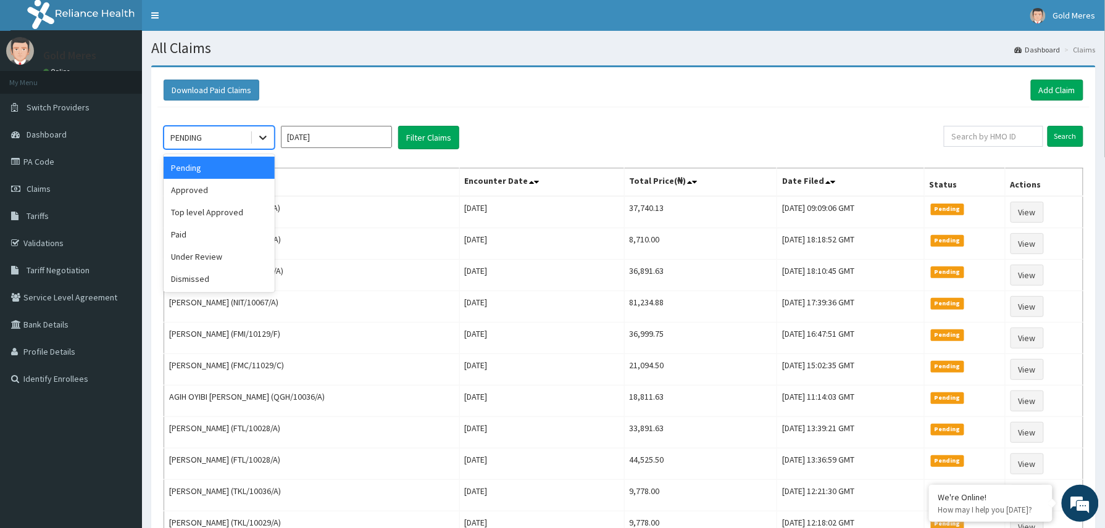
click at [263, 134] on icon at bounding box center [263, 137] width 12 height 12
click at [215, 199] on div "Approved" at bounding box center [219, 190] width 111 height 22
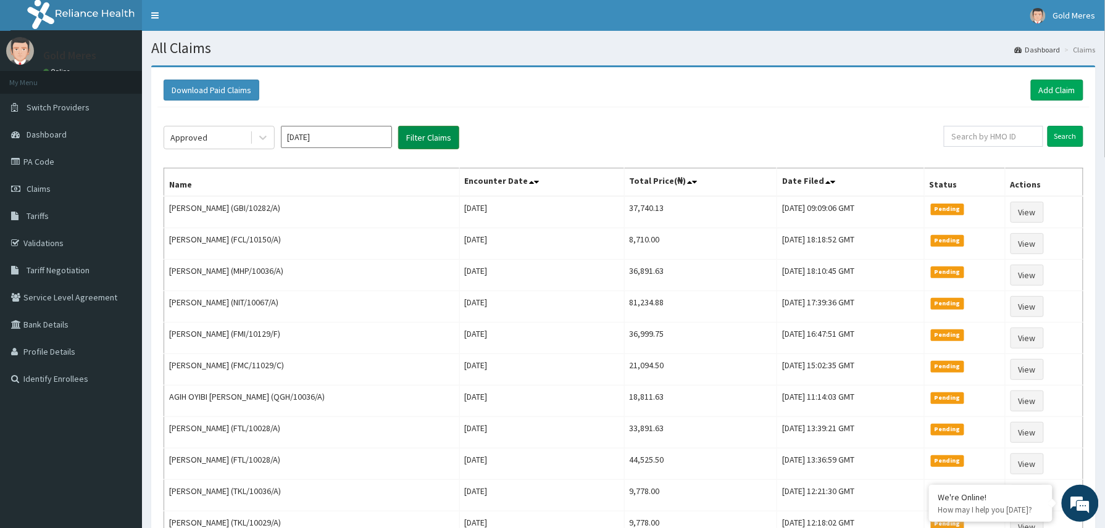
click at [420, 138] on button "Filter Claims" at bounding box center [428, 137] width 61 height 23
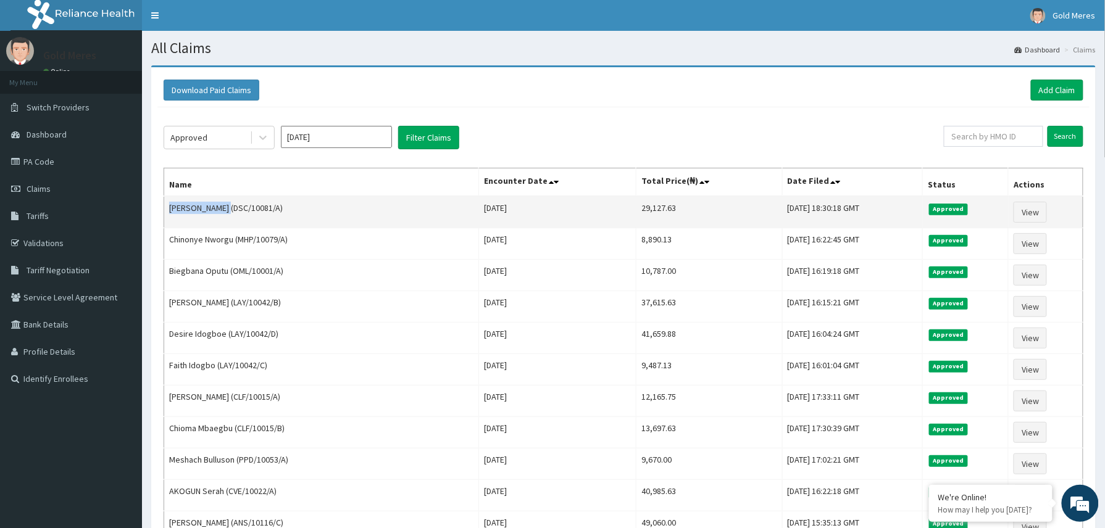
drag, startPoint x: 168, startPoint y: 210, endPoint x: 226, endPoint y: 209, distance: 58.0
click at [226, 209] on td "[PERSON_NAME] (DSC/10081/A)" at bounding box center [321, 212] width 315 height 32
copy td "[PERSON_NAME]"
